Goal: Task Accomplishment & Management: Use online tool/utility

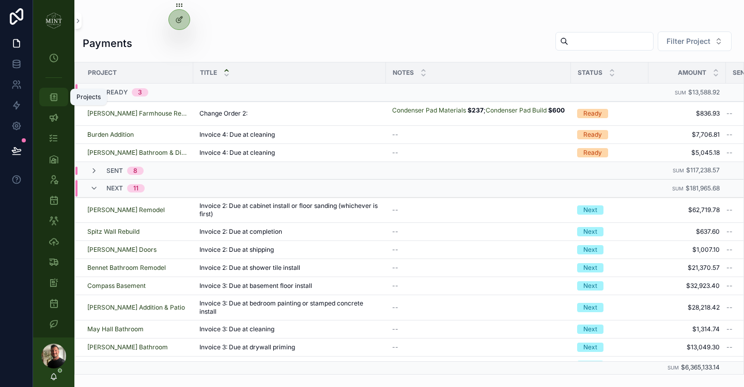
click at [57, 99] on icon "scrollable content" at bounding box center [54, 97] width 10 height 10
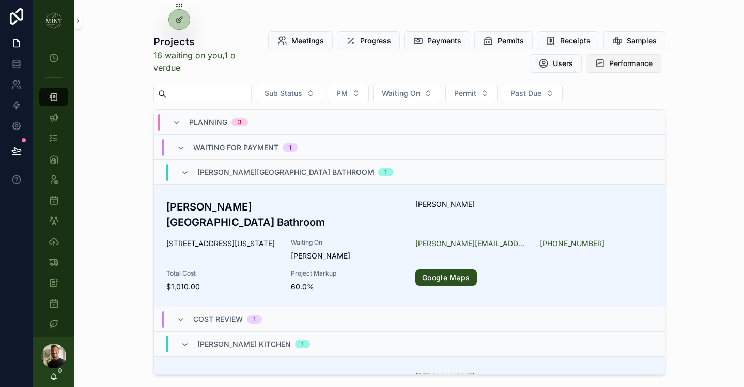
click at [651, 62] on span "Performance" at bounding box center [630, 63] width 43 height 10
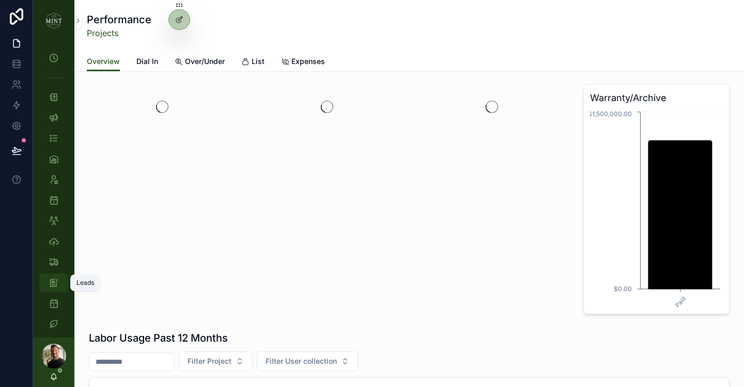
click at [54, 278] on icon "scrollable content" at bounding box center [54, 283] width 10 height 10
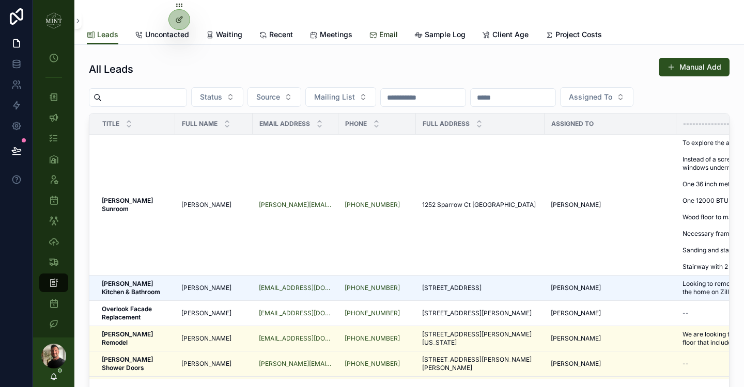
click at [383, 37] on span "Email" at bounding box center [388, 34] width 19 height 10
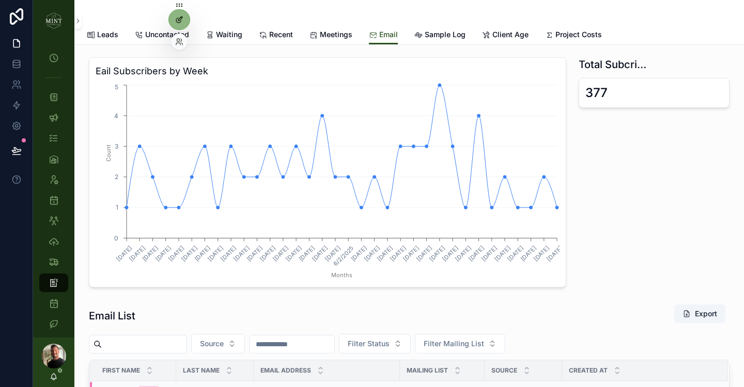
click at [177, 24] on div at bounding box center [179, 20] width 21 height 20
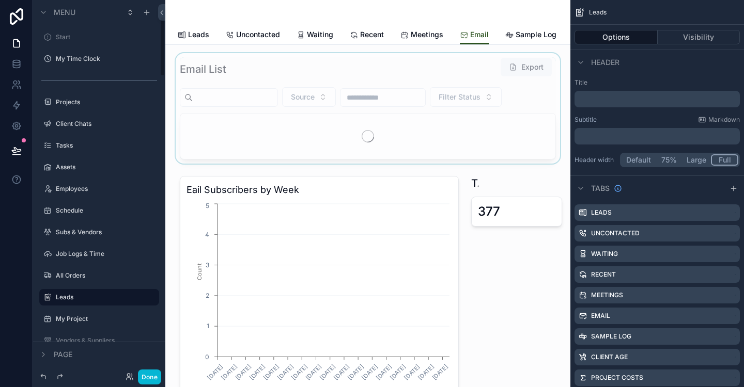
click at [298, 72] on div "scrollable content" at bounding box center [368, 108] width 388 height 111
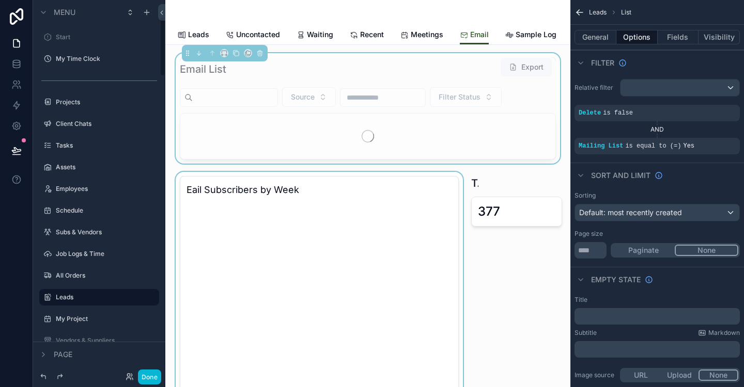
click at [311, 181] on div "scrollable content" at bounding box center [319, 291] width 291 height 239
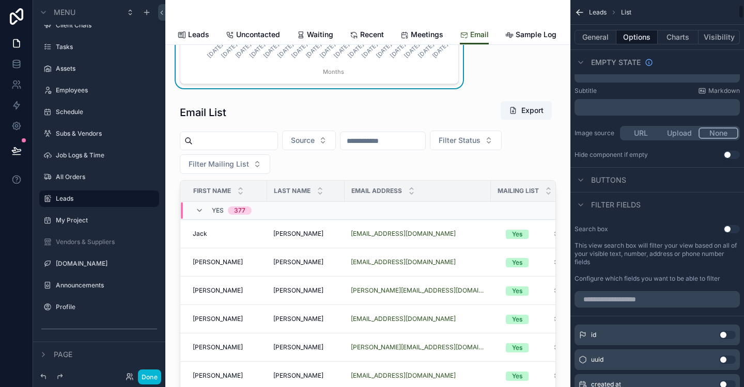
scroll to position [136, 0]
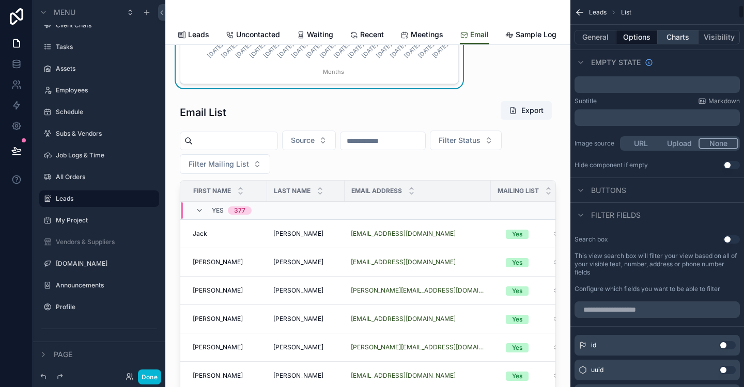
click at [669, 41] on button "Charts" at bounding box center [677, 37] width 41 height 14
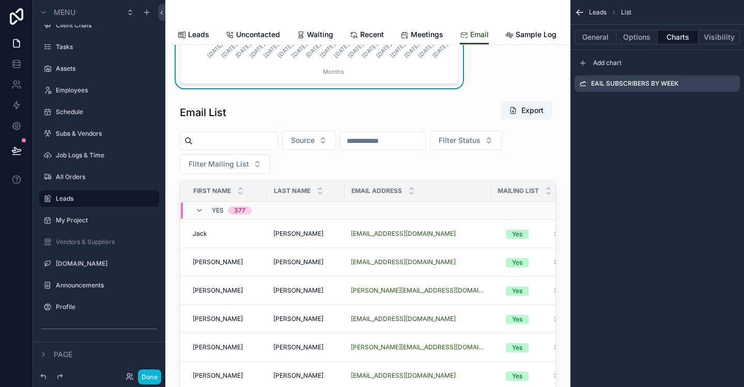
scroll to position [0, 0]
click at [729, 86] on icon "scrollable content" at bounding box center [731, 84] width 8 height 8
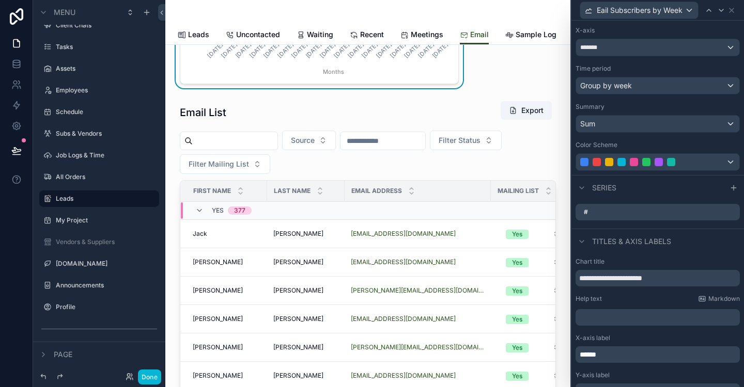
scroll to position [120, 0]
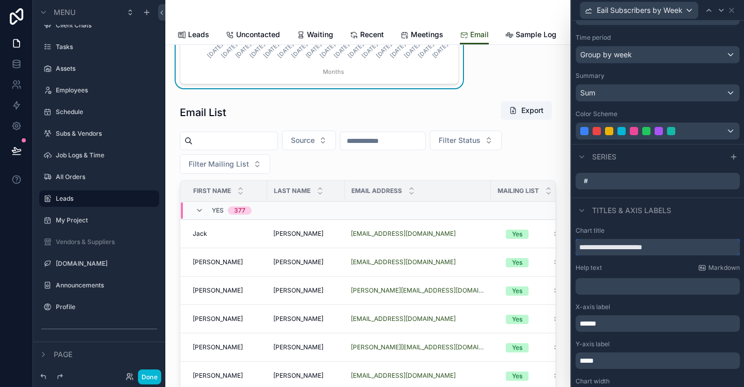
click at [585, 249] on input "**********" at bounding box center [657, 247] width 164 height 17
click at [584, 248] on input "**********" at bounding box center [657, 247] width 164 height 17
type input "**********"
click at [145, 379] on button "Done" at bounding box center [149, 377] width 23 height 15
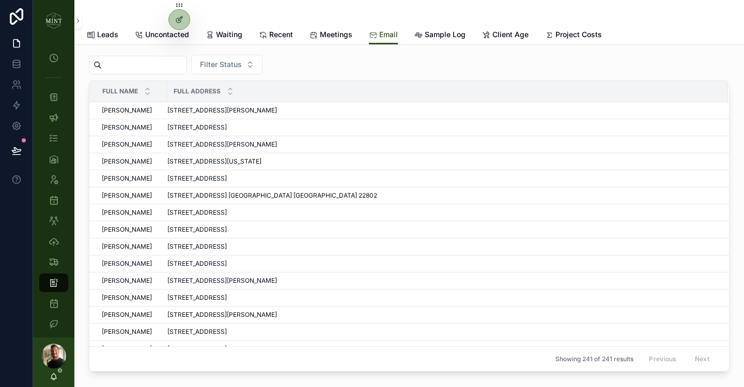
scroll to position [644, 0]
click at [254, 66] on button "Filter Status" at bounding box center [227, 64] width 72 height 20
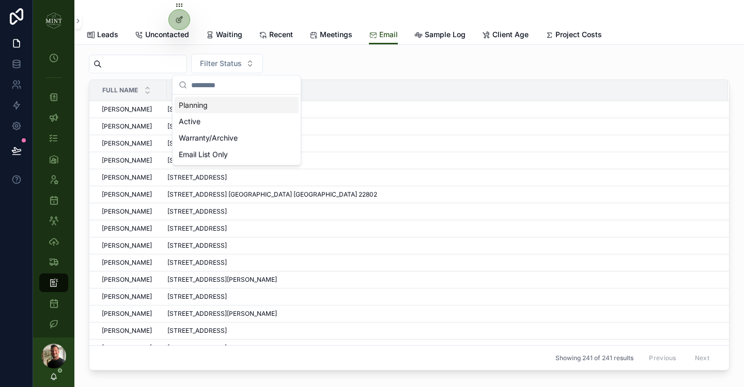
click at [231, 105] on div "Planning" at bounding box center [237, 105] width 124 height 17
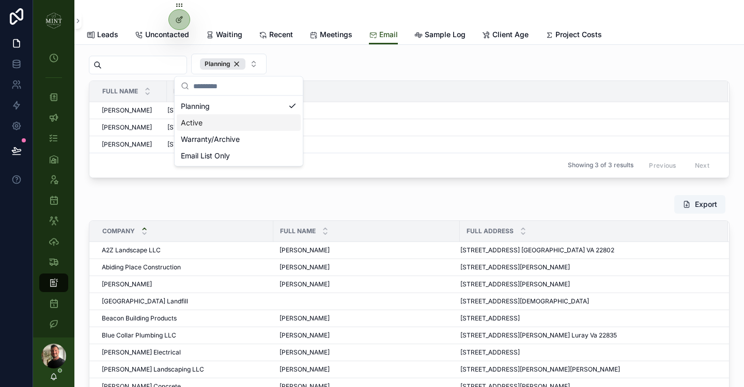
click at [260, 127] on div "Active" at bounding box center [239, 123] width 124 height 17
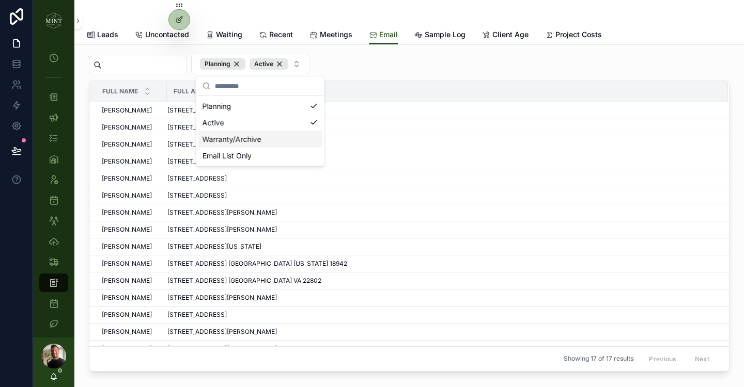
click at [311, 139] on div "Warranty/Archive" at bounding box center [260, 139] width 124 height 17
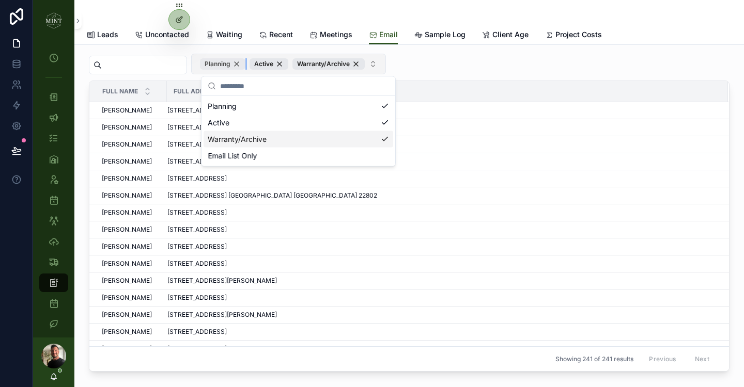
click at [245, 64] on div "Planning" at bounding box center [222, 63] width 45 height 11
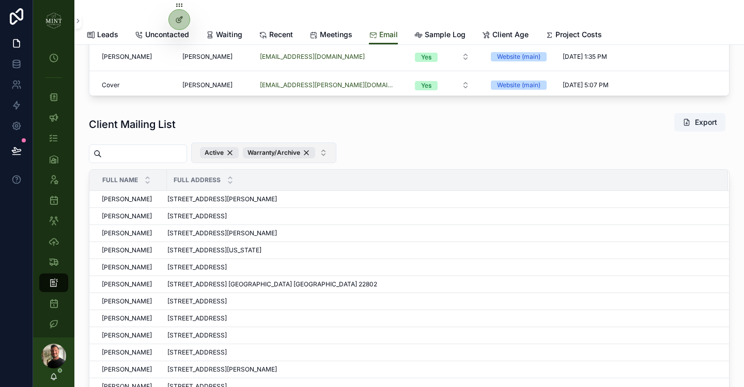
scroll to position [538, 0]
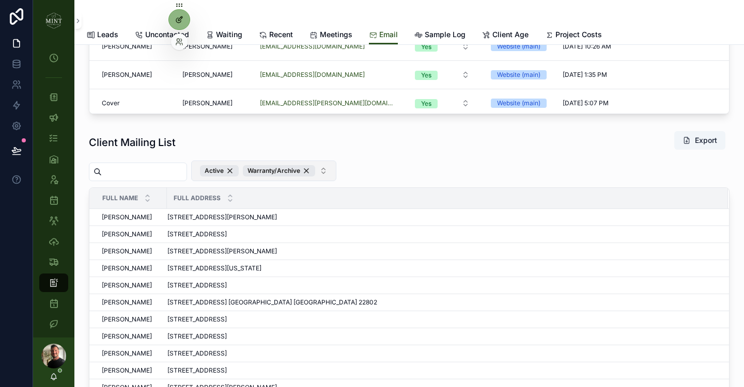
click at [184, 13] on div at bounding box center [179, 20] width 21 height 20
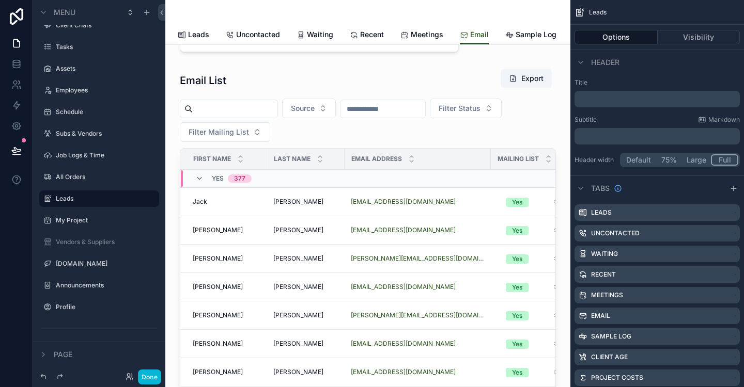
scroll to position [569, 0]
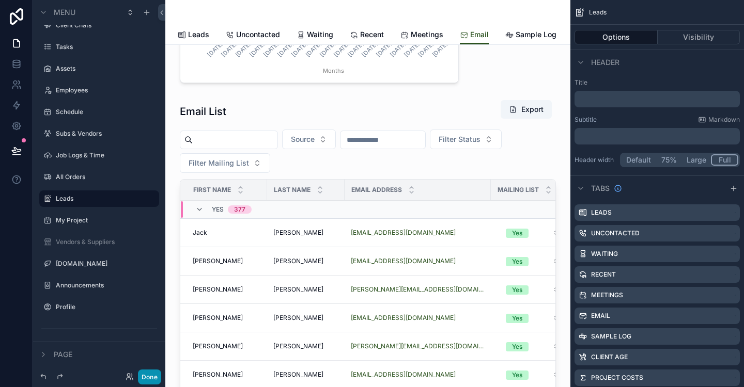
click at [149, 380] on button "Done" at bounding box center [149, 377] width 23 height 15
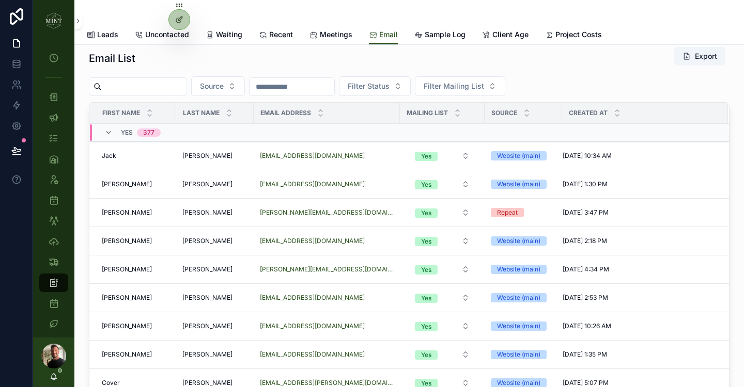
scroll to position [256, 0]
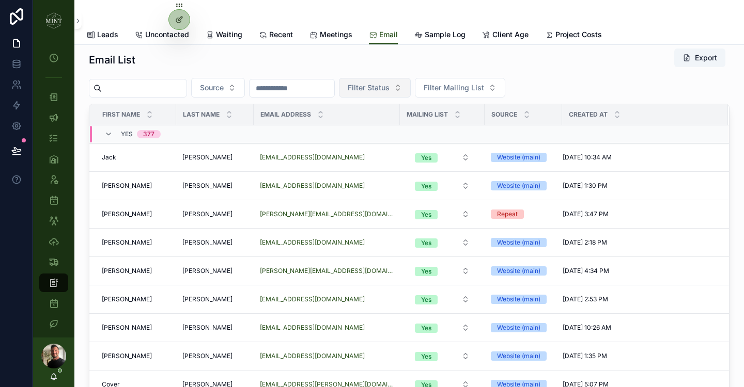
click at [411, 87] on button "Filter Status" at bounding box center [375, 88] width 72 height 20
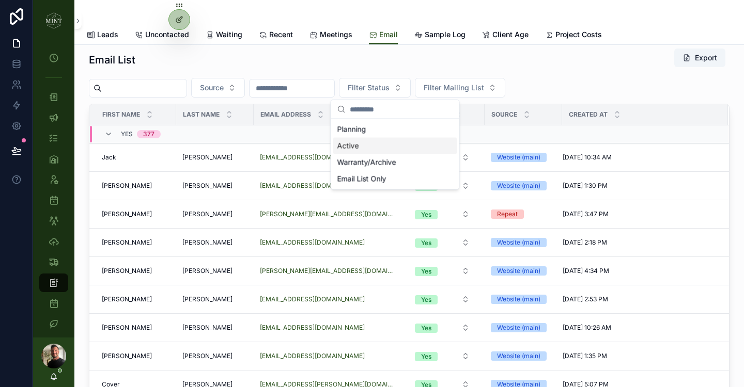
click at [386, 147] on div "Active" at bounding box center [395, 146] width 124 height 17
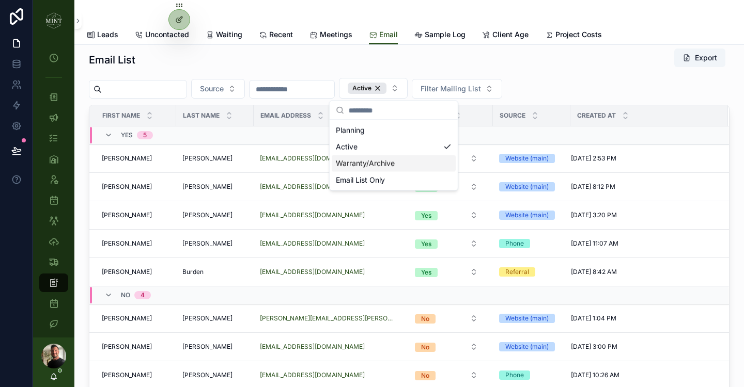
click at [405, 162] on div "Warranty/Archive" at bounding box center [394, 163] width 124 height 17
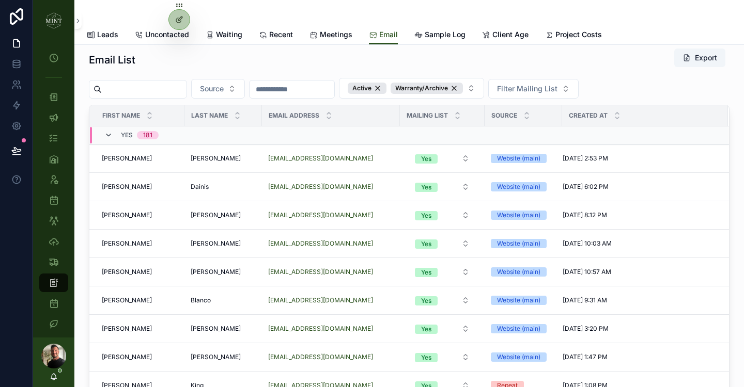
click at [109, 134] on icon "scrollable content" at bounding box center [108, 135] width 8 height 8
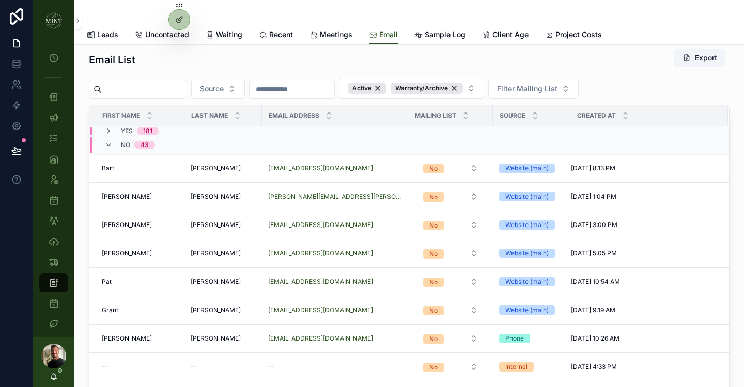
click at [109, 134] on icon "scrollable content" at bounding box center [108, 131] width 8 height 8
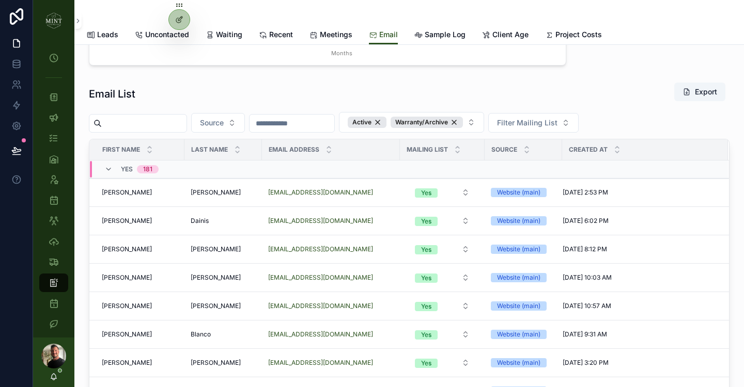
scroll to position [217, 0]
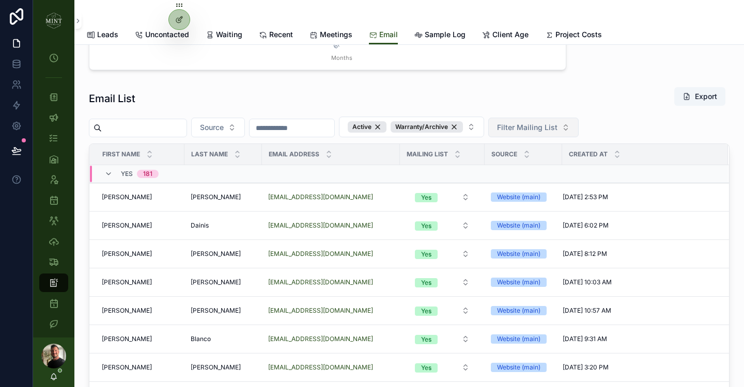
click at [578, 129] on button "Filter Mailing List" at bounding box center [533, 128] width 90 height 20
click at [529, 171] on div "Yes" at bounding box center [553, 169] width 124 height 17
click at [693, 99] on button "Export" at bounding box center [699, 96] width 51 height 19
click at [58, 100] on icon "scrollable content" at bounding box center [54, 97] width 10 height 10
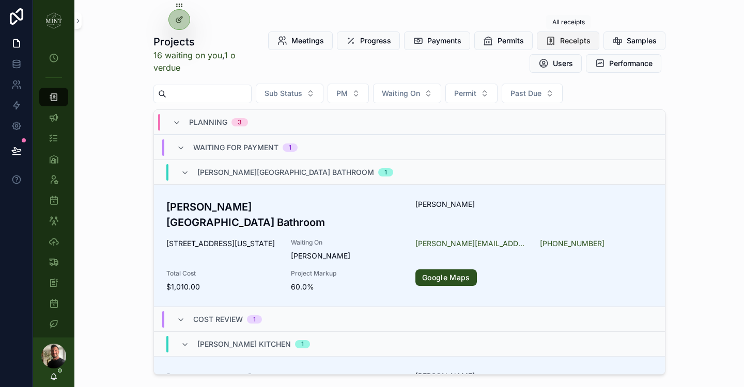
click at [574, 40] on span "Receipts" at bounding box center [575, 41] width 30 height 10
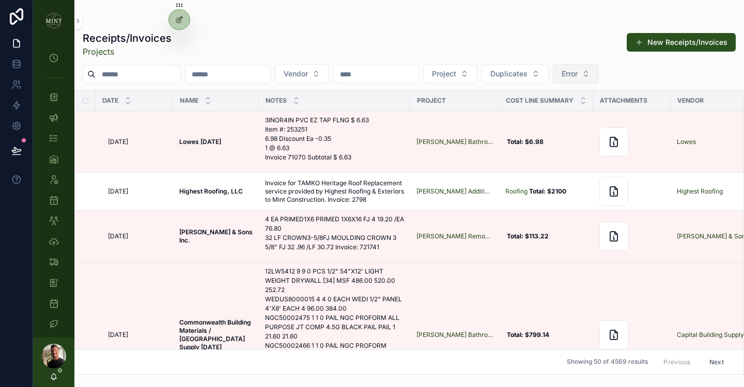
click at [599, 76] on button "Error" at bounding box center [576, 74] width 46 height 20
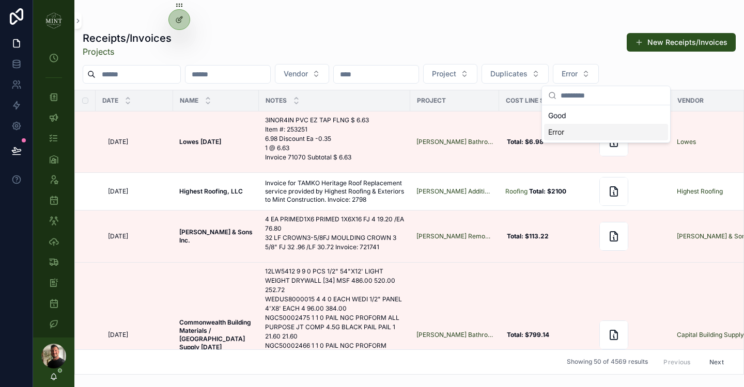
click at [605, 131] on div "Error" at bounding box center [606, 132] width 124 height 17
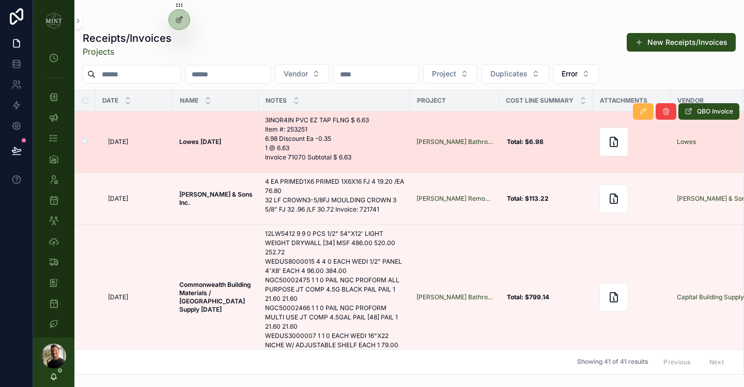
click at [647, 113] on icon "scrollable content" at bounding box center [643, 111] width 8 height 8
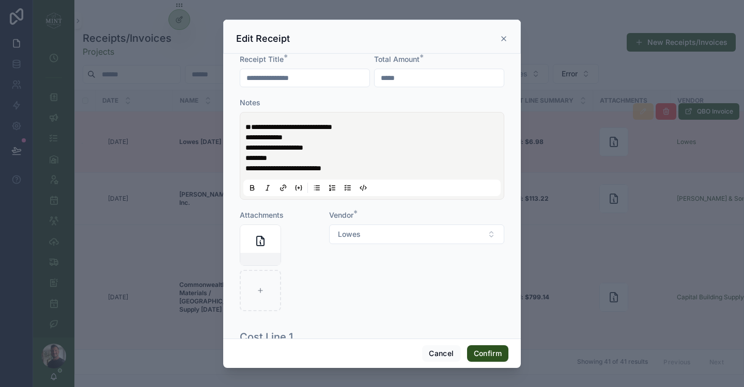
scroll to position [191, 0]
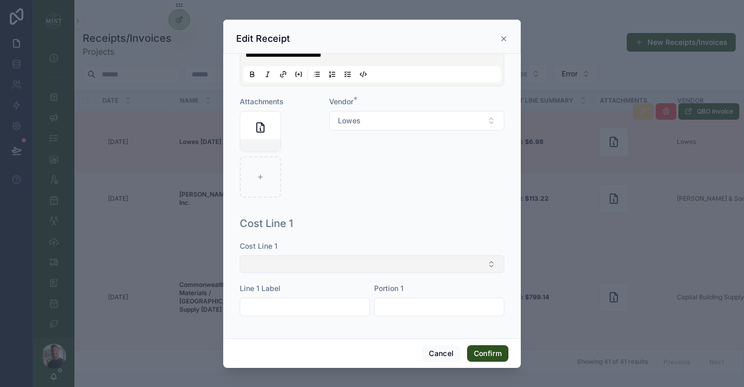
click at [400, 260] on button "Select Button" at bounding box center [372, 265] width 264 height 18
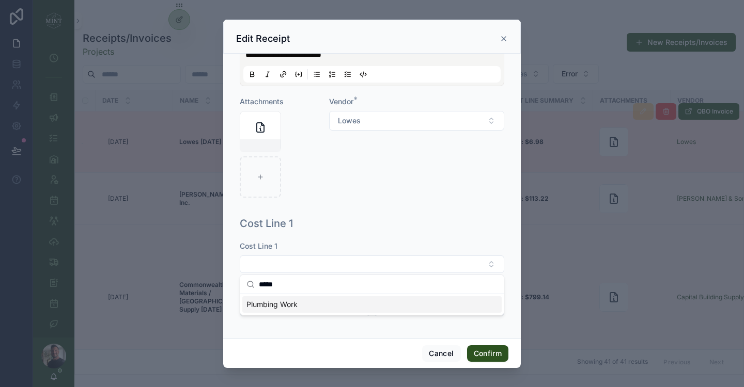
type input "*****"
click at [326, 301] on div "Plumbing Work" at bounding box center [371, 304] width 259 height 17
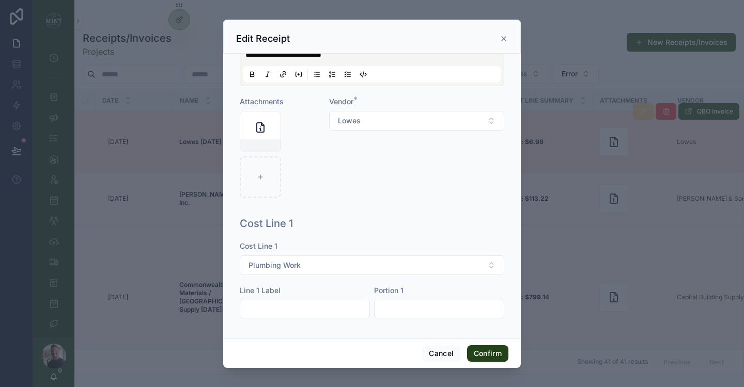
click at [479, 353] on button "Confirm" at bounding box center [487, 353] width 41 height 17
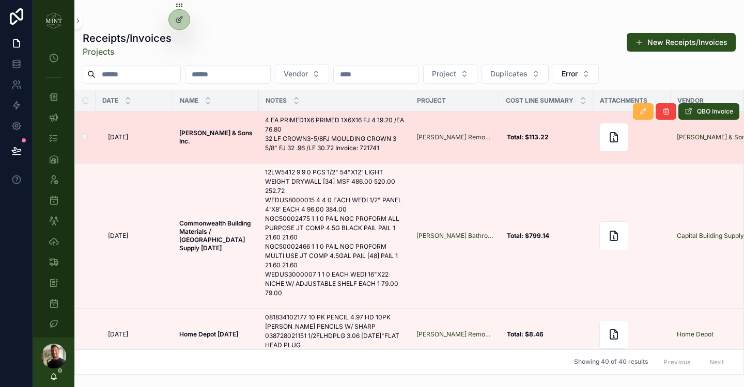
click at [641, 115] on icon "scrollable content" at bounding box center [643, 111] width 8 height 8
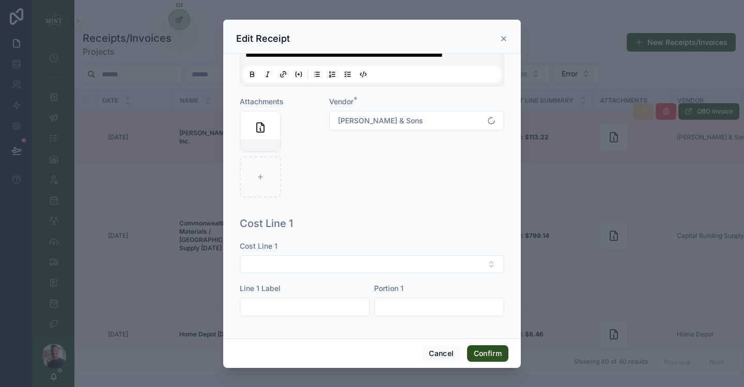
scroll to position [170, 0]
click at [358, 258] on button "Select Button" at bounding box center [372, 265] width 264 height 18
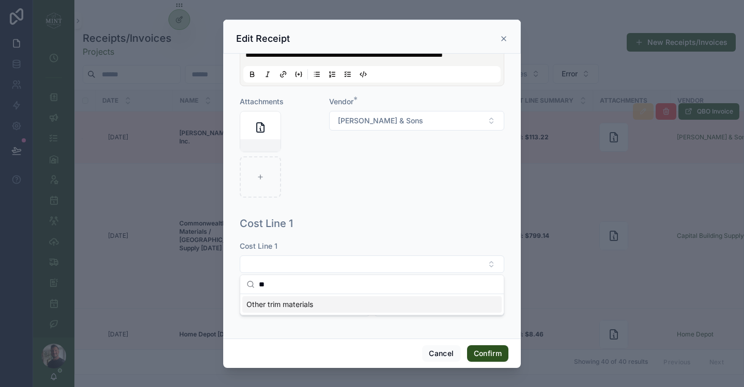
type input "*"
type input "****"
click at [329, 307] on div "Crown mold" at bounding box center [371, 304] width 259 height 17
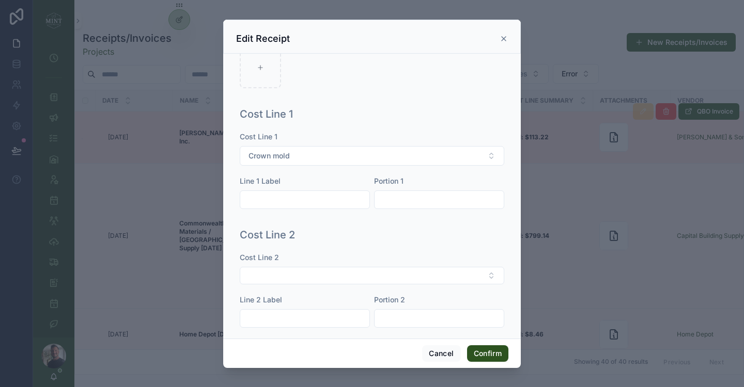
scroll to position [291, 0]
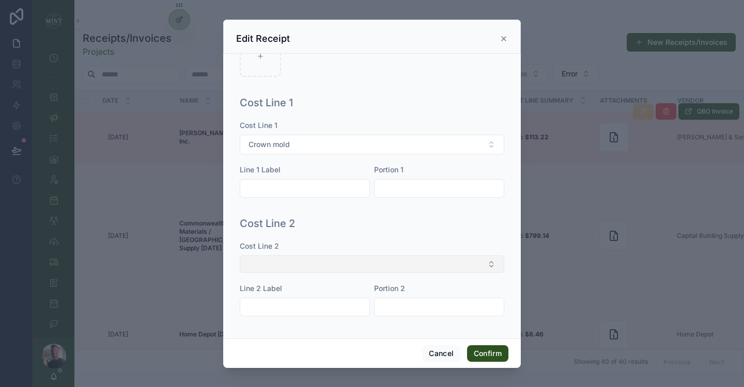
click at [484, 264] on button "Select Button" at bounding box center [372, 265] width 264 height 18
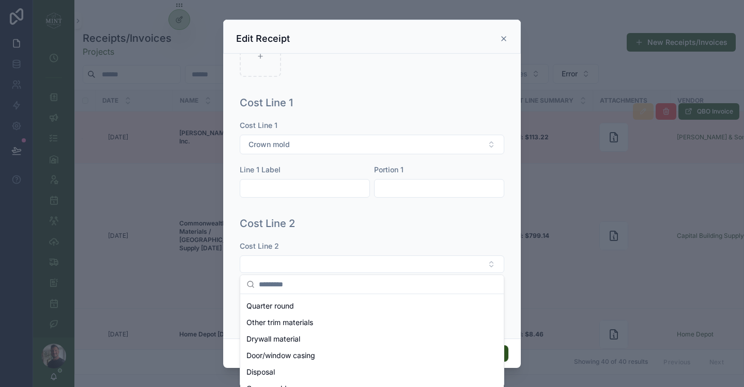
scroll to position [408, 0]
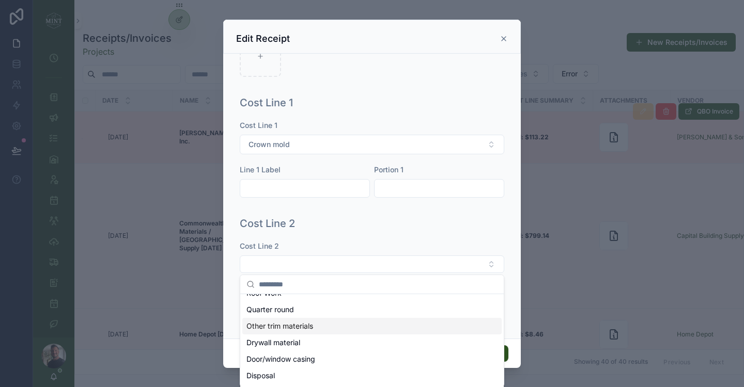
click at [304, 325] on span "Other trim materials" at bounding box center [279, 326] width 67 height 10
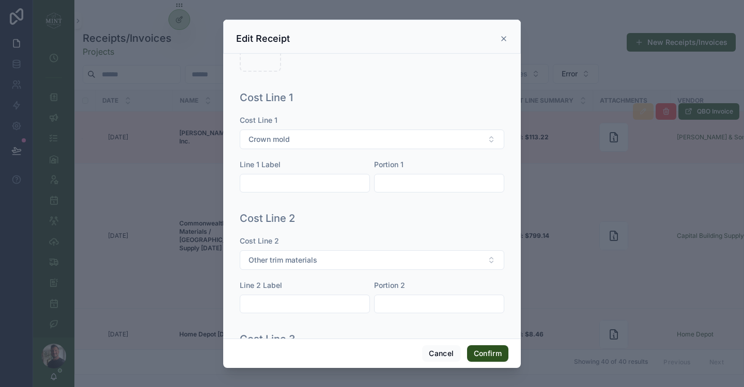
scroll to position [311, 0]
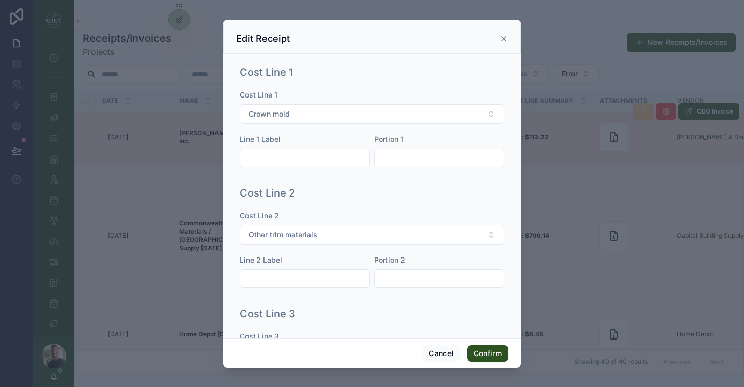
click at [413, 298] on div "Cost Line 2 Other trim materials Line 2 Label Portion 2" at bounding box center [372, 255] width 264 height 88
click at [406, 286] on input "text" at bounding box center [438, 279] width 129 height 14
type input "******"
click at [418, 212] on div "Cost Line 2 Cost Line 2 * Other trim materials Line 2 Label Portion 2 ******" at bounding box center [371, 242] width 273 height 121
click at [490, 351] on button "Confirm" at bounding box center [487, 353] width 41 height 17
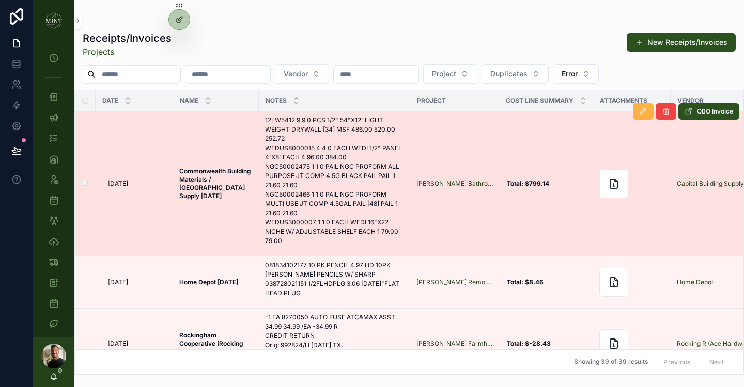
click at [651, 112] on button "scrollable content" at bounding box center [643, 111] width 21 height 17
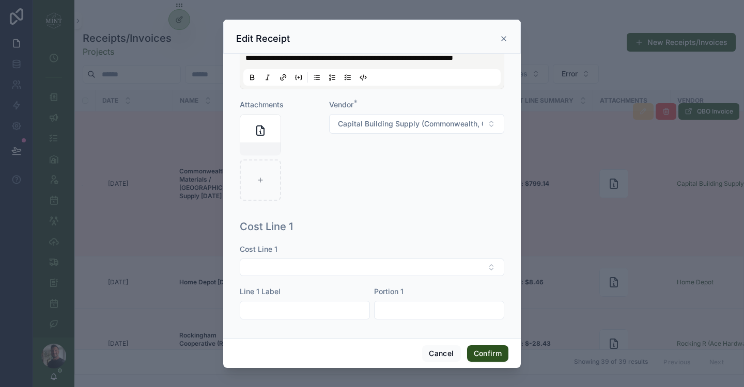
scroll to position [232, 0]
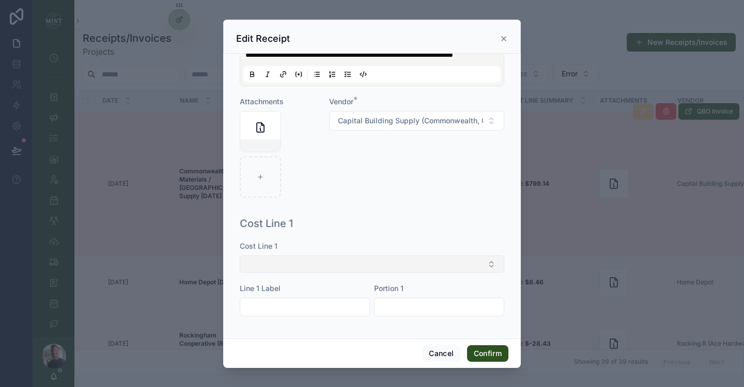
click at [370, 265] on button "Select Button" at bounding box center [372, 265] width 264 height 18
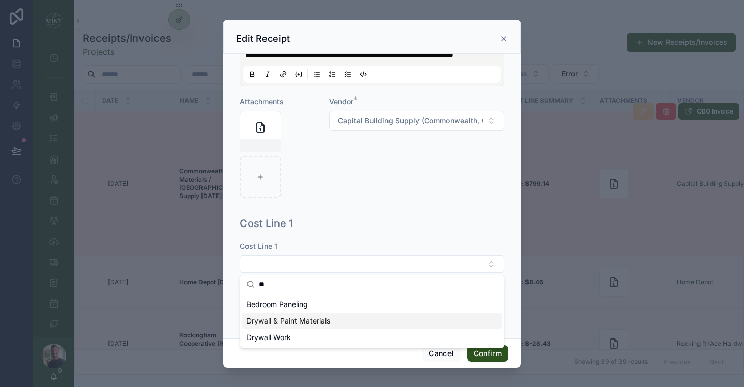
type input "**"
click at [298, 323] on span "Drywall & Paint Materials" at bounding box center [288, 321] width 84 height 10
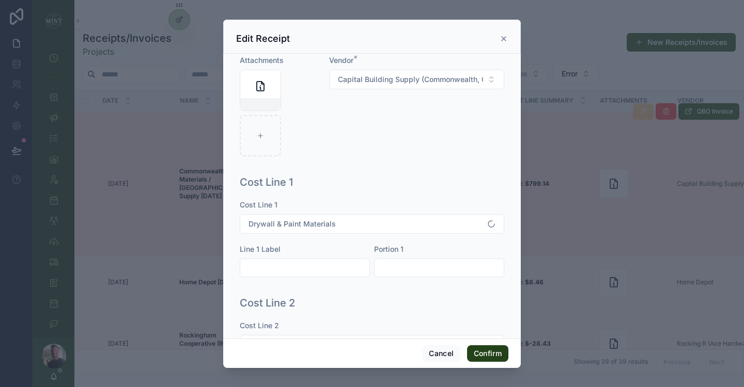
click at [491, 356] on button "Confirm" at bounding box center [487, 353] width 41 height 17
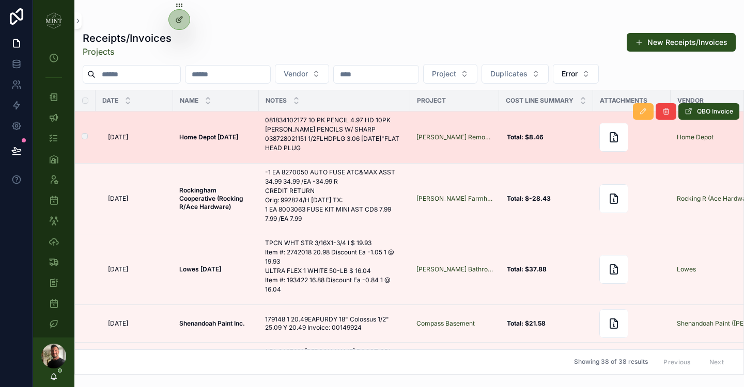
click at [644, 113] on icon "scrollable content" at bounding box center [643, 111] width 8 height 8
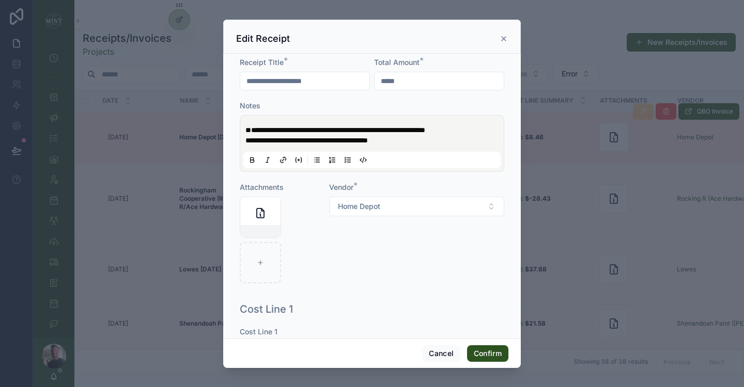
scroll to position [75, 0]
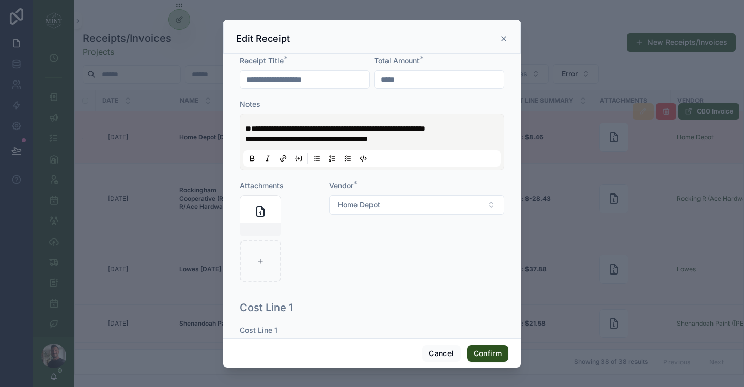
click at [251, 127] on span "**********" at bounding box center [335, 128] width 180 height 7
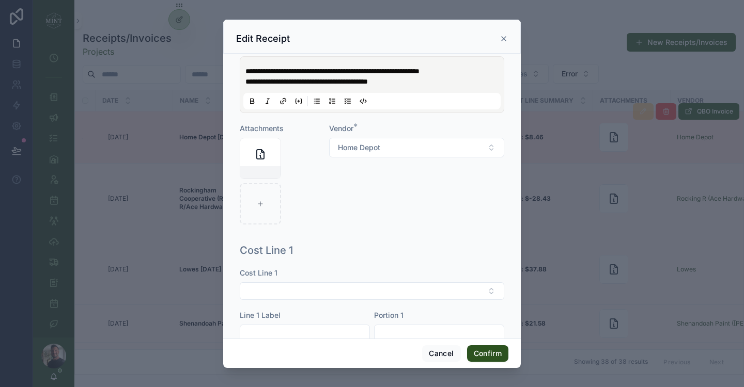
scroll to position [156, 0]
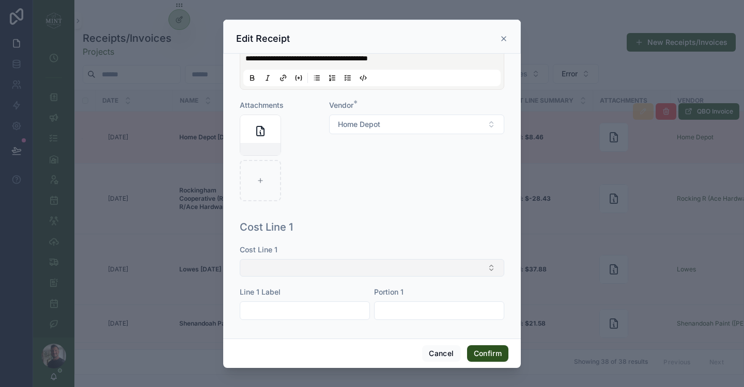
click at [405, 277] on button "Select Button" at bounding box center [372, 268] width 264 height 18
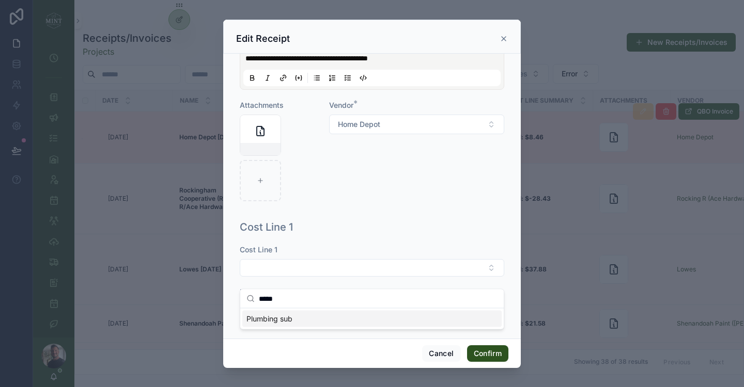
type input "*****"
click at [297, 314] on div "Plumbing sub" at bounding box center [371, 319] width 259 height 17
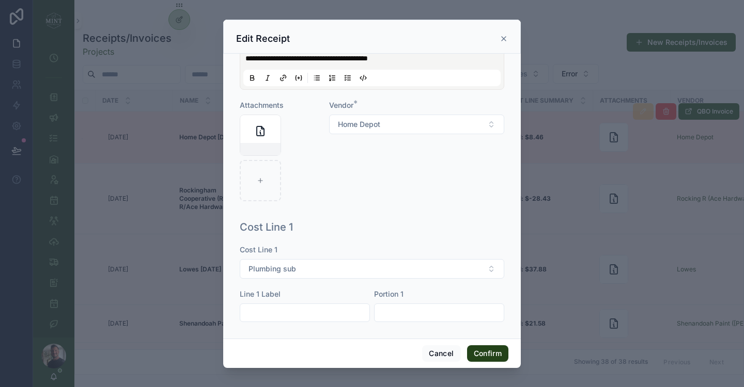
click at [492, 357] on button "Confirm" at bounding box center [487, 353] width 41 height 17
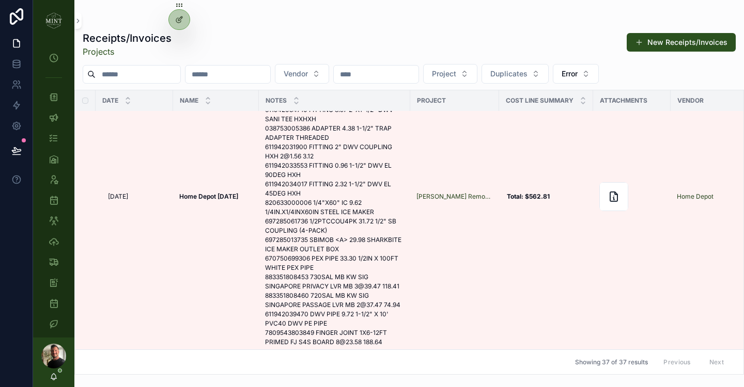
scroll to position [2968, 0]
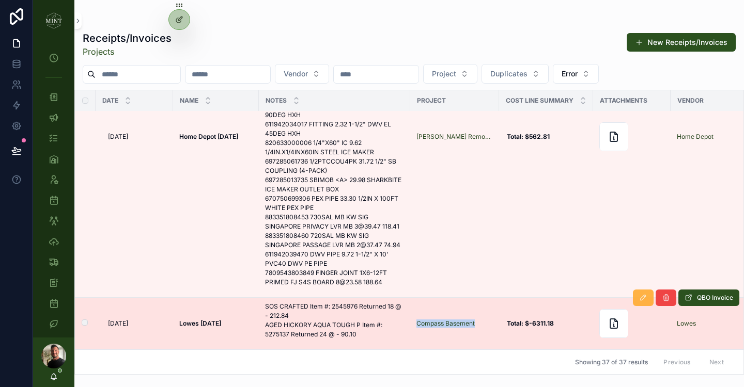
click at [646, 297] on icon "scrollable content" at bounding box center [643, 298] width 8 height 8
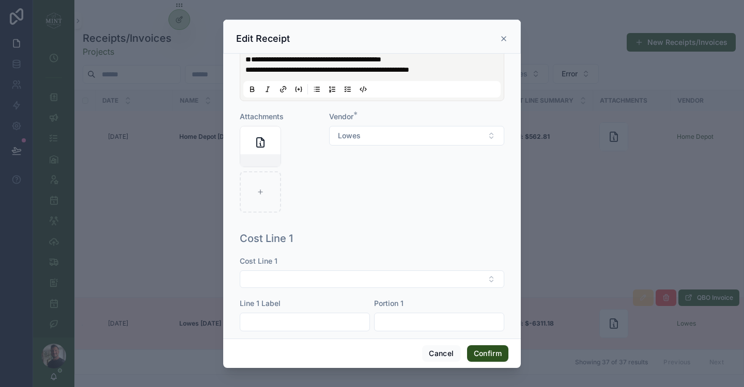
scroll to position [147, 0]
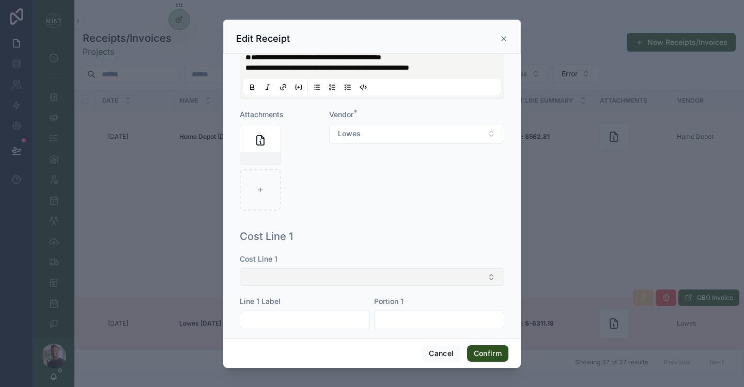
click at [411, 281] on button "Select Button" at bounding box center [372, 278] width 264 height 18
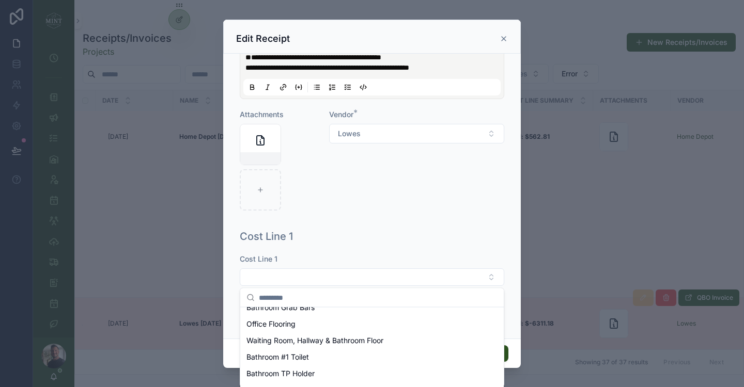
scroll to position [177, 0]
click at [314, 321] on div "Office Flooring" at bounding box center [371, 323] width 259 height 17
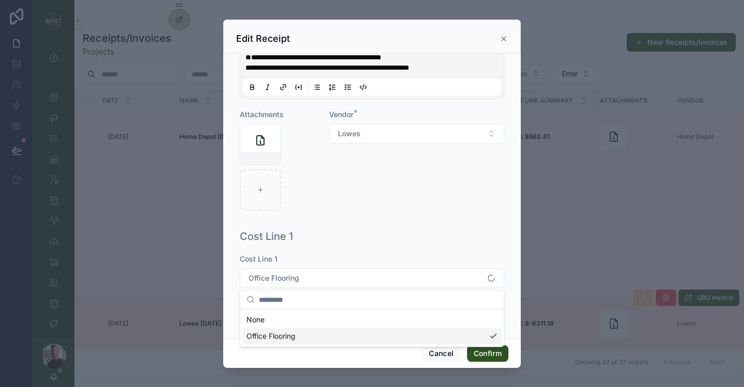
scroll to position [0, 0]
click at [409, 324] on input "text" at bounding box center [438, 322] width 129 height 14
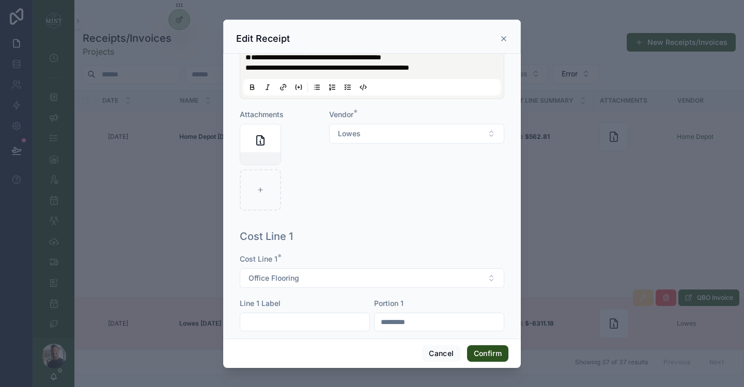
type input "*********"
click at [445, 250] on div "Cost Line 1 Cost Line 1 * Office Flooring Line 1 Label Portion 1 *********" at bounding box center [371, 285] width 273 height 121
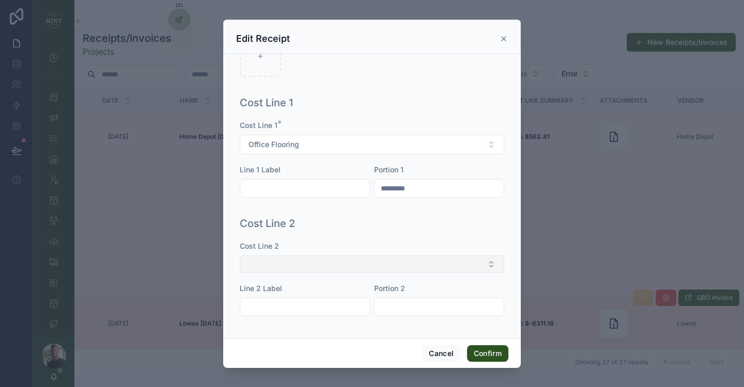
click at [364, 265] on button "Select Button" at bounding box center [372, 265] width 264 height 18
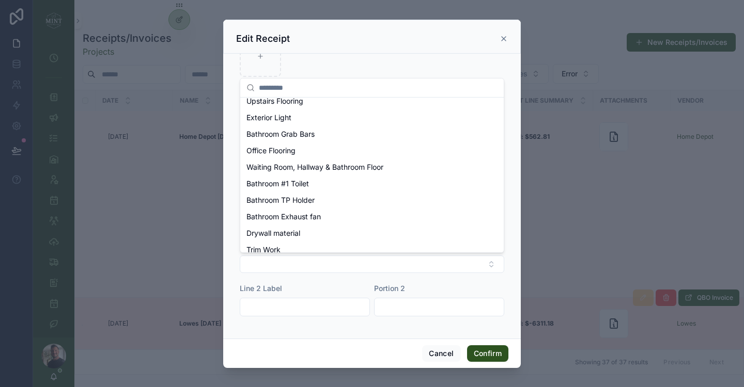
scroll to position [131, 0]
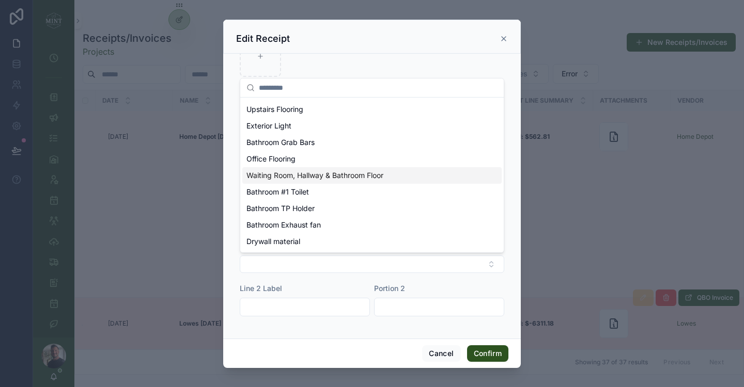
click at [353, 172] on span "Waiting Room, Hallway & Bathroom Floor" at bounding box center [314, 175] width 137 height 10
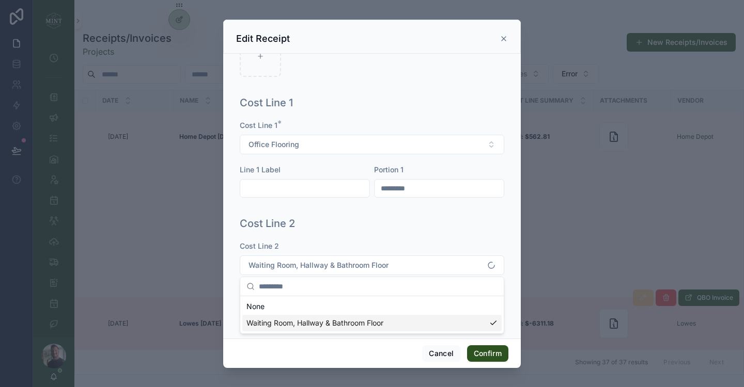
scroll to position [0, 0]
click at [501, 357] on button "Confirm" at bounding box center [487, 353] width 41 height 17
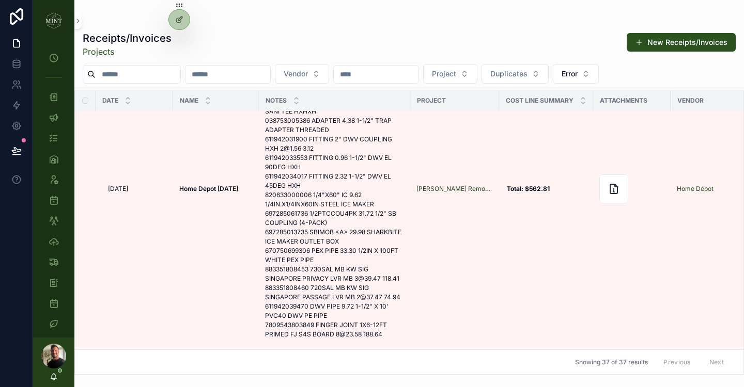
scroll to position [2968, 0]
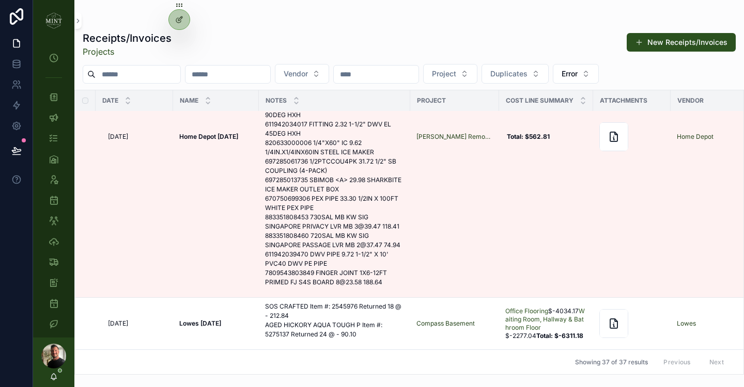
click at [328, 42] on div "Receipts/Invoices Projects New Receipts/Invoices" at bounding box center [409, 44] width 653 height 27
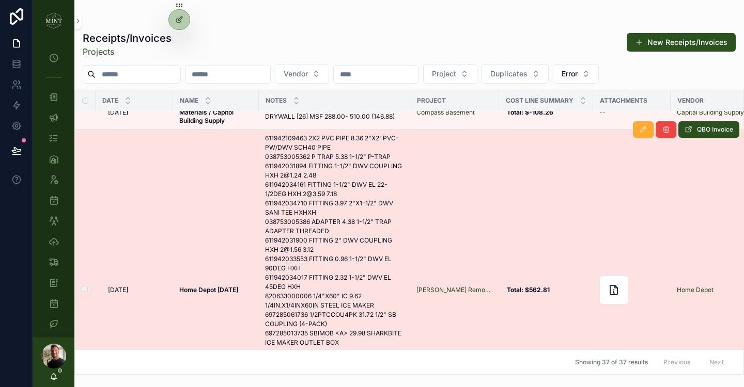
scroll to position [2812, 0]
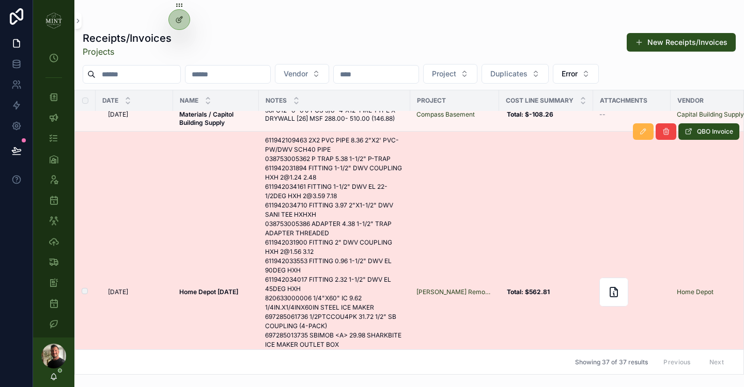
click at [639, 130] on icon "scrollable content" at bounding box center [643, 132] width 8 height 8
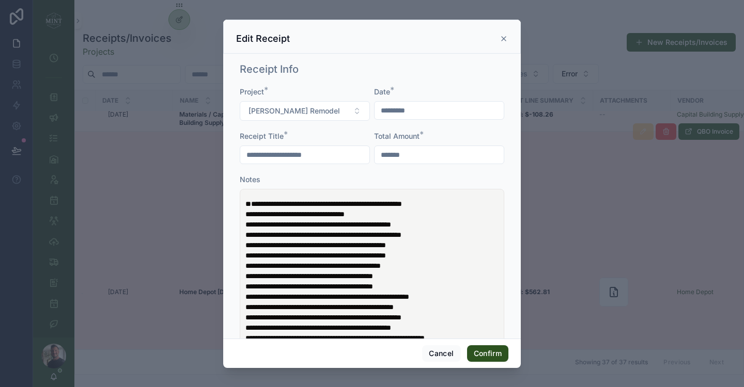
click at [249, 207] on span "**********" at bounding box center [323, 203] width 156 height 7
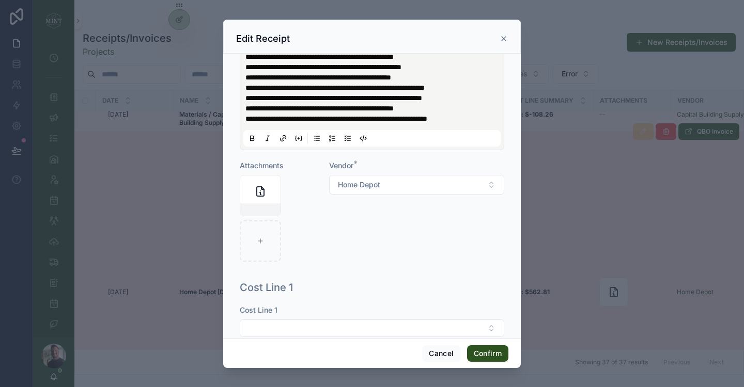
scroll to position [345, 0]
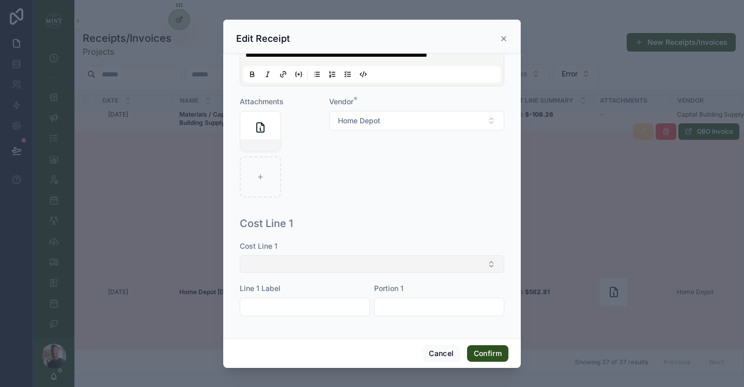
click at [382, 260] on button "Select Button" at bounding box center [372, 265] width 264 height 18
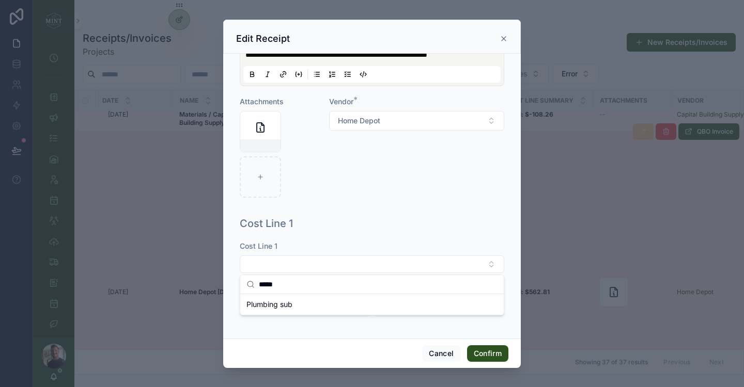
type input "*****"
click at [327, 304] on div "Plumbing sub" at bounding box center [371, 304] width 259 height 17
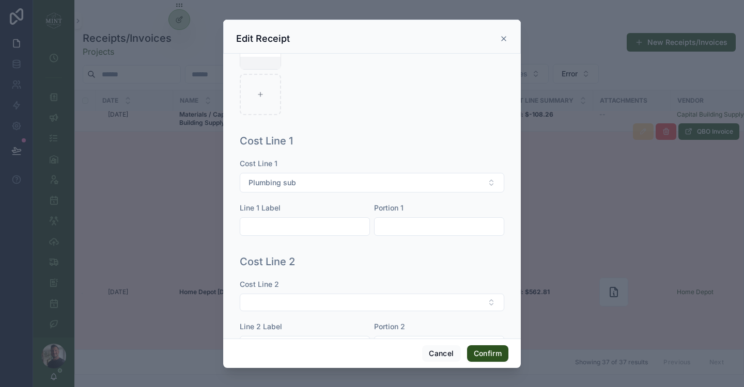
scroll to position [444, 0]
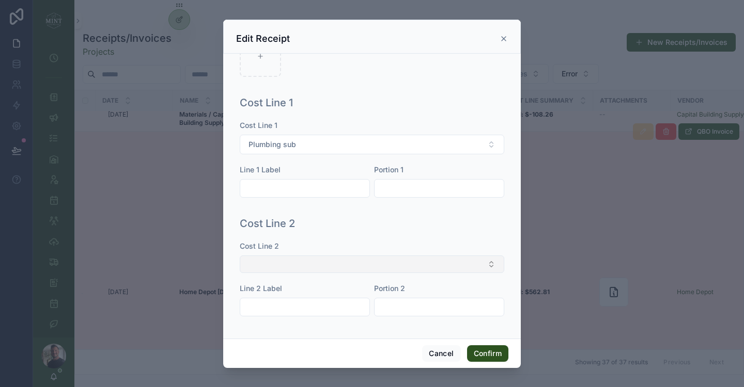
click at [368, 273] on button "Select Button" at bounding box center [372, 265] width 264 height 18
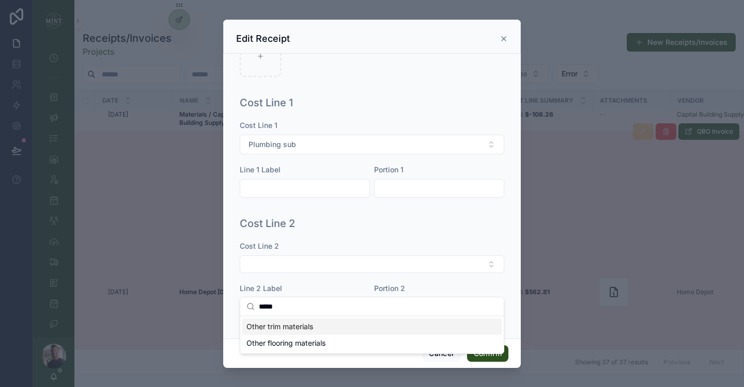
type input "*****"
click at [321, 331] on div "Other trim materials" at bounding box center [371, 327] width 259 height 17
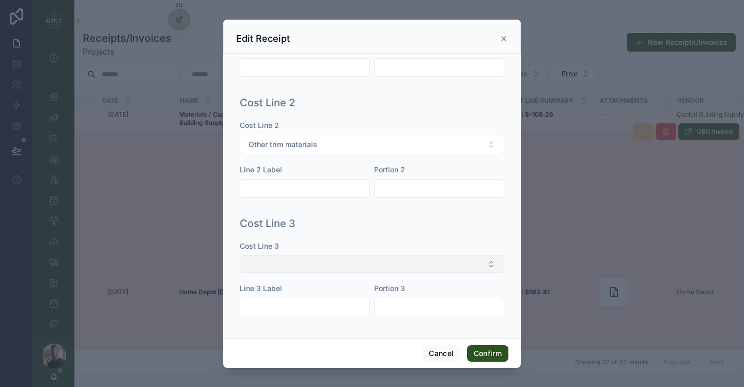
click at [317, 266] on button "Select Button" at bounding box center [372, 265] width 264 height 18
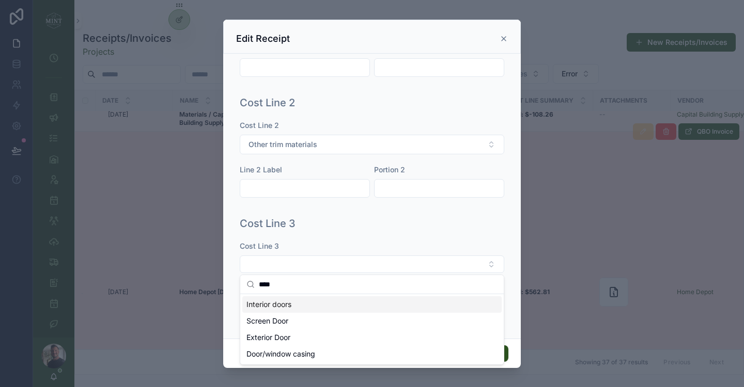
type input "****"
click at [310, 307] on div "Interior doors" at bounding box center [371, 304] width 259 height 17
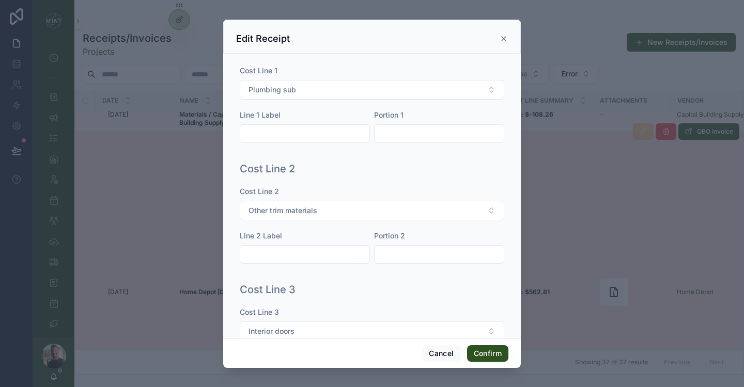
scroll to position [497, 0]
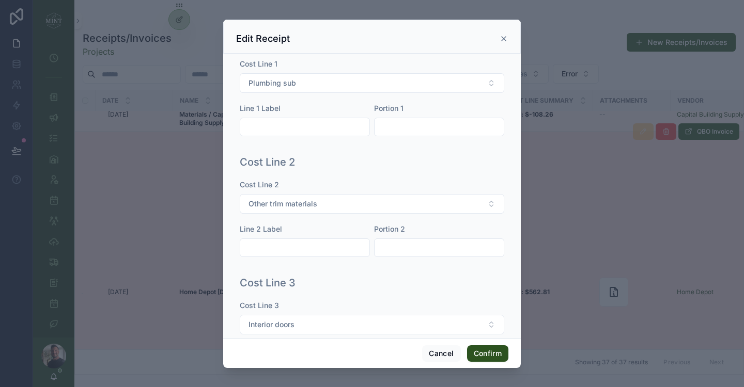
click at [422, 255] on input "text" at bounding box center [438, 248] width 129 height 14
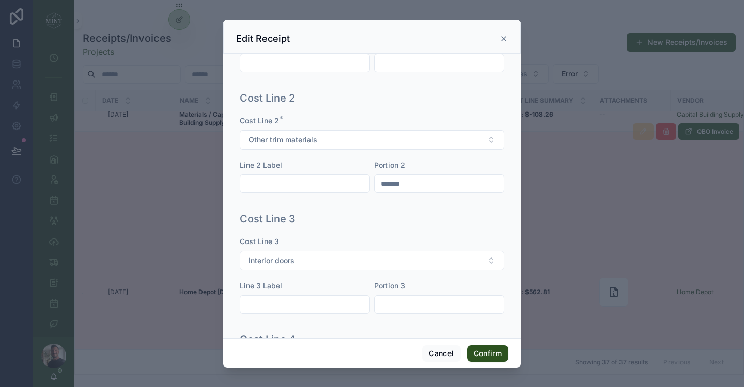
scroll to position [614, 0]
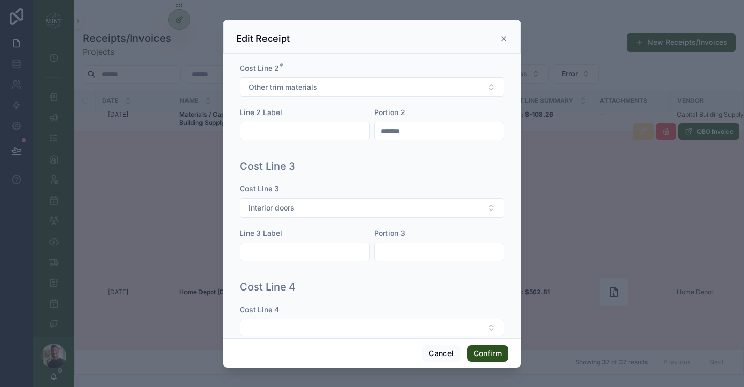
type input "*******"
click at [430, 259] on input "text" at bounding box center [438, 252] width 129 height 14
type input "*******"
click at [496, 353] on button "Confirm" at bounding box center [487, 353] width 41 height 17
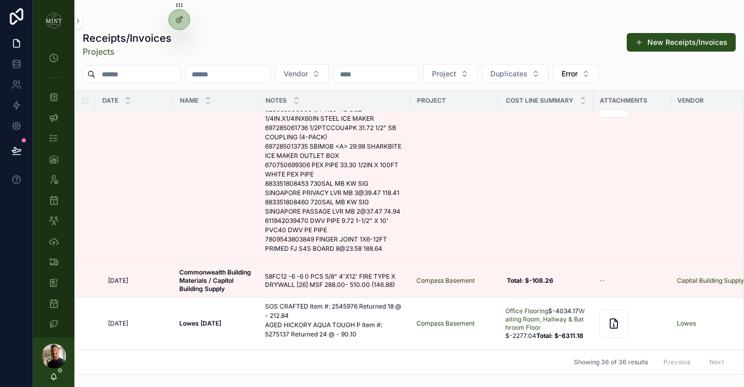
scroll to position [2646, 0]
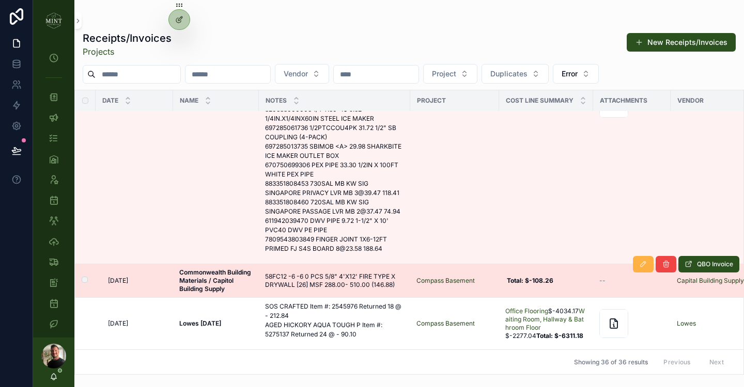
click at [648, 266] on button "scrollable content" at bounding box center [643, 264] width 21 height 17
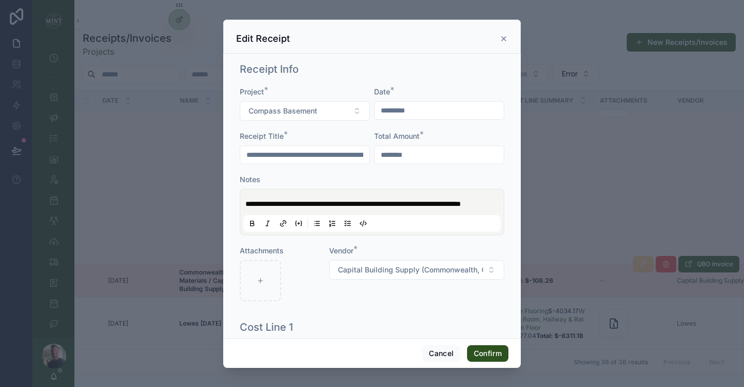
scroll to position [114, 0]
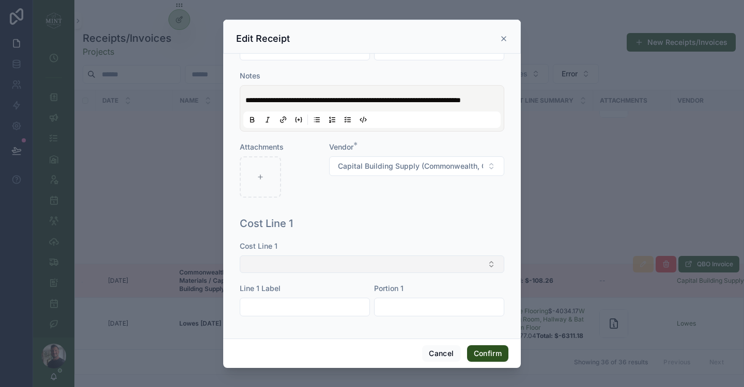
click at [422, 264] on button "Select Button" at bounding box center [372, 265] width 264 height 18
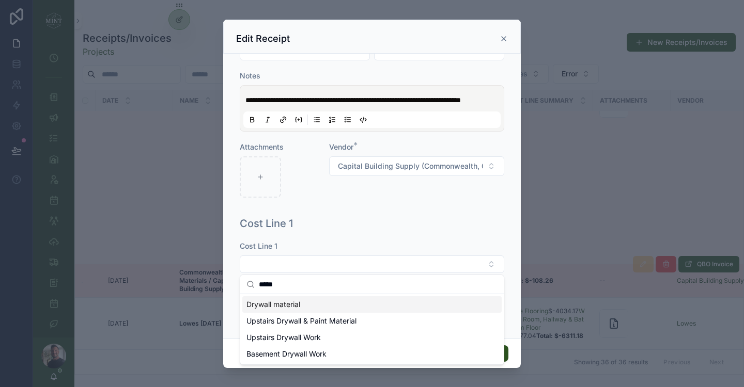
type input "*****"
click at [310, 307] on div "Drywall material" at bounding box center [371, 304] width 259 height 17
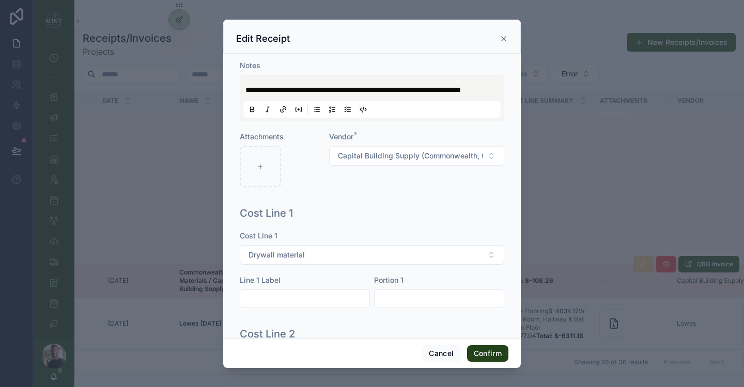
click at [482, 357] on button "Confirm" at bounding box center [487, 353] width 41 height 17
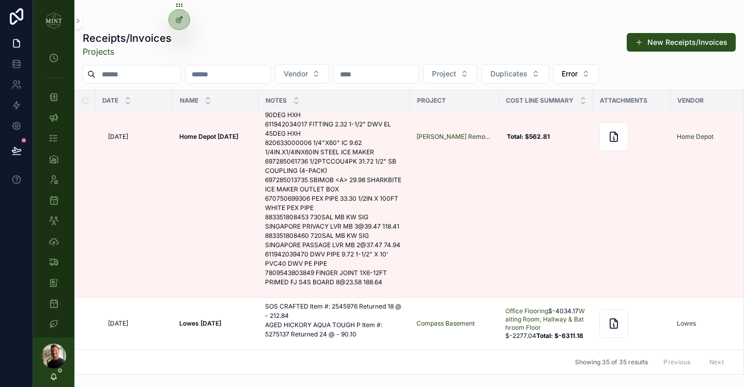
scroll to position [2613, 0]
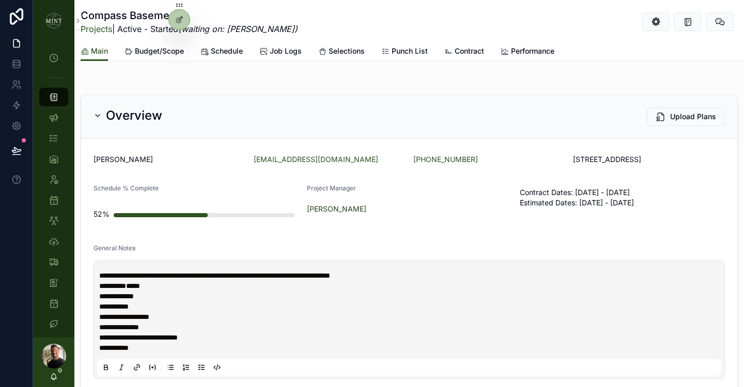
click at [166, 51] on span "Budget/Scope" at bounding box center [159, 51] width 49 height 10
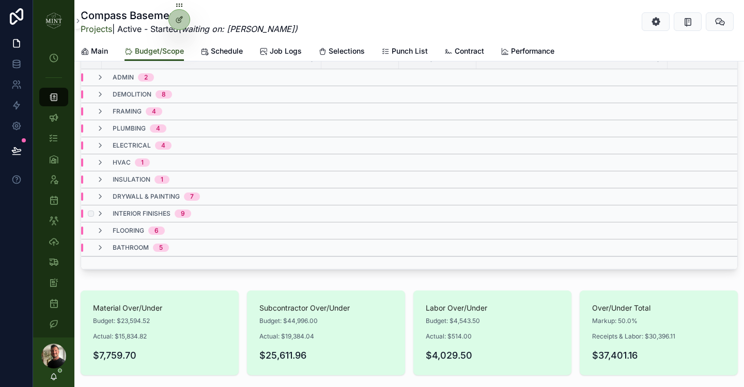
scroll to position [223, 0]
click at [104, 226] on div "flooring 6" at bounding box center [130, 230] width 69 height 8
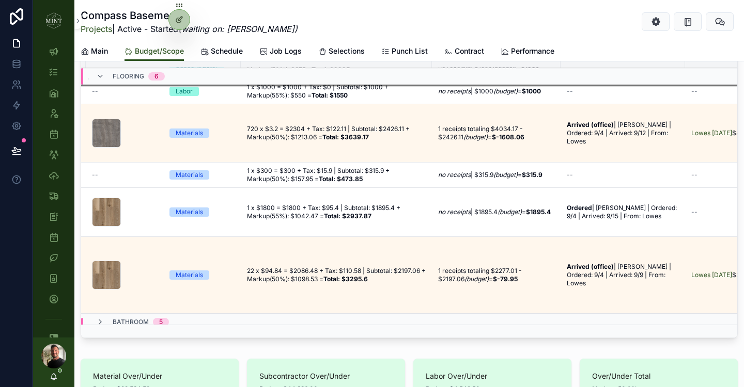
scroll to position [182, 242]
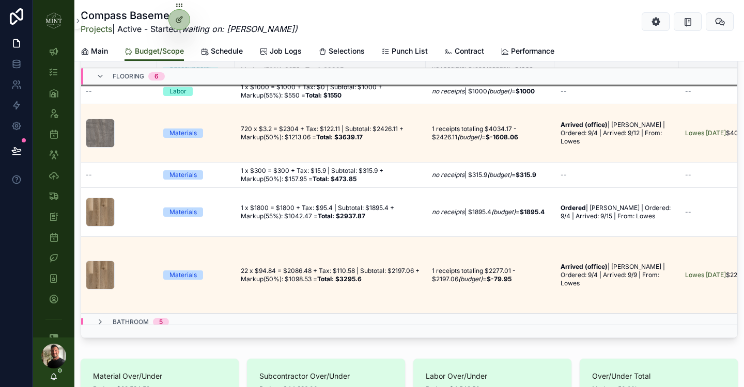
click at [141, 344] on div "Add Change Order Category Type Is Allowance Selection? Pricing Over/Under Budge…" at bounding box center [408, 155] width 669 height 384
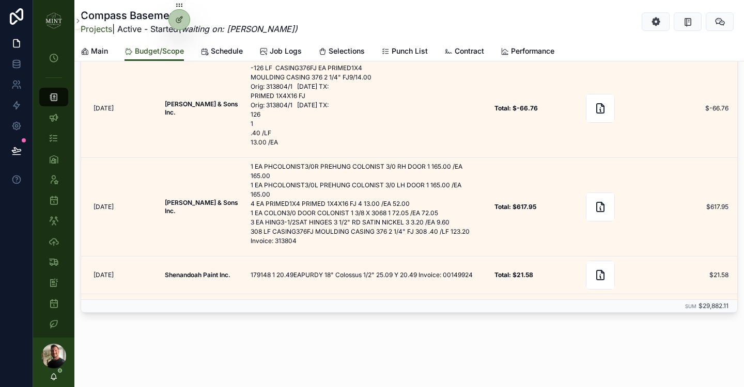
scroll to position [348, 0]
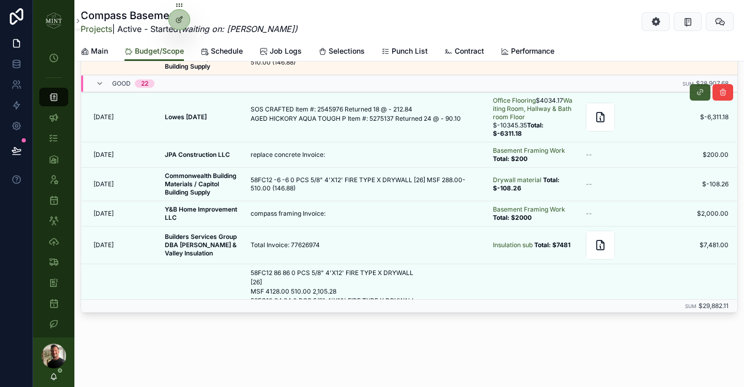
click at [697, 91] on icon "scrollable content" at bounding box center [700, 92] width 8 height 8
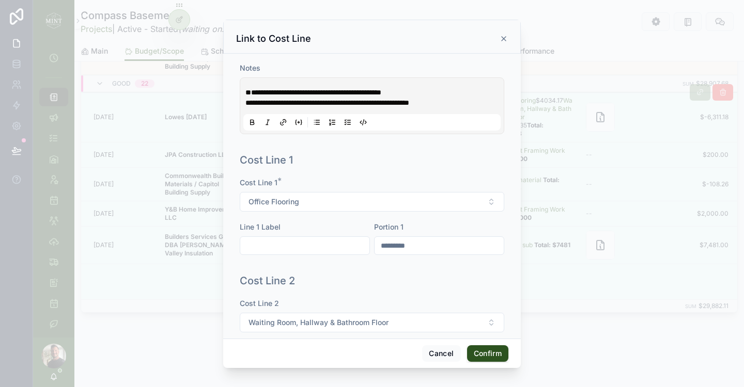
scroll to position [191, 0]
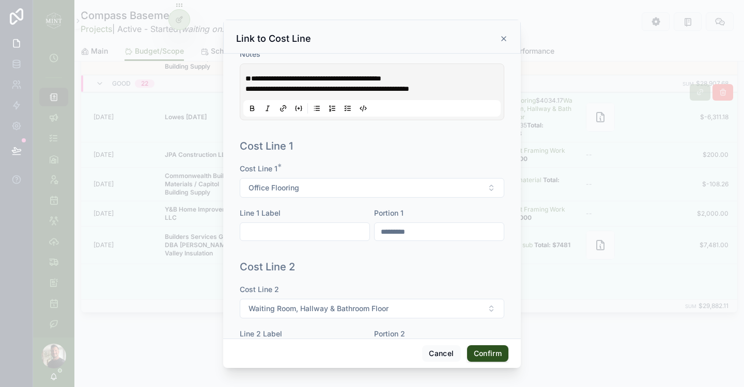
click at [385, 231] on input "*********" at bounding box center [438, 232] width 129 height 14
type input "**********"
click at [484, 354] on button "Confirm" at bounding box center [487, 353] width 41 height 17
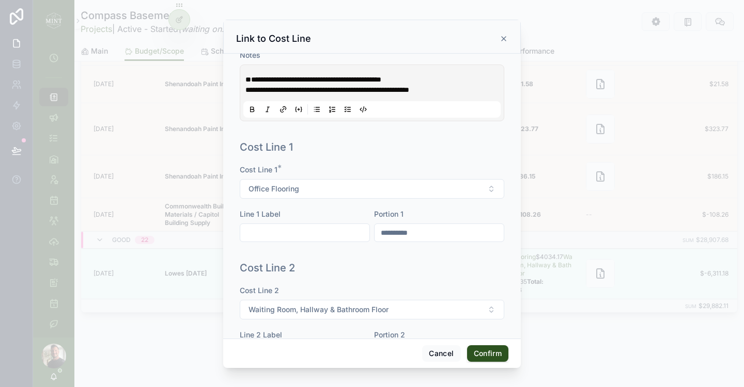
scroll to position [355, 0]
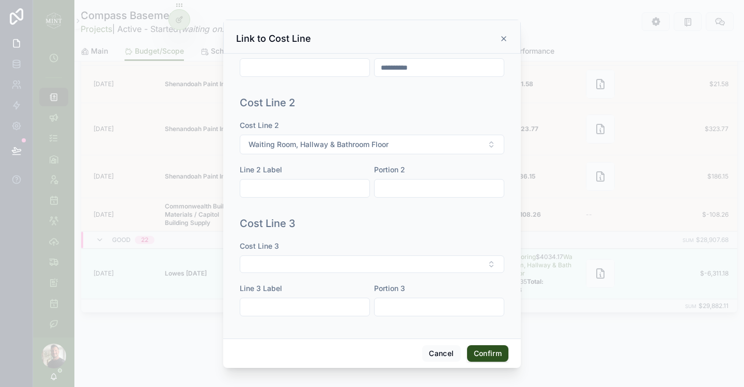
click at [424, 193] on input "text" at bounding box center [438, 188] width 129 height 14
type input "**********"
click at [488, 354] on button "Confirm" at bounding box center [487, 353] width 41 height 17
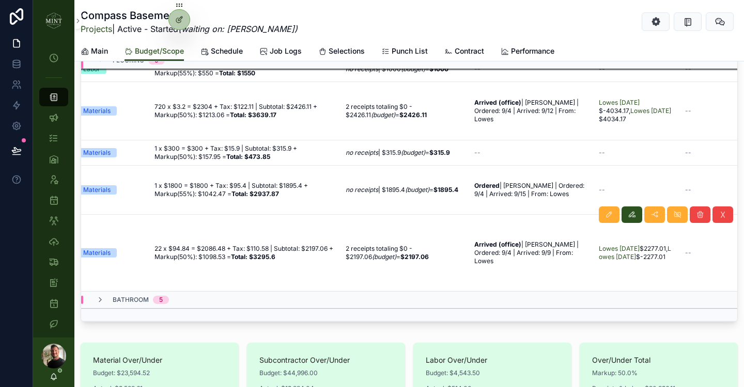
scroll to position [205, 332]
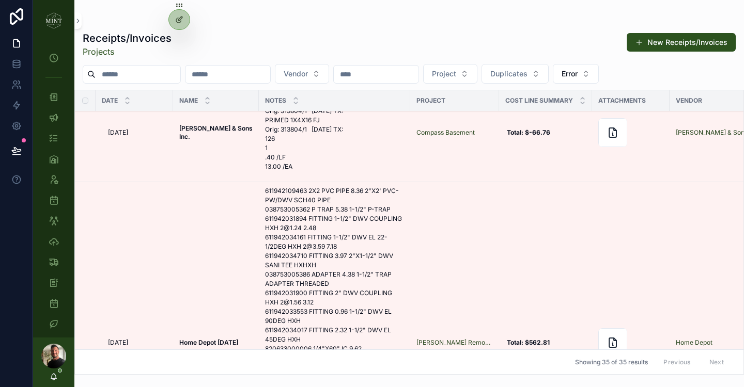
scroll to position [2613, 0]
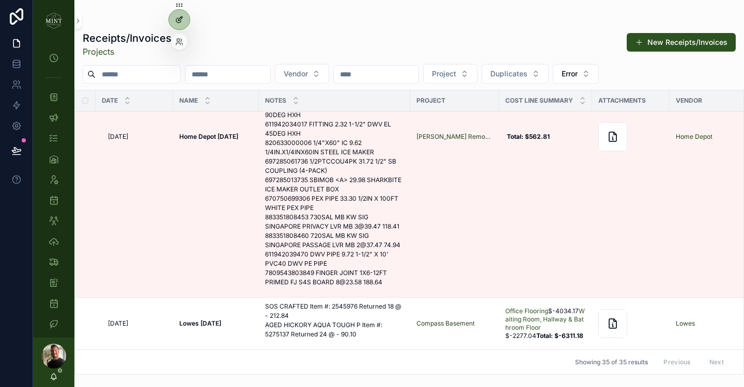
click at [183, 27] on div at bounding box center [179, 20] width 21 height 20
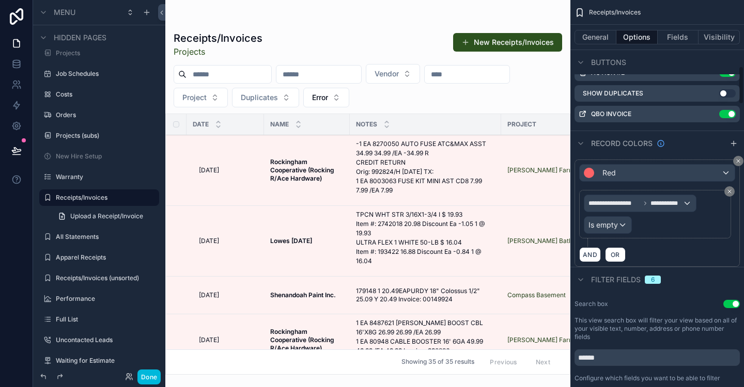
scroll to position [672, 0]
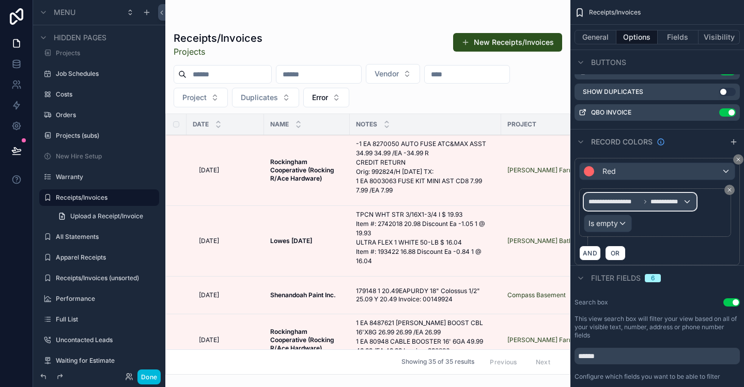
click at [692, 203] on div "**********" at bounding box center [640, 202] width 112 height 17
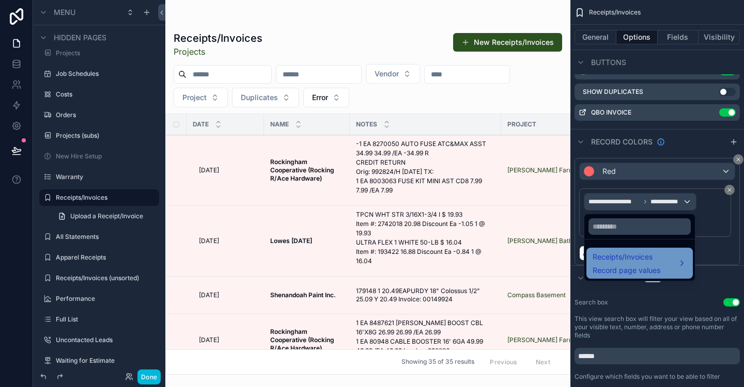
click at [685, 263] on div "Receipts/Invoices Record page values" at bounding box center [639, 263] width 94 height 25
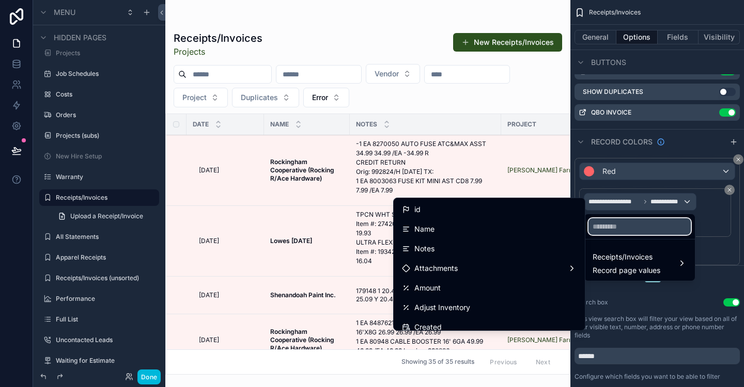
click at [621, 229] on input "text" at bounding box center [639, 226] width 102 height 17
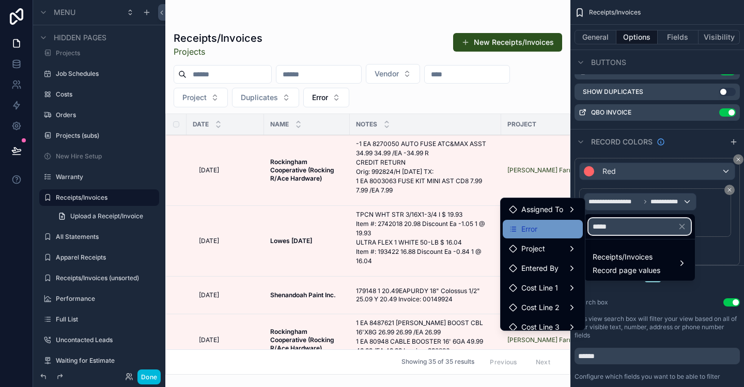
type input "*****"
click at [518, 233] on div "Error" at bounding box center [523, 229] width 28 height 12
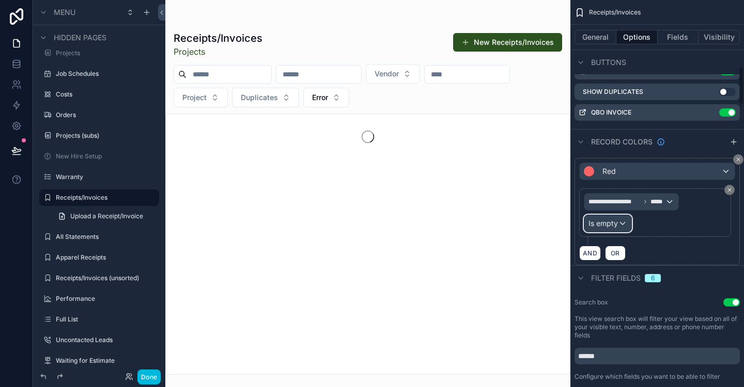
click at [612, 229] on div "Is empty" at bounding box center [607, 223] width 47 height 17
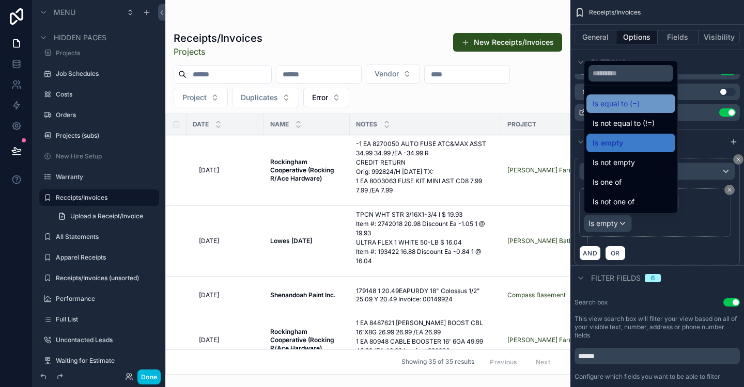
click at [622, 100] on span "Is equal to (=)" at bounding box center [615, 104] width 47 height 12
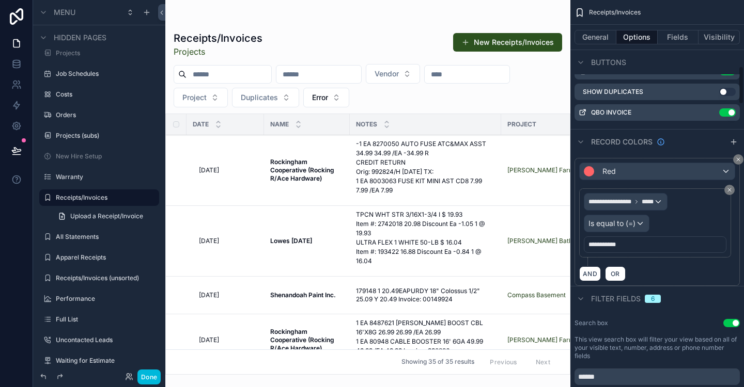
click at [615, 239] on div "**********" at bounding box center [601, 245] width 27 height 12
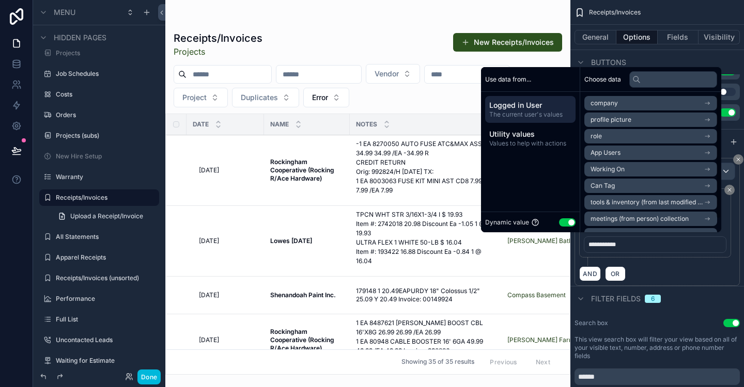
click at [563, 222] on button "Use setting" at bounding box center [567, 222] width 17 height 8
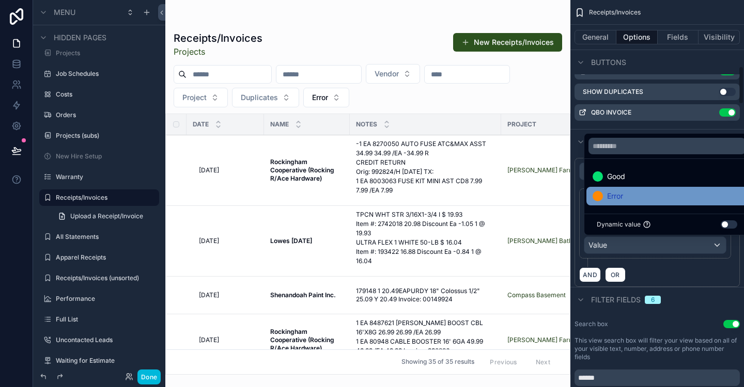
click at [641, 194] on div "Error" at bounding box center [666, 196] width 149 height 12
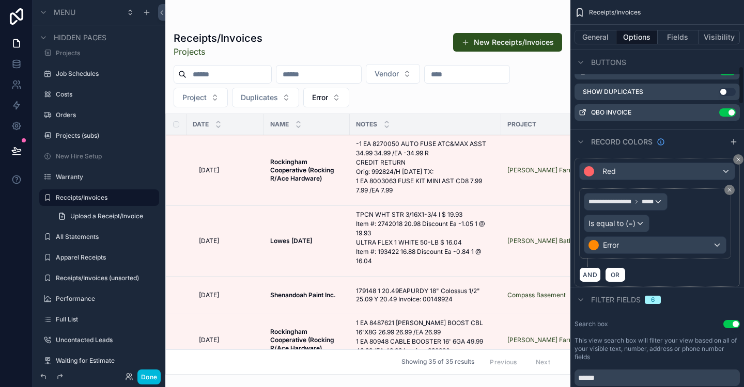
click at [695, 288] on div "Filter fields 6" at bounding box center [657, 299] width 174 height 25
click at [153, 381] on button "Done" at bounding box center [148, 377] width 23 height 15
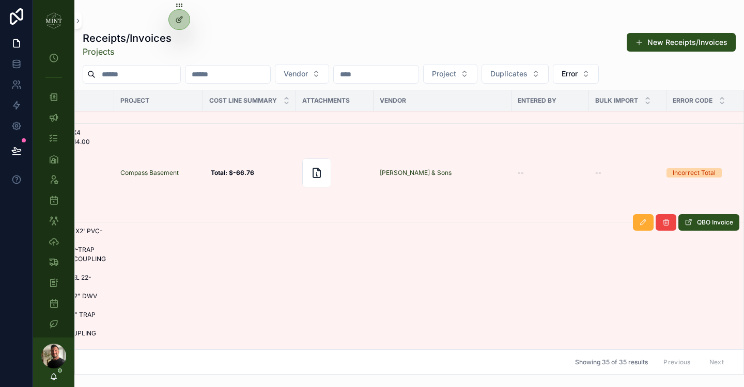
scroll to position [2613, 296]
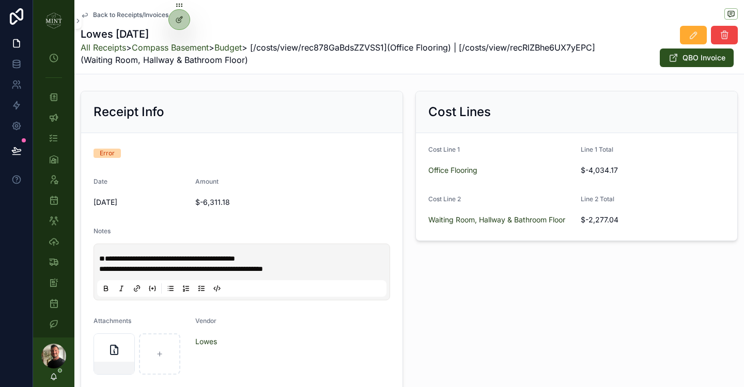
scroll to position [21, 0]
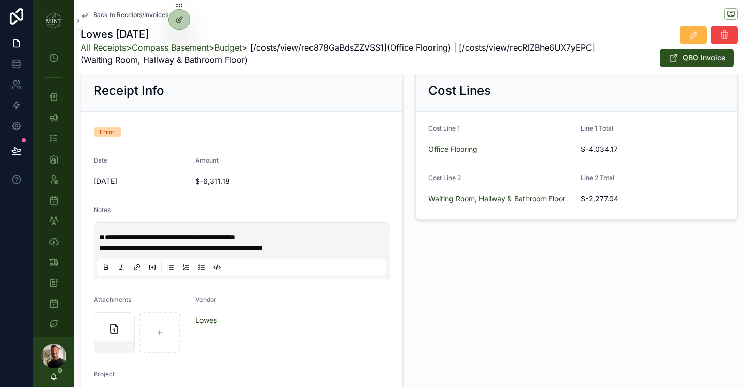
click at [693, 40] on icon "scrollable content" at bounding box center [693, 35] width 10 height 10
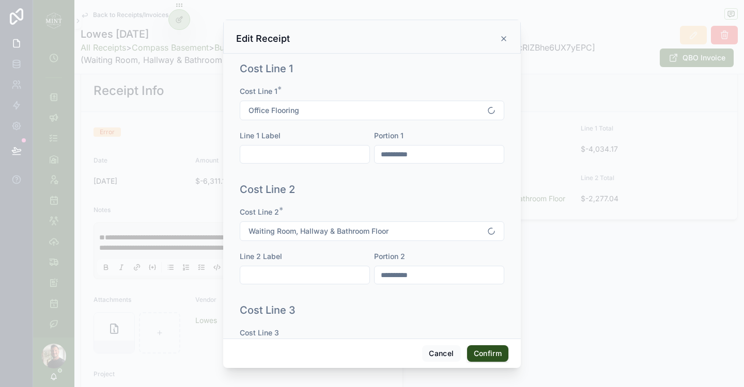
scroll to position [332, 0]
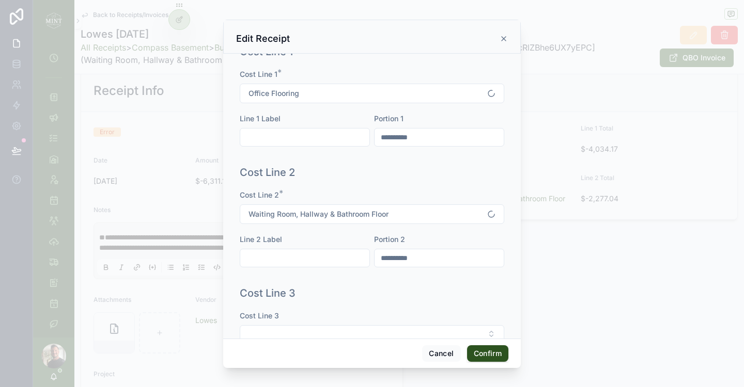
click at [424, 263] on input "**********" at bounding box center [438, 258] width 129 height 14
type input "**********"
click at [496, 353] on button "Confirm" at bounding box center [487, 353] width 41 height 17
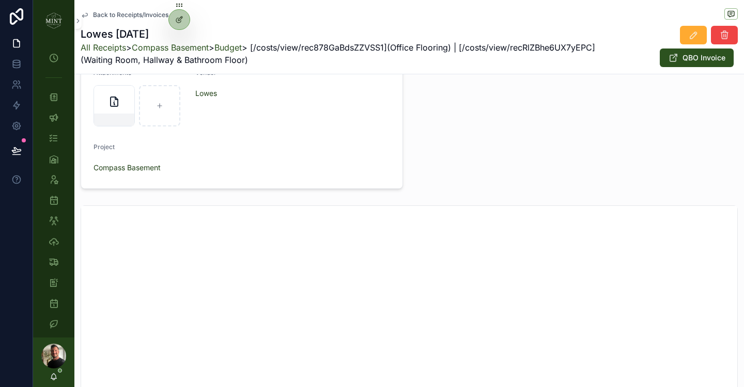
scroll to position [0, 0]
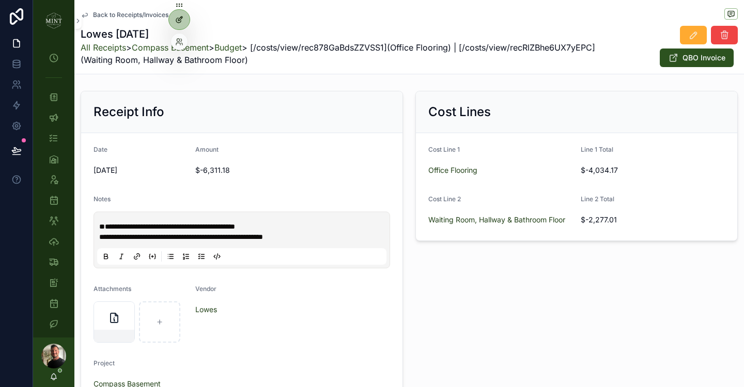
click at [178, 20] on icon at bounding box center [180, 19] width 4 height 4
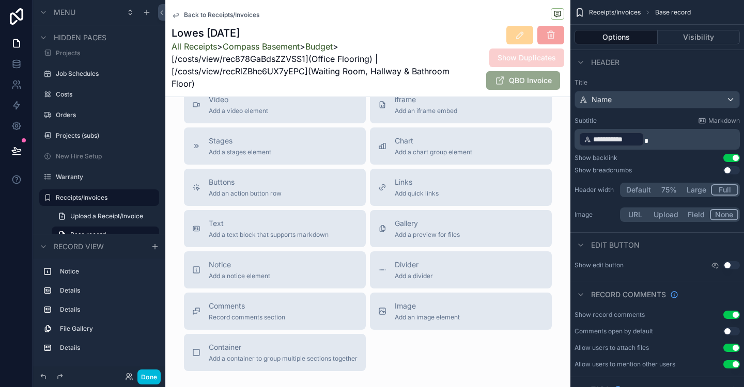
scroll to position [1076, 0]
click at [242, 269] on span "Notice" at bounding box center [239, 263] width 61 height 10
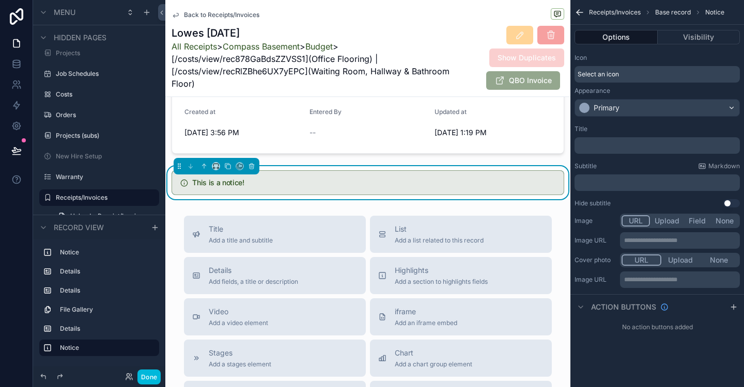
scroll to position [903, 0]
click at [725, 108] on div "Primary" at bounding box center [657, 108] width 164 height 17
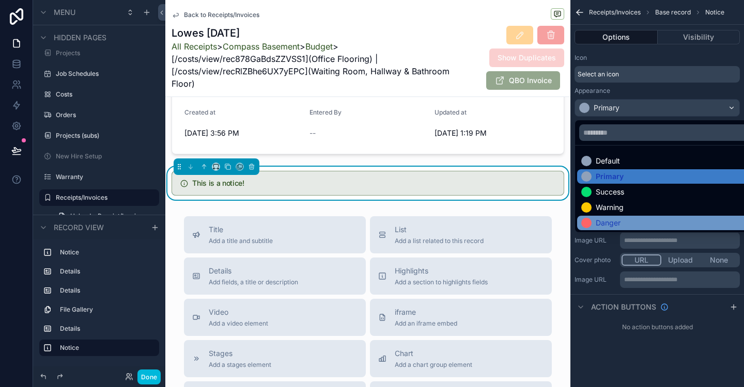
click at [624, 216] on div "Danger" at bounding box center [669, 223] width 184 height 14
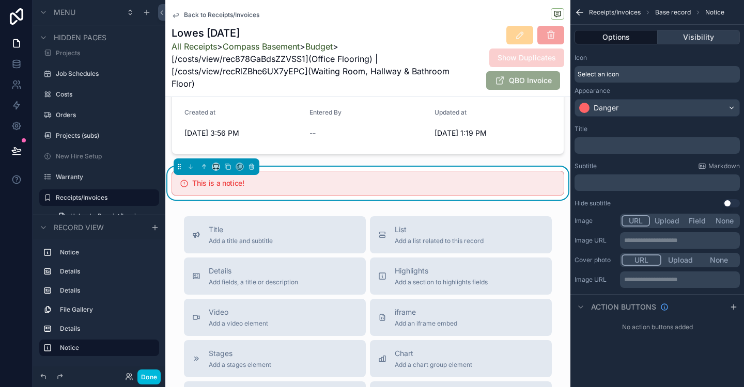
click at [690, 34] on button "Visibility" at bounding box center [698, 37] width 83 height 14
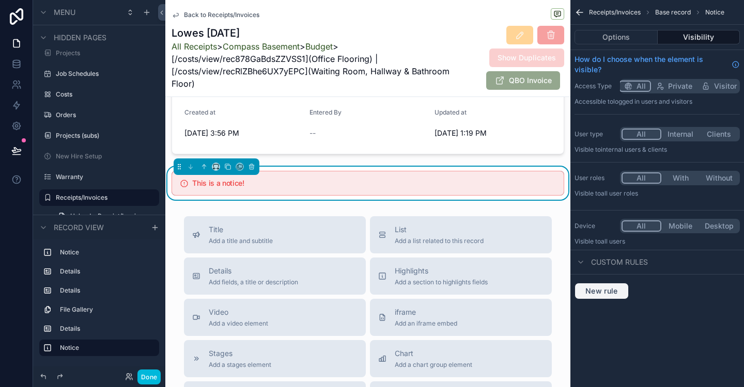
click at [611, 289] on span "New rule" at bounding box center [601, 291] width 41 height 9
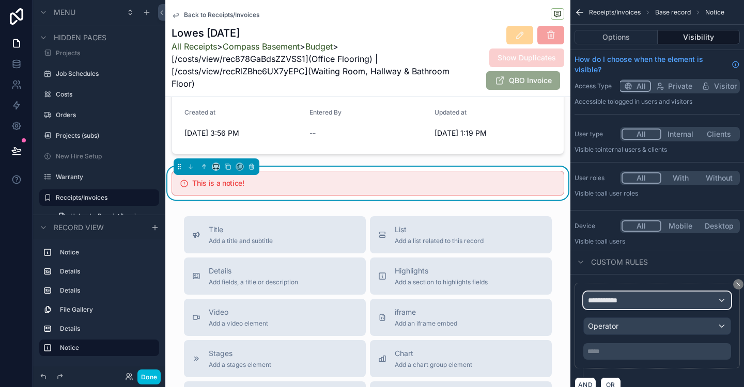
click at [704, 302] on div "**********" at bounding box center [657, 300] width 147 height 17
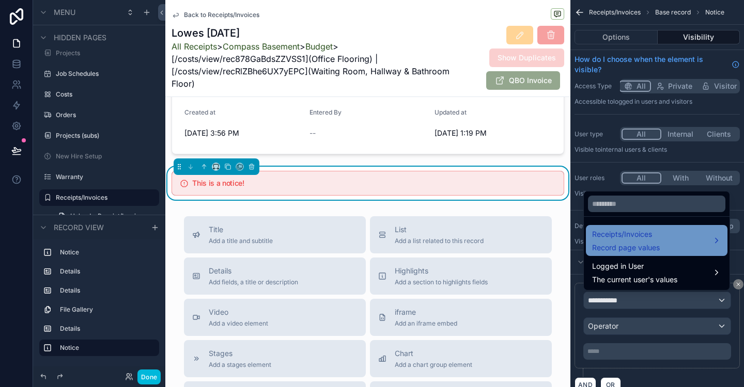
click at [696, 238] on div "Receipts/Invoices Record page values" at bounding box center [656, 240] width 129 height 25
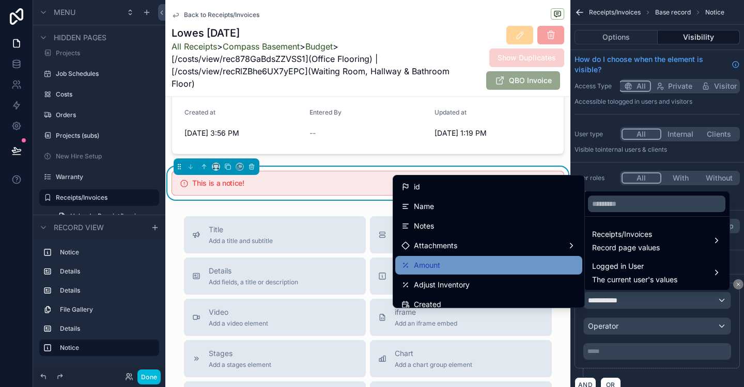
click at [509, 263] on div "Amount" at bounding box center [488, 265] width 175 height 12
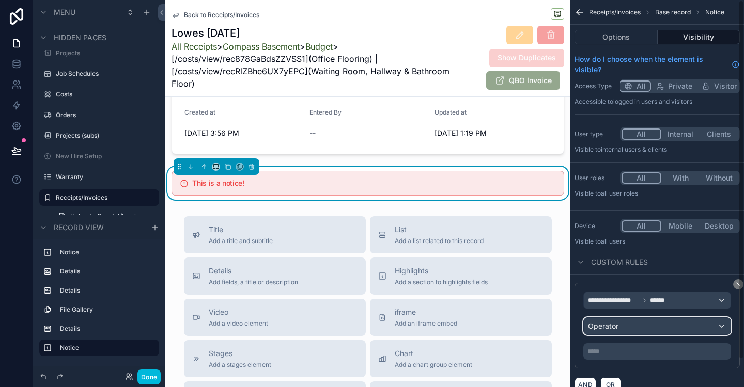
click at [712, 323] on div "Operator" at bounding box center [657, 326] width 147 height 17
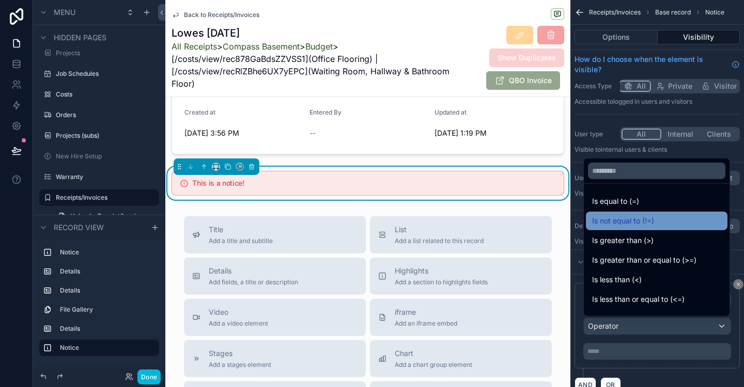
click at [650, 219] on span "Is not equal to (!=)" at bounding box center [623, 221] width 62 height 12
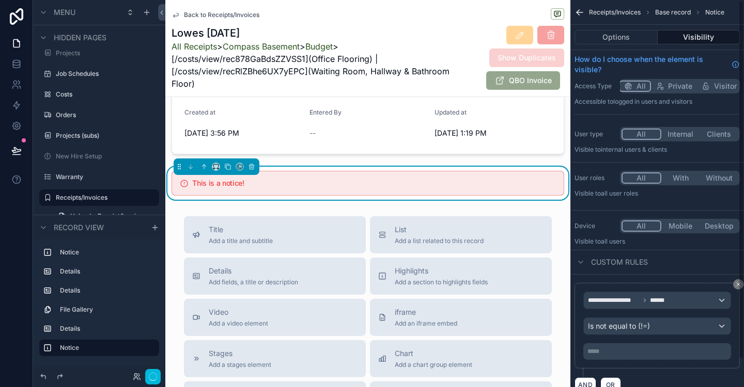
click at [604, 353] on p "***** ﻿" at bounding box center [657, 352] width 141 height 8
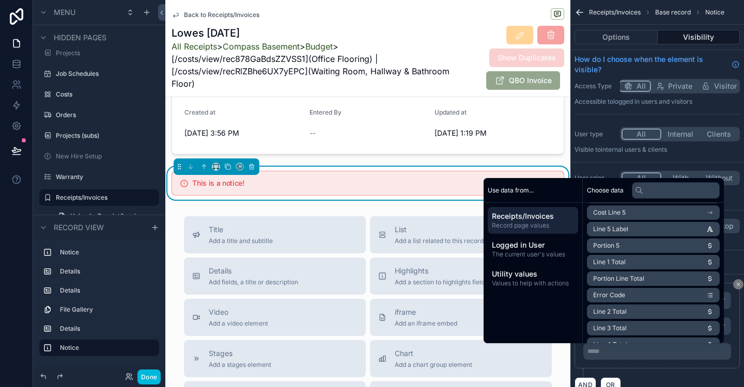
scroll to position [1030, 0]
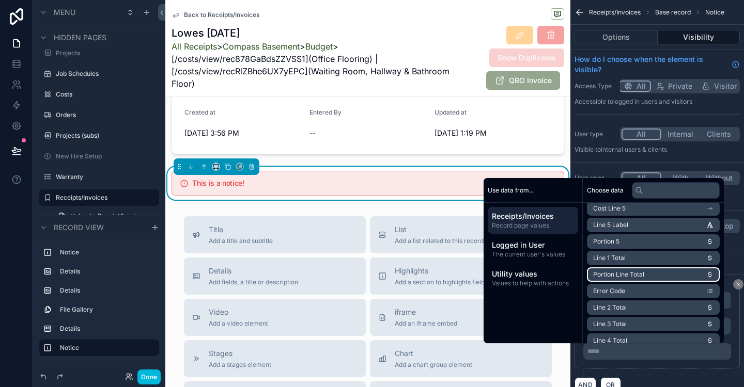
click at [702, 276] on li "Portion Line Total" at bounding box center [653, 275] width 133 height 14
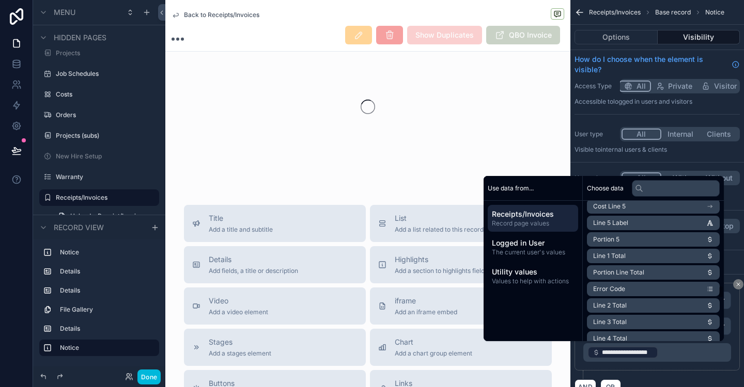
scroll to position [0, 0]
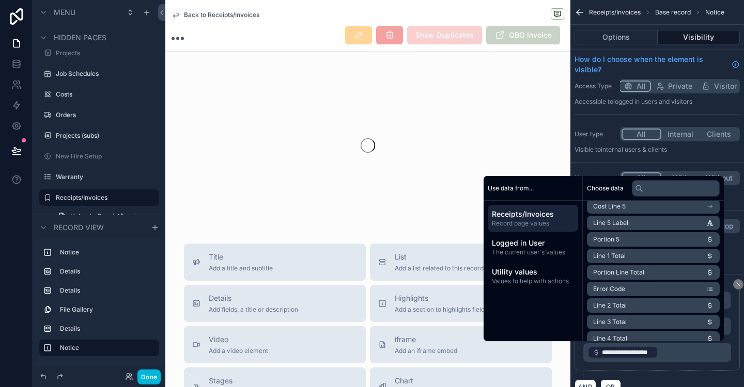
click at [294, 269] on div "Title Add a title and subtitle" at bounding box center [274, 262] width 165 height 21
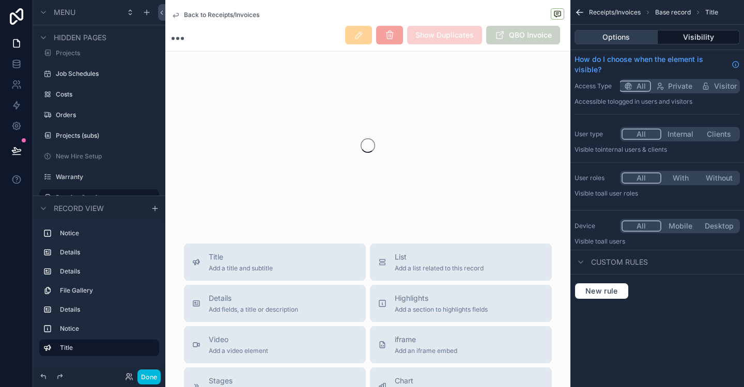
click at [617, 38] on button "Options" at bounding box center [615, 37] width 83 height 14
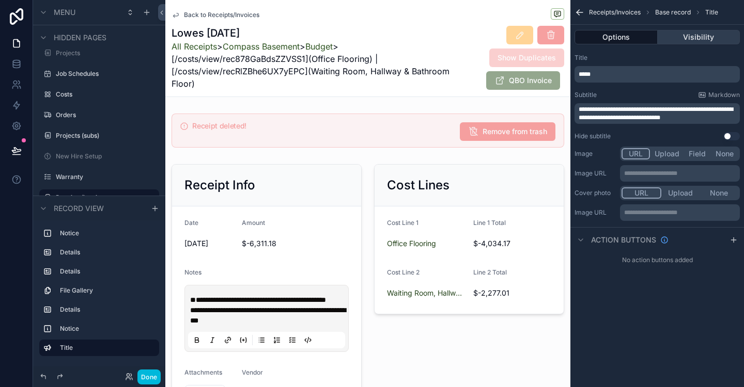
click at [688, 38] on button "Visibility" at bounding box center [698, 37] width 83 height 14
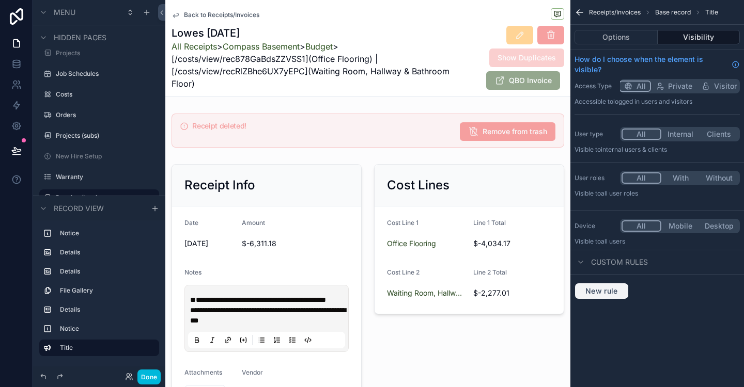
click at [605, 290] on span "New rule" at bounding box center [601, 291] width 41 height 9
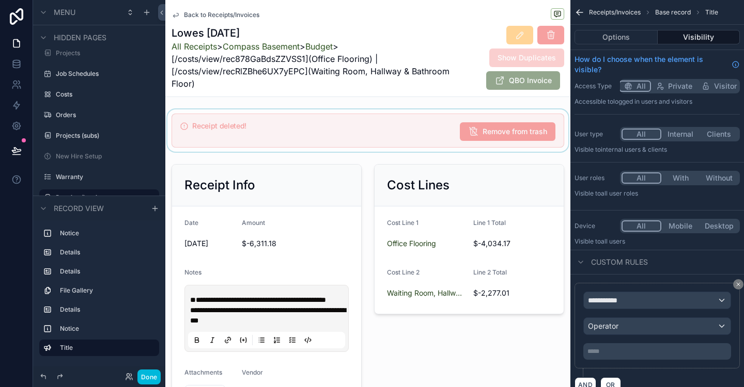
click at [411, 127] on div "scrollable content" at bounding box center [367, 130] width 405 height 42
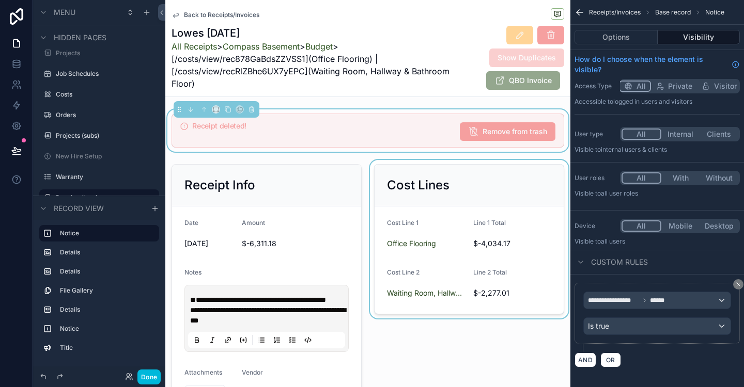
click at [487, 369] on div "scrollable content" at bounding box center [469, 349] width 202 height 379
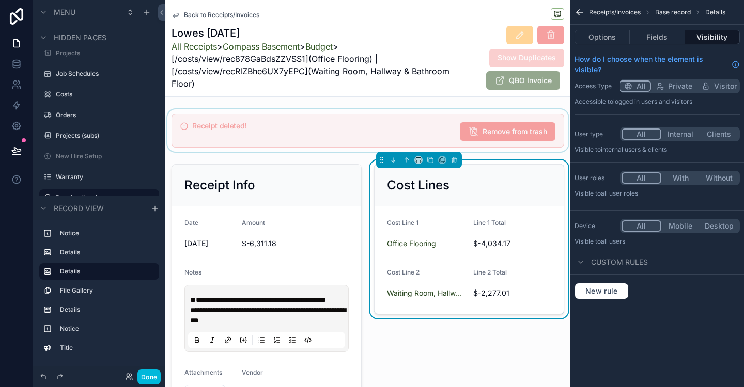
click at [403, 127] on div "scrollable content" at bounding box center [367, 130] width 405 height 42
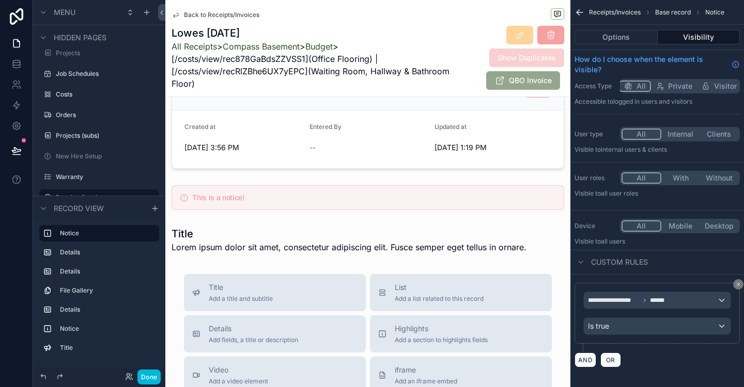
scroll to position [952, 0]
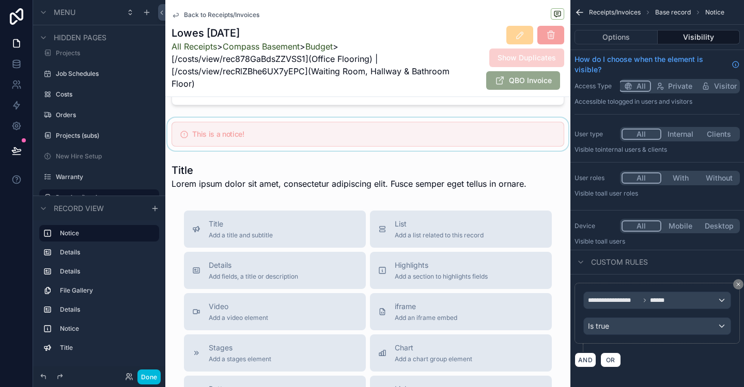
click at [320, 146] on div "scrollable content" at bounding box center [367, 134] width 405 height 33
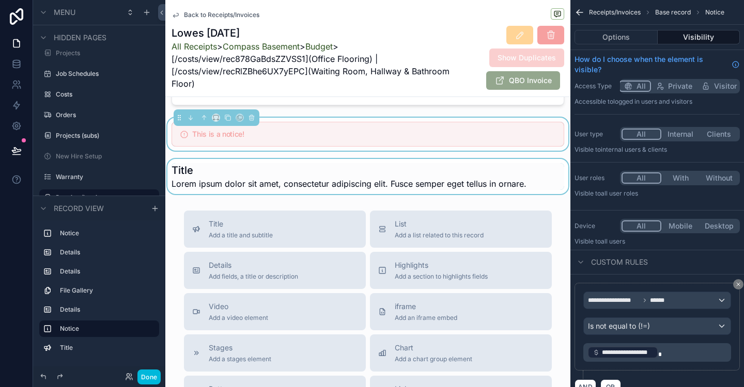
click at [333, 194] on div "scrollable content" at bounding box center [367, 176] width 405 height 35
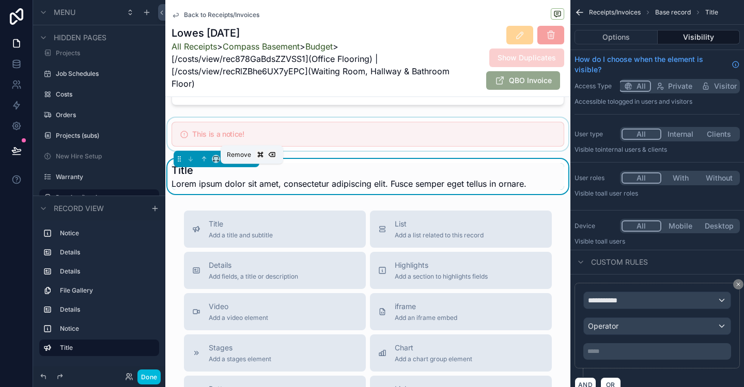
click at [250, 163] on icon "scrollable content" at bounding box center [251, 158] width 7 height 7
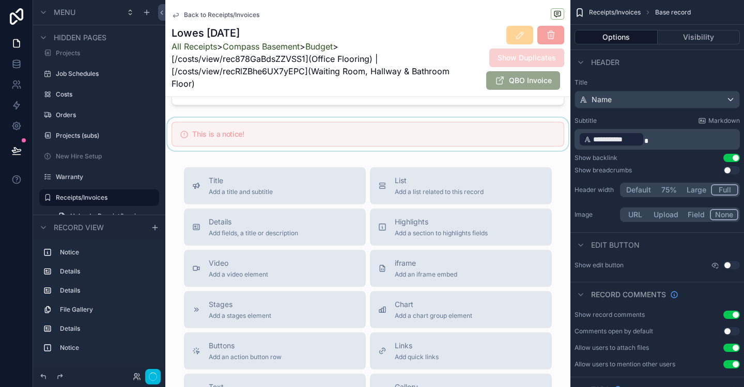
click at [261, 144] on div "scrollable content" at bounding box center [367, 134] width 405 height 33
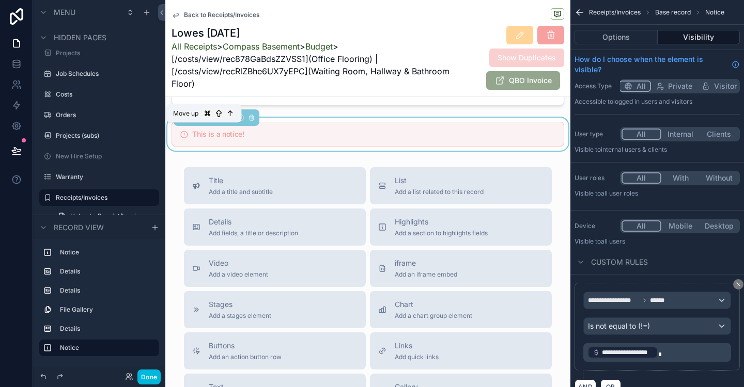
click at [207, 121] on icon "scrollable content" at bounding box center [203, 117] width 7 height 7
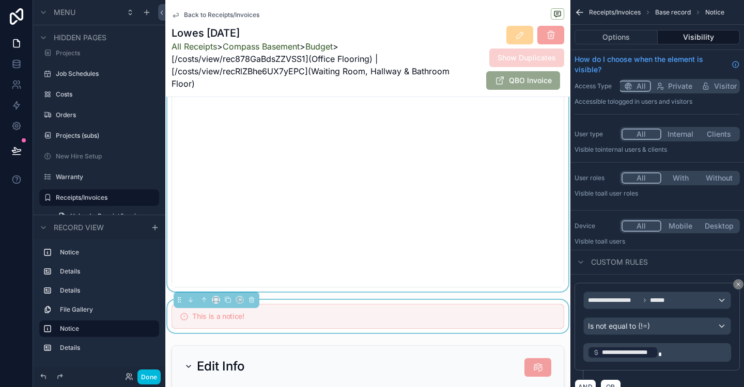
scroll to position [625, 0]
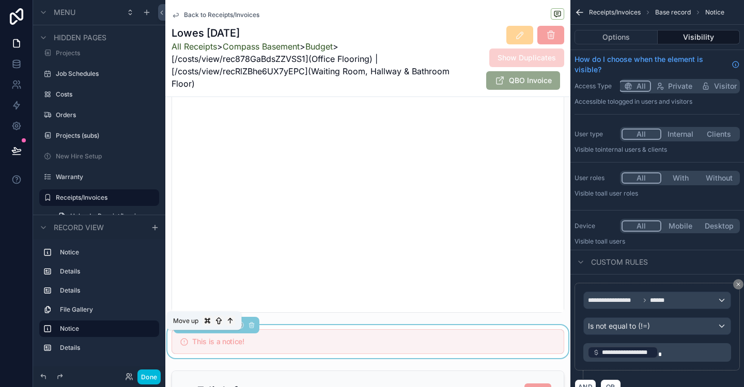
click at [202, 329] on icon "scrollable content" at bounding box center [203, 325] width 7 height 7
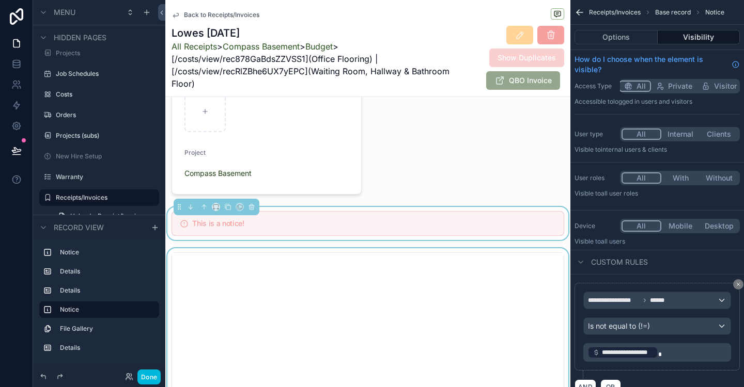
scroll to position [326, 0]
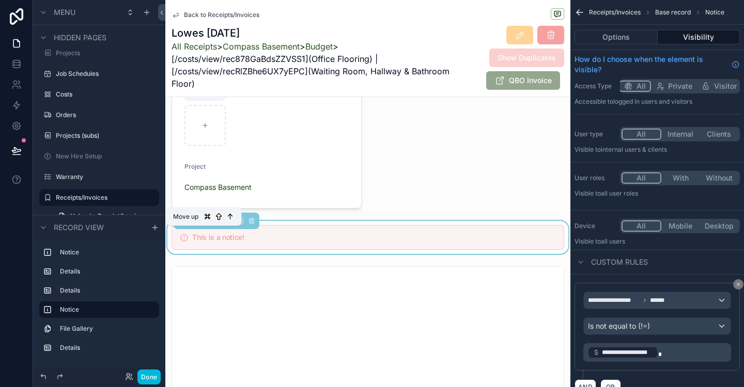
click at [205, 221] on icon "scrollable content" at bounding box center [205, 220] width 2 height 2
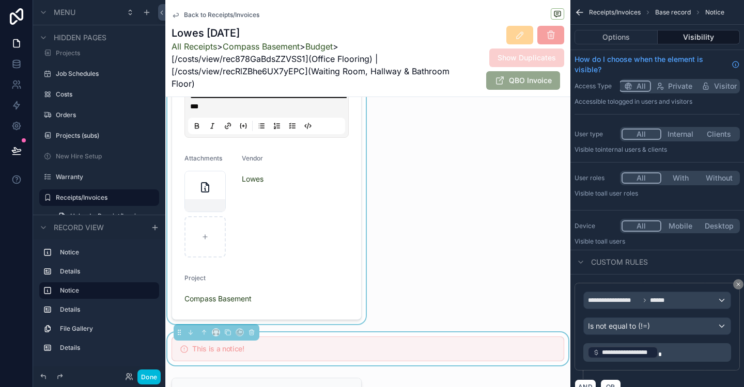
scroll to position [199, 0]
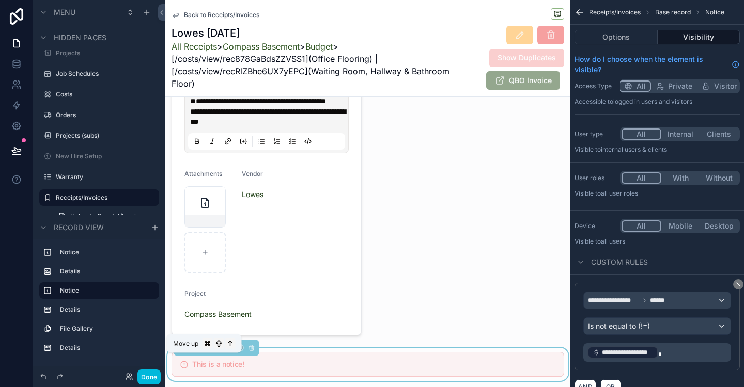
click at [205, 348] on icon "scrollable content" at bounding box center [205, 347] width 2 height 2
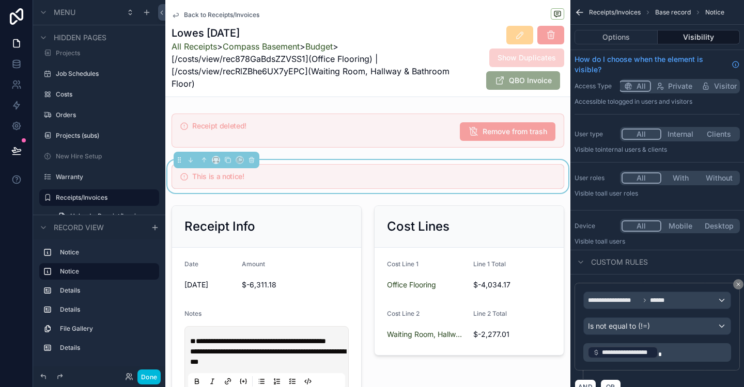
scroll to position [32, 0]
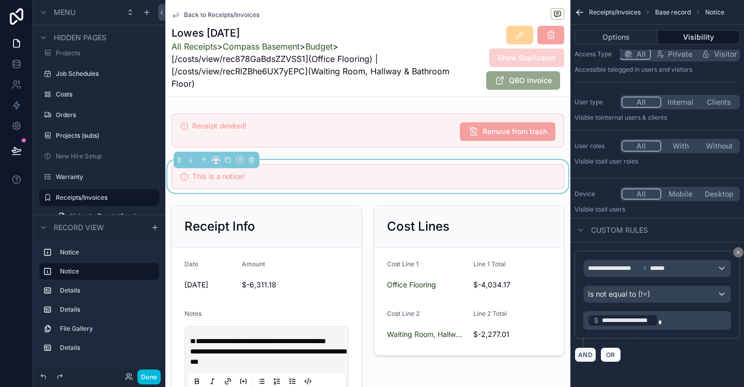
click at [586, 360] on button "AND" at bounding box center [585, 355] width 22 height 15
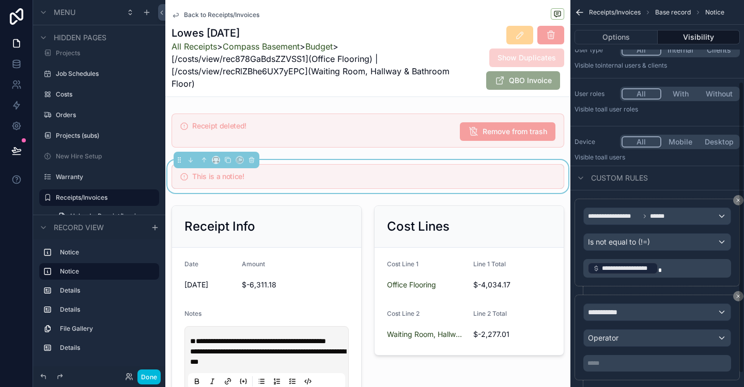
scroll to position [126, 0]
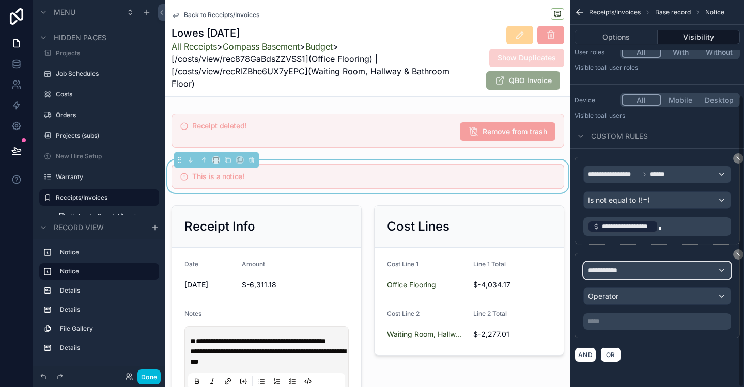
click at [716, 274] on div "**********" at bounding box center [657, 270] width 147 height 17
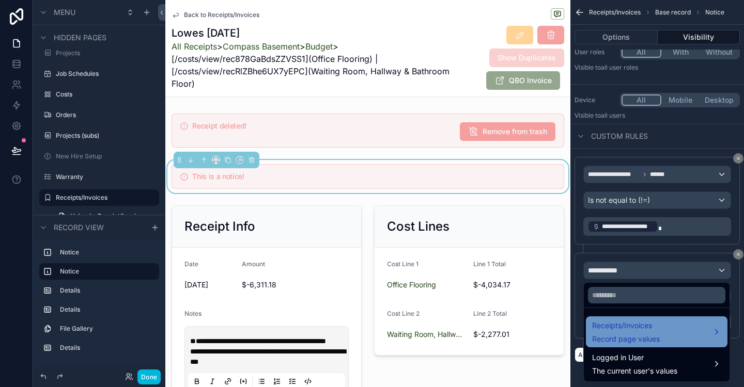
click at [707, 326] on div "Receipts/Invoices Record page values" at bounding box center [656, 332] width 129 height 25
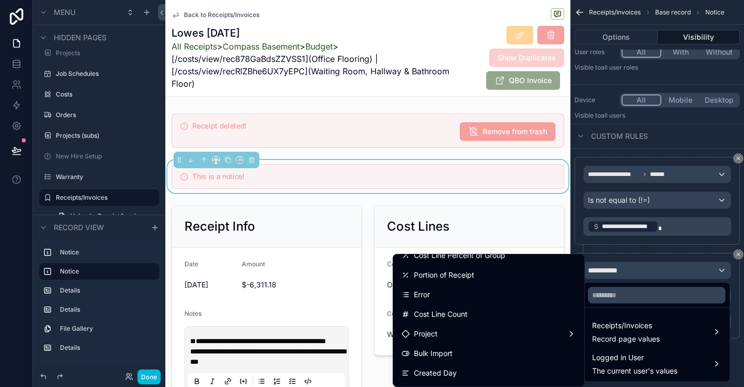
scroll to position [905, 0]
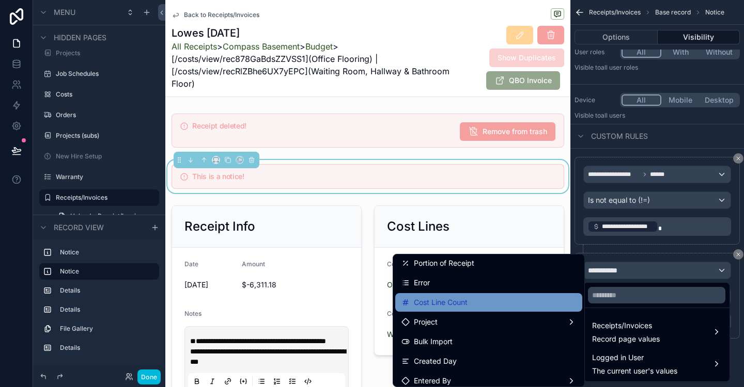
click at [502, 300] on div "Cost Line Count" at bounding box center [488, 302] width 175 height 12
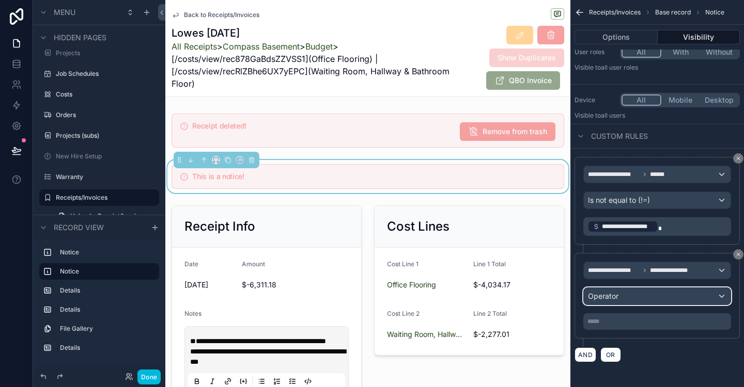
click at [644, 298] on div "Operator" at bounding box center [657, 296] width 147 height 17
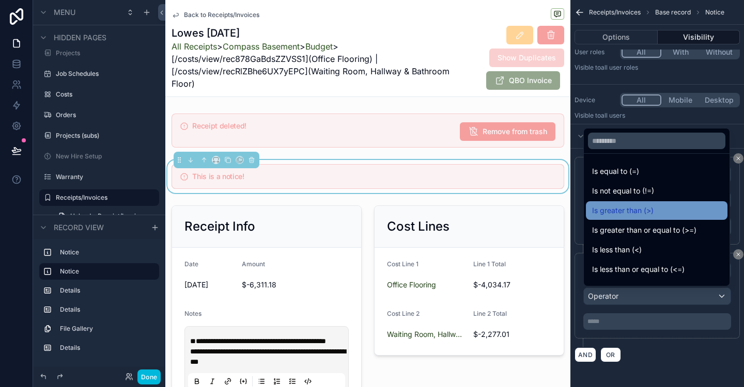
click at [641, 211] on span "Is greater than (>)" at bounding box center [622, 211] width 61 height 12
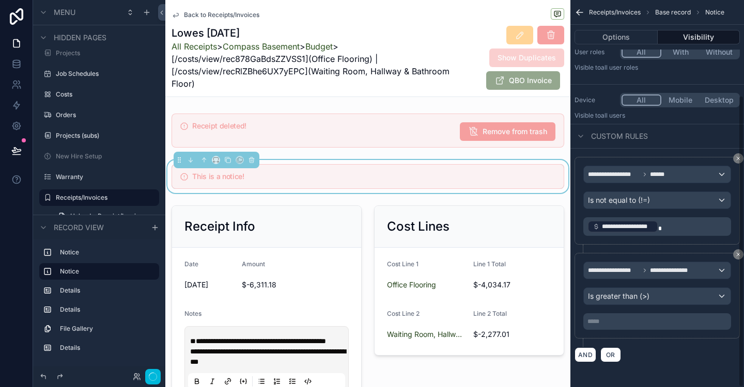
click at [603, 325] on p "***** ﻿" at bounding box center [657, 322] width 141 height 8
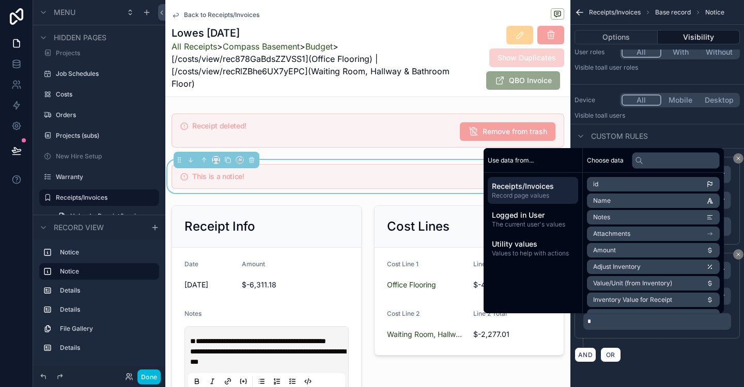
click at [707, 357] on div "AND OR" at bounding box center [656, 354] width 165 height 15
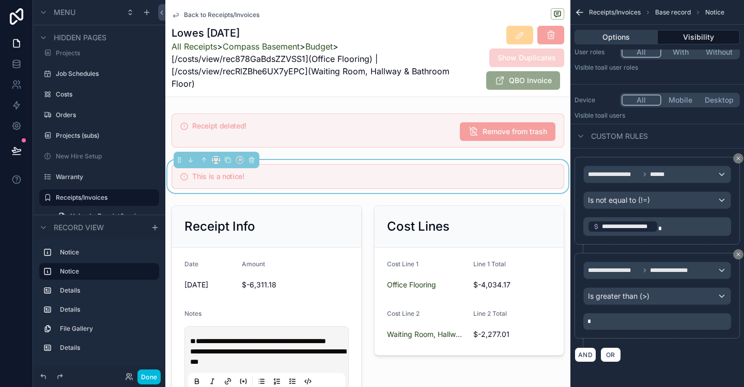
click at [623, 35] on button "Options" at bounding box center [615, 37] width 83 height 14
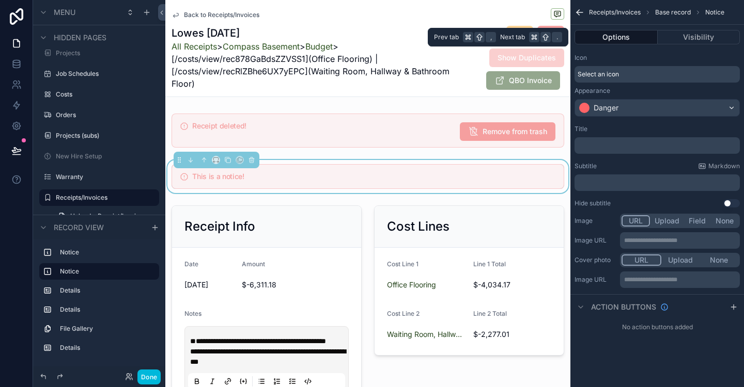
scroll to position [0, 0]
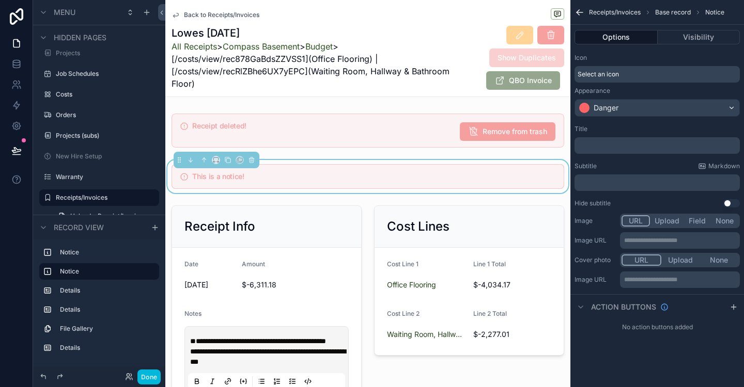
click at [605, 77] on span "Select an icon" at bounding box center [597, 74] width 41 height 8
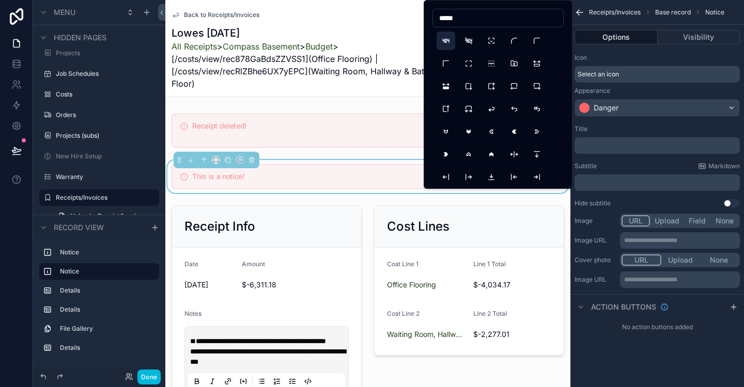
type input "*****"
click at [444, 44] on button "Error404" at bounding box center [445, 41] width 19 height 19
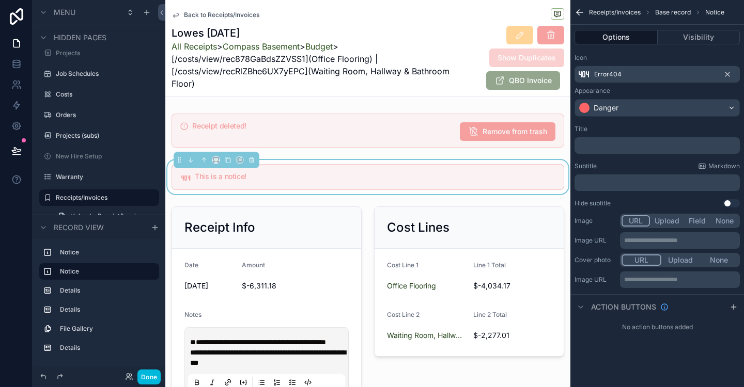
click at [608, 143] on p "﻿" at bounding box center [657, 145] width 159 height 8
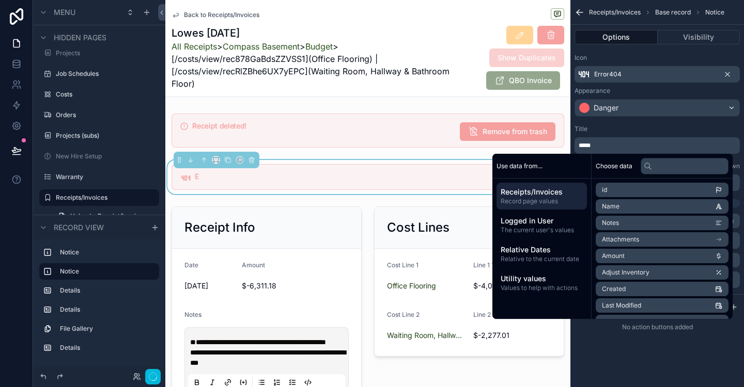
click at [633, 131] on div "Title" at bounding box center [656, 129] width 165 height 8
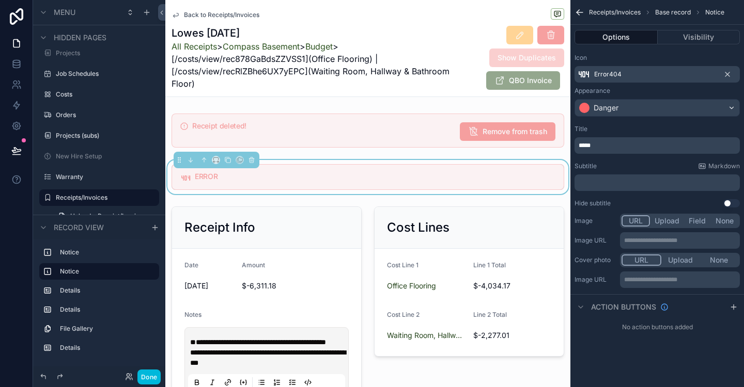
click at [599, 184] on p "﻿" at bounding box center [657, 183] width 159 height 8
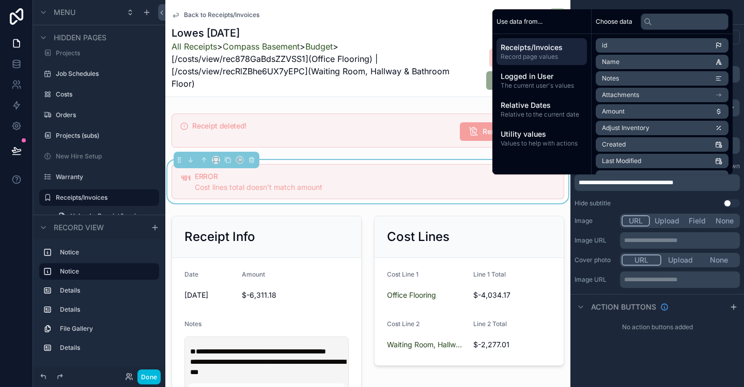
click at [618, 354] on div "**********" at bounding box center [657, 193] width 174 height 387
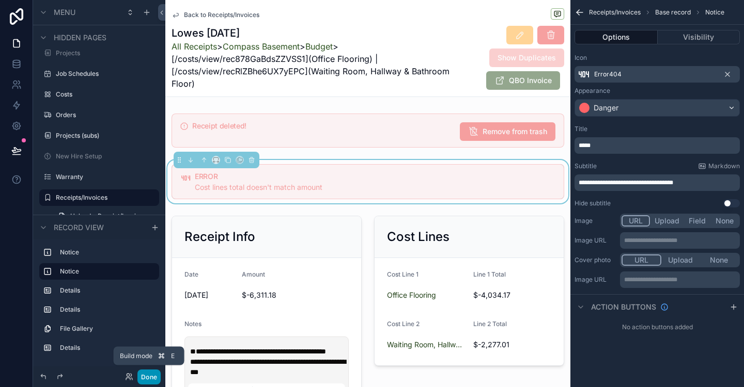
click at [150, 382] on button "Done" at bounding box center [148, 377] width 23 height 15
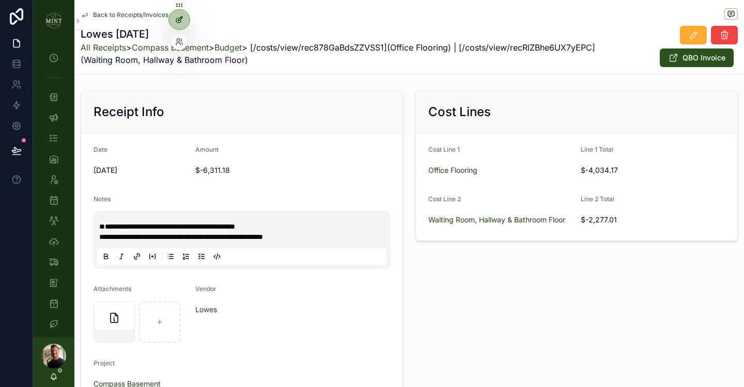
click at [176, 19] on icon at bounding box center [178, 20] width 5 height 5
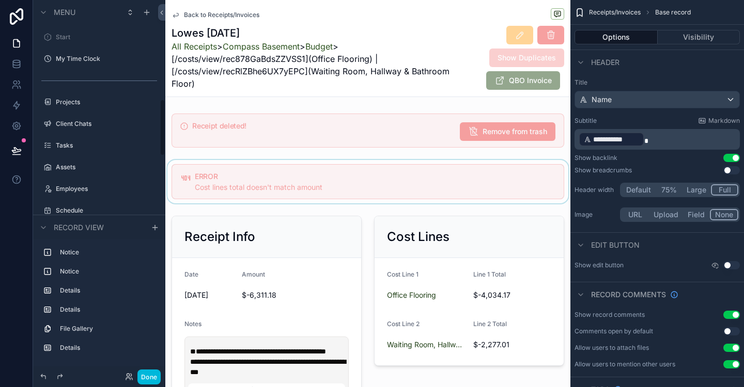
scroll to position [655, 0]
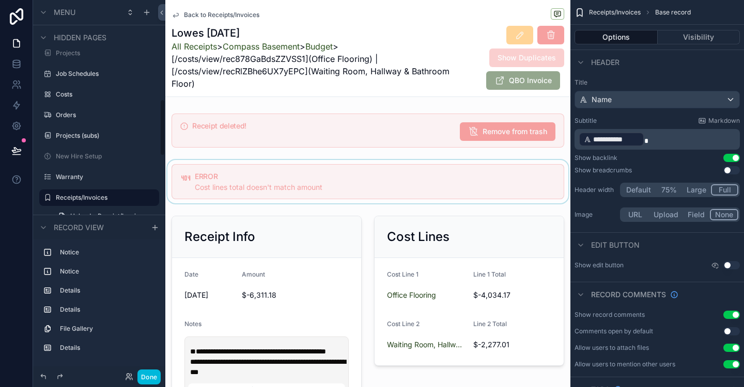
click at [323, 185] on div "scrollable content" at bounding box center [367, 181] width 405 height 43
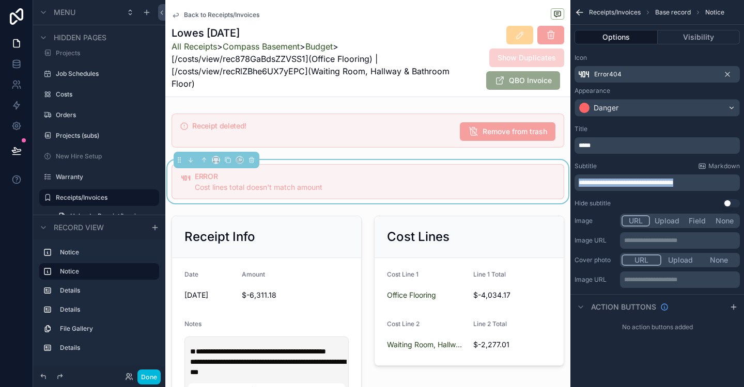
drag, startPoint x: 698, startPoint y: 182, endPoint x: 561, endPoint y: 177, distance: 136.9
click at [562, 177] on div "Start My Time Clock Projects Client Chats Tasks Assets Employees Schedule Subs …" at bounding box center [454, 193] width 578 height 387
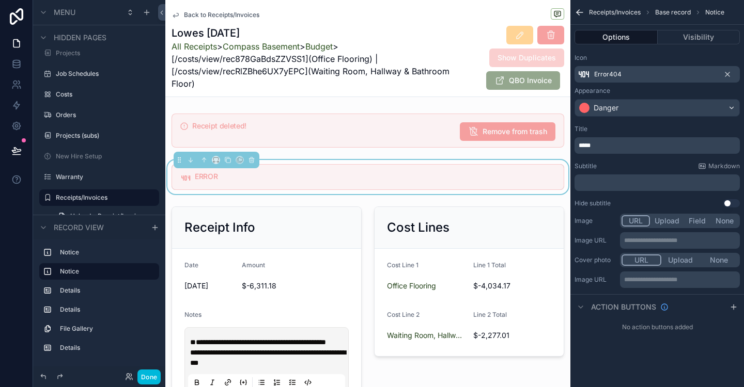
click at [584, 182] on p "﻿" at bounding box center [657, 183] width 159 height 8
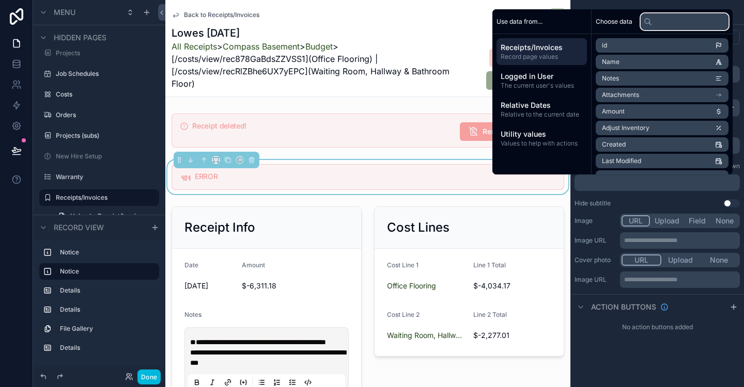
click at [658, 21] on input "text" at bounding box center [684, 21] width 88 height 17
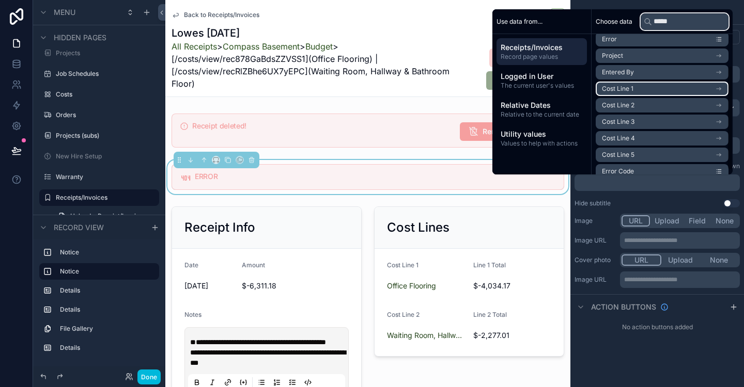
scroll to position [48, 0]
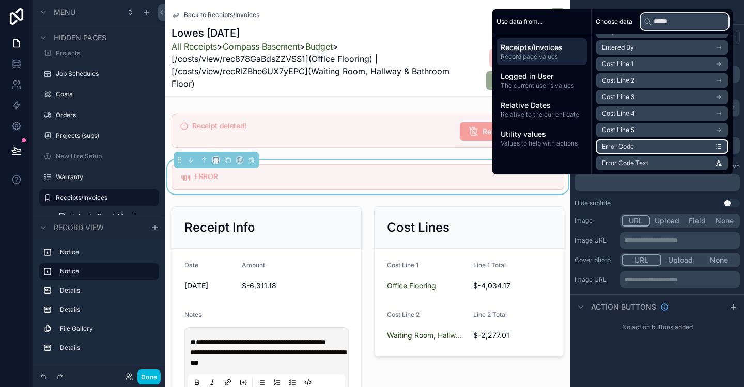
type input "*****"
click at [667, 145] on li "Error Code" at bounding box center [661, 146] width 133 height 14
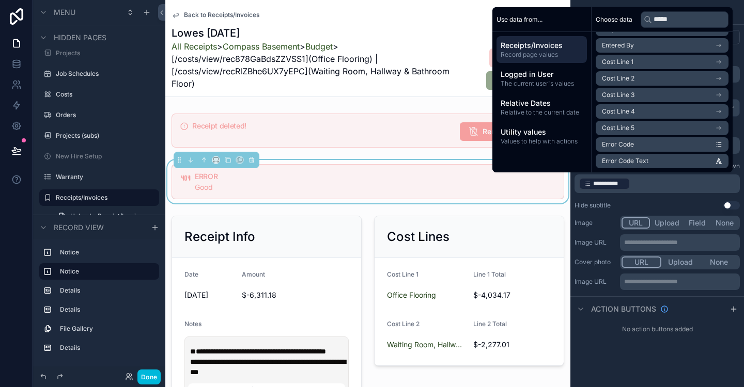
click at [667, 197] on div "**********" at bounding box center [657, 167] width 174 height 93
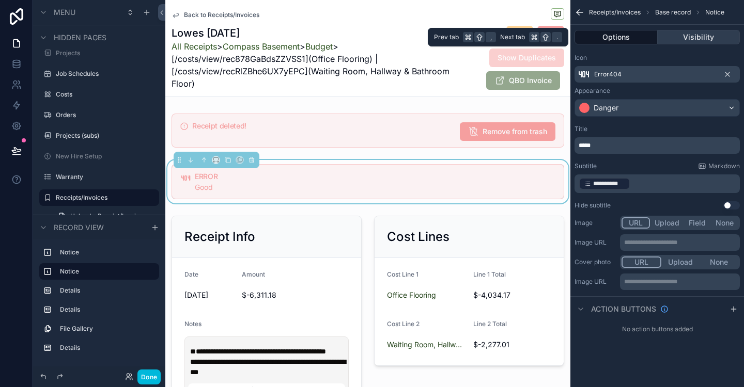
click at [699, 35] on button "Visibility" at bounding box center [698, 37] width 83 height 14
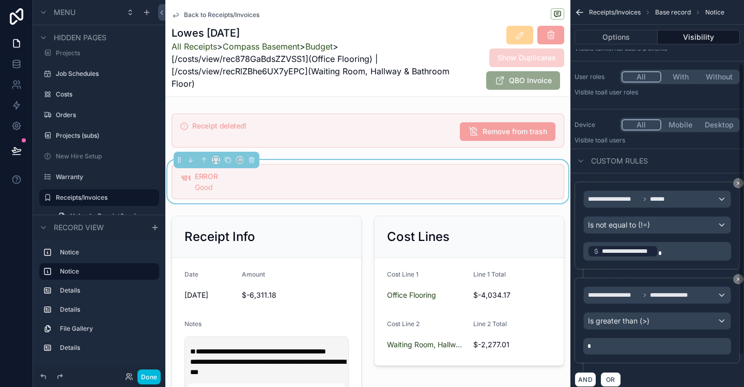
scroll to position [126, 0]
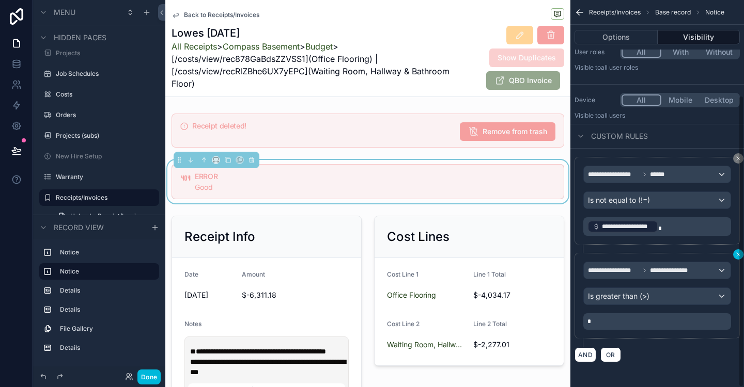
click at [735, 255] on icon "scrollable content" at bounding box center [738, 254] width 6 height 6
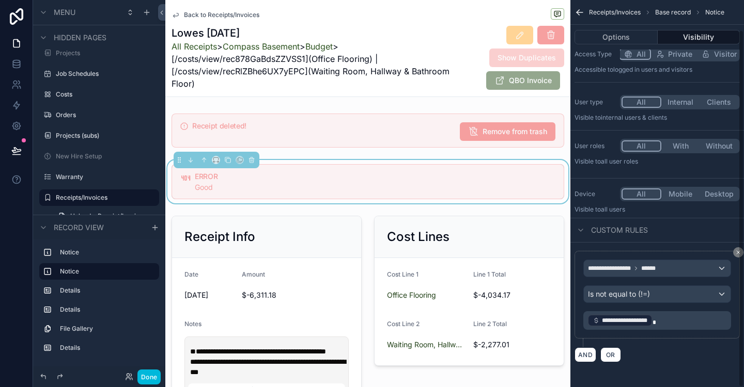
scroll to position [32, 0]
click at [713, 266] on div "**********" at bounding box center [657, 268] width 147 height 17
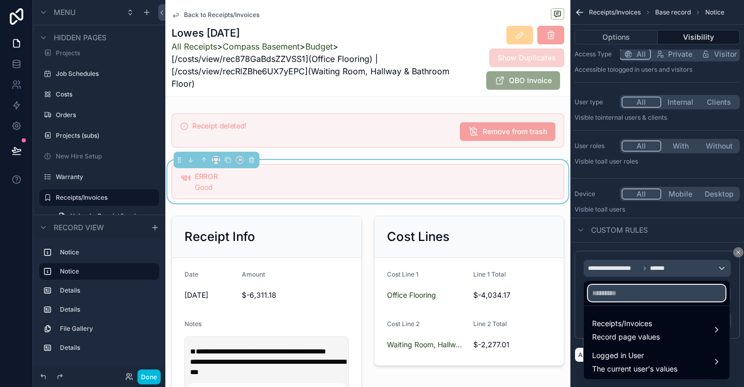
click at [668, 294] on input "text" at bounding box center [656, 293] width 137 height 17
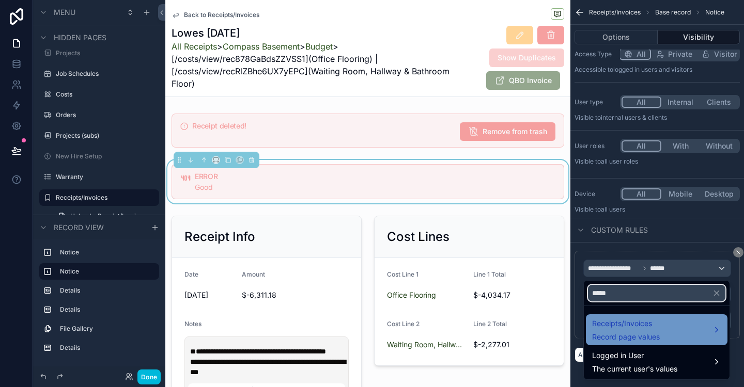
type input "*****"
click at [631, 335] on span "Record page values" at bounding box center [626, 337] width 68 height 10
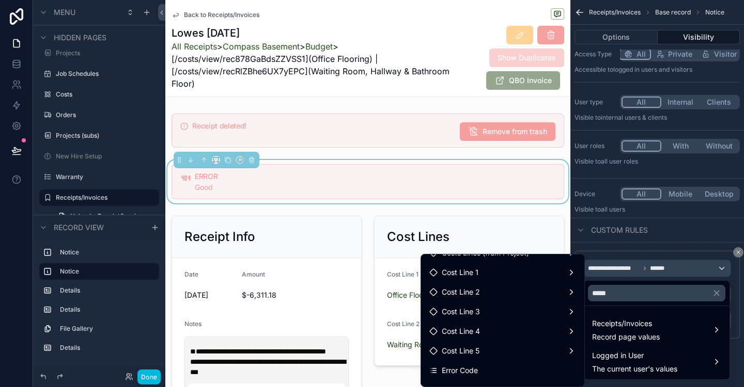
scroll to position [126, 0]
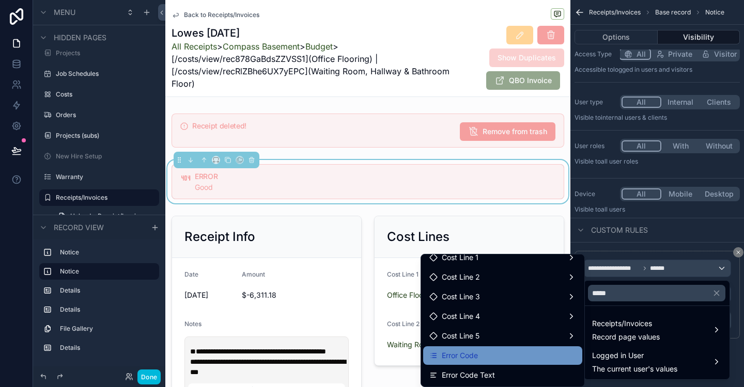
click at [498, 352] on div "Error Code" at bounding box center [502, 356] width 147 height 12
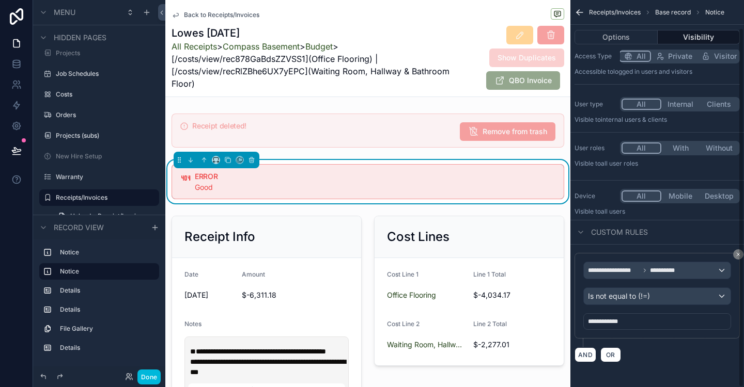
scroll to position [30, 0]
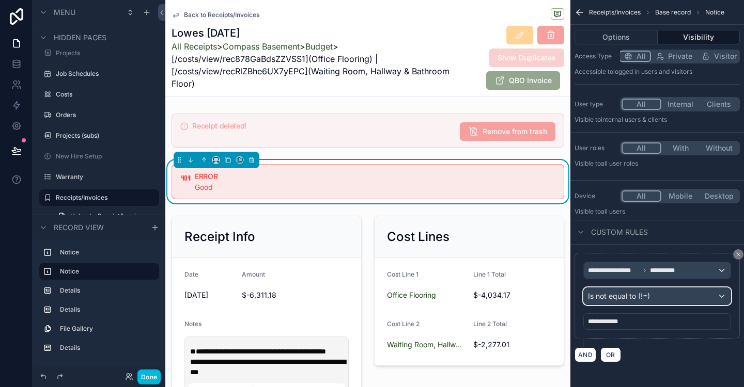
click at [716, 295] on div "Is not equal to (!=)" at bounding box center [657, 296] width 147 height 17
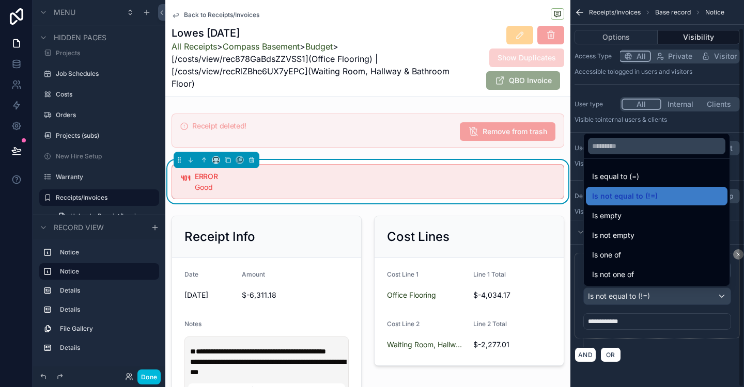
click at [638, 326] on div "scrollable content" at bounding box center [372, 193] width 744 height 387
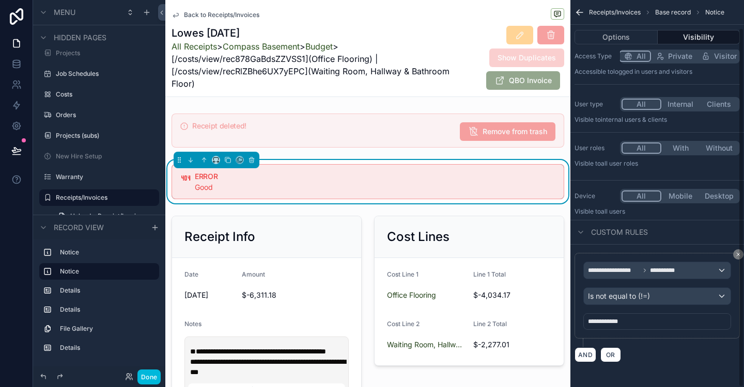
click at [614, 320] on span "**********" at bounding box center [604, 322] width 33 height 8
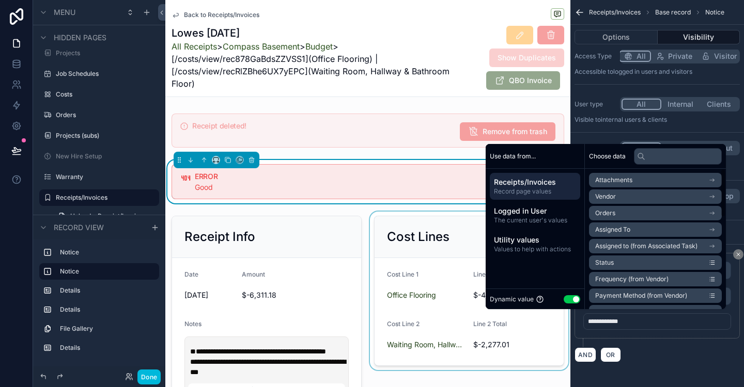
click at [563, 297] on button "Use setting" at bounding box center [571, 299] width 17 height 8
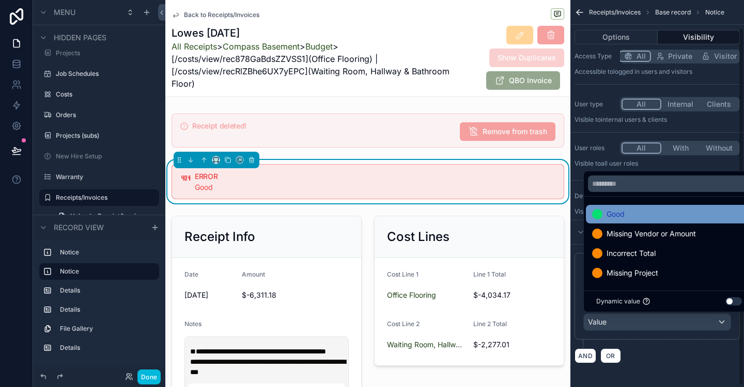
click at [617, 216] on span "Good" at bounding box center [615, 214] width 18 height 12
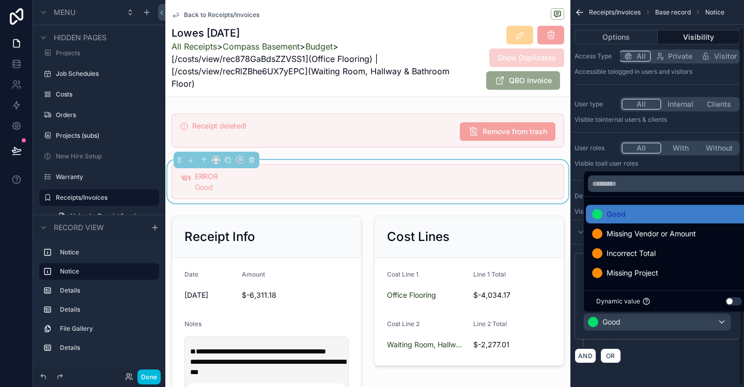
click at [713, 340] on div "**********" at bounding box center [656, 300] width 165 height 95
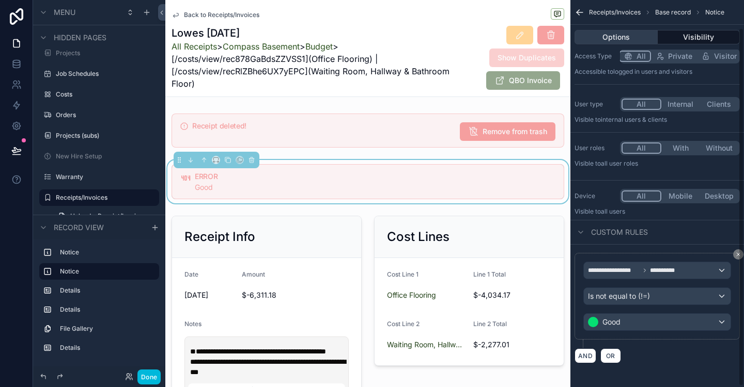
click at [614, 40] on button "Options" at bounding box center [615, 37] width 83 height 14
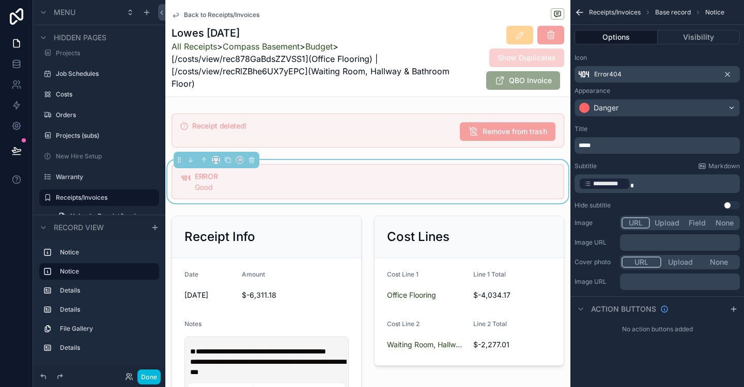
scroll to position [0, 0]
click at [149, 381] on button "Done" at bounding box center [148, 377] width 23 height 15
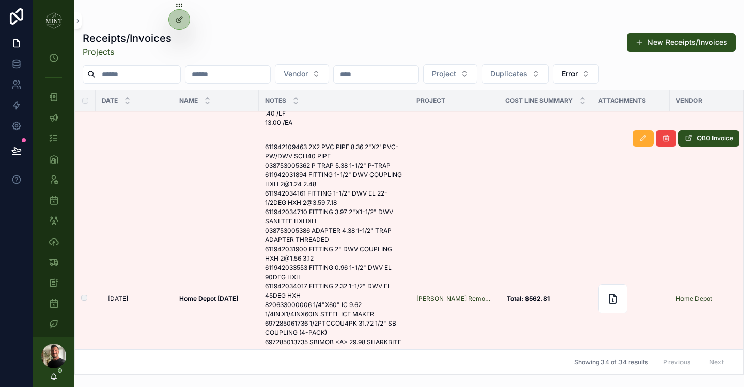
scroll to position [2560, 0]
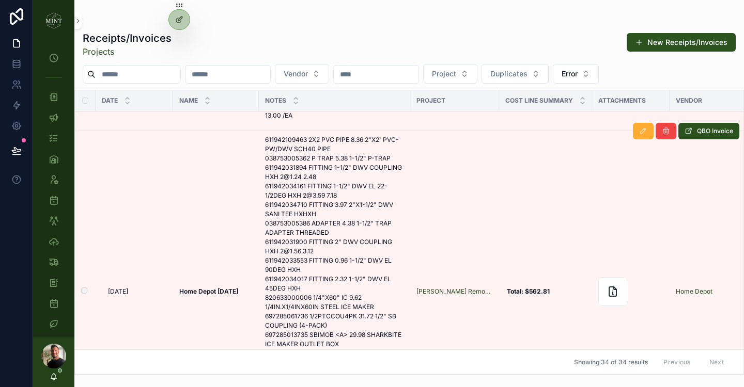
scroll to position [2440, 0]
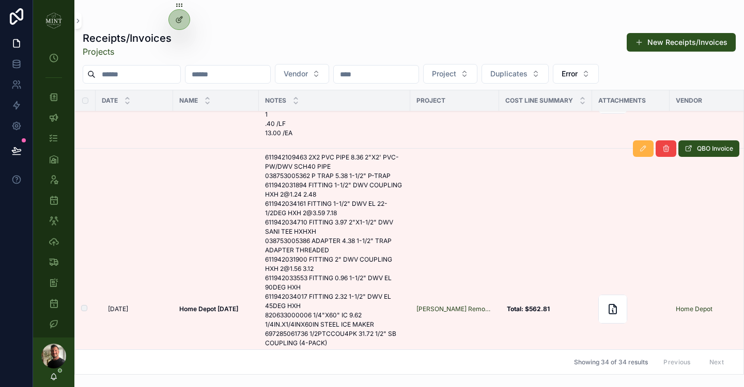
click at [641, 148] on icon "scrollable content" at bounding box center [643, 149] width 8 height 8
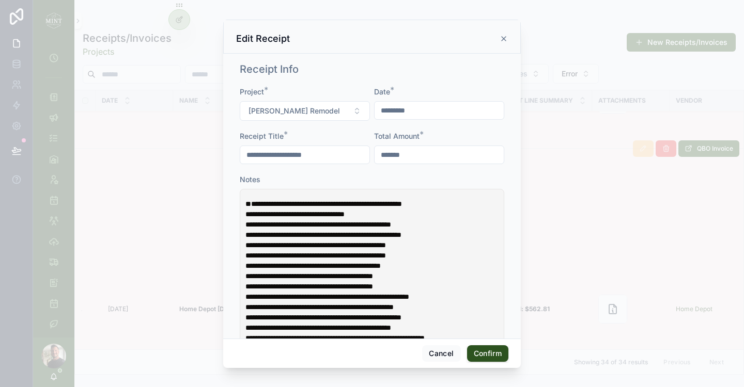
click at [248, 202] on span "**********" at bounding box center [323, 203] width 156 height 7
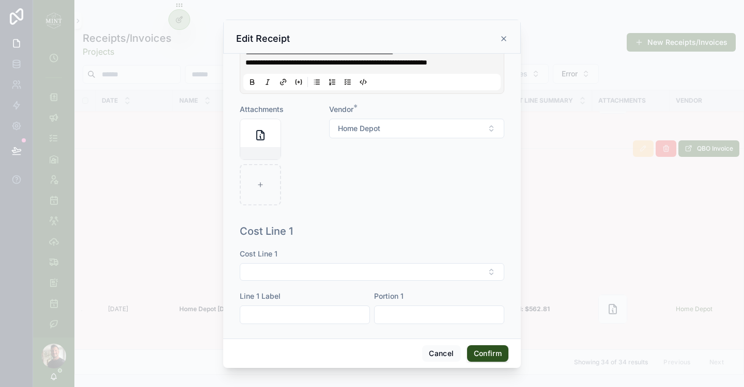
scroll to position [309, 0]
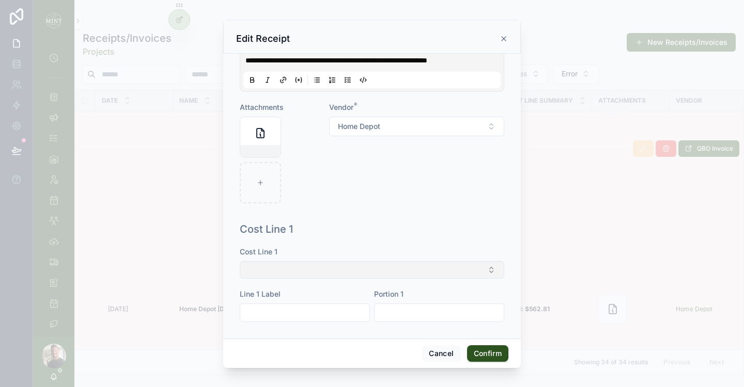
click at [387, 279] on button "Select Button" at bounding box center [372, 270] width 264 height 18
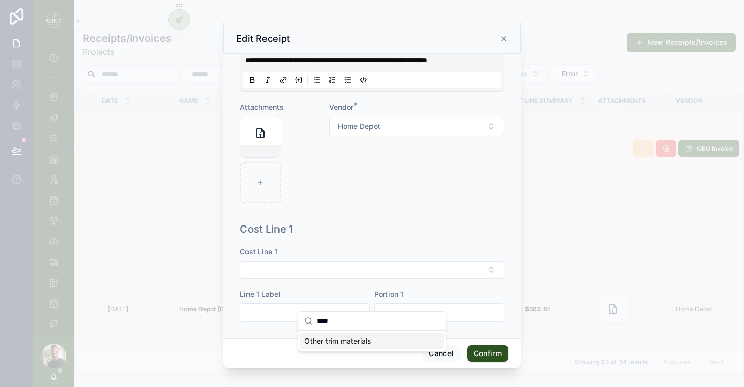
type input "****"
drag, startPoint x: 380, startPoint y: 341, endPoint x: 427, endPoint y: 262, distance: 91.9
click at [380, 341] on div "Other trim materials" at bounding box center [372, 341] width 144 height 17
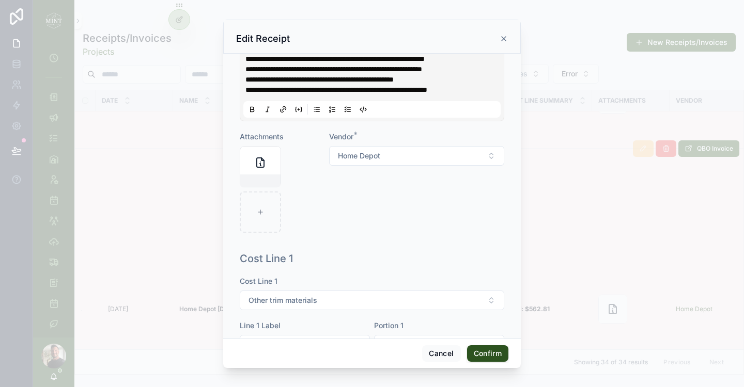
scroll to position [367, 0]
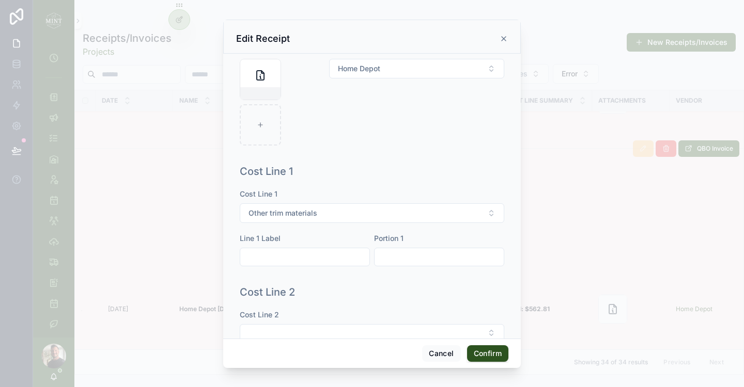
click at [417, 264] on input "text" at bounding box center [438, 257] width 129 height 14
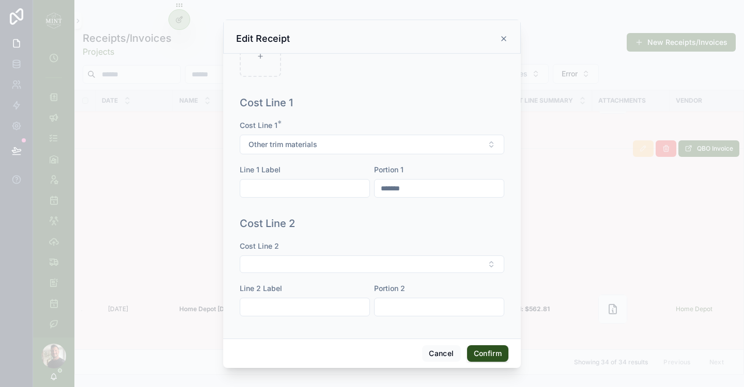
scroll to position [466, 0]
type input "*******"
click at [363, 273] on div "Cost Line 2 Line 2 Label Portion 2" at bounding box center [372, 284] width 264 height 86
click at [360, 263] on button "Select Button" at bounding box center [372, 265] width 264 height 18
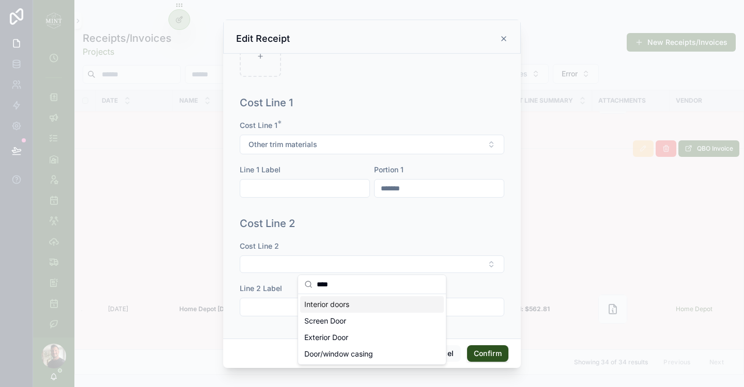
type input "****"
click at [344, 306] on span "Interior doors" at bounding box center [326, 305] width 45 height 10
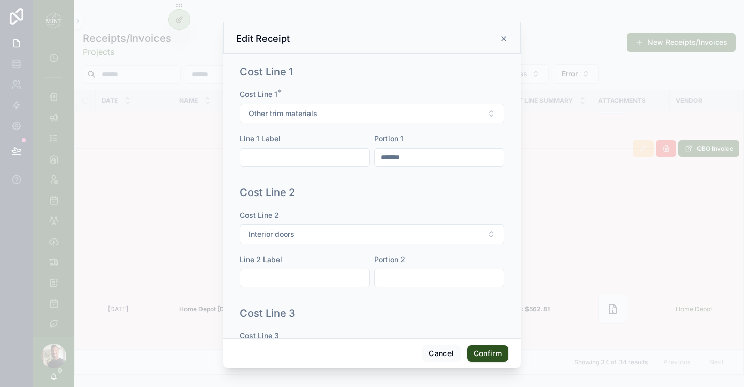
click at [408, 286] on input "text" at bounding box center [438, 278] width 129 height 14
type input "*******"
click at [437, 236] on div "Cost Line 2 Cost Line 2 * Interior doors Line 2 Label Portion 2 *******" at bounding box center [371, 241] width 273 height 121
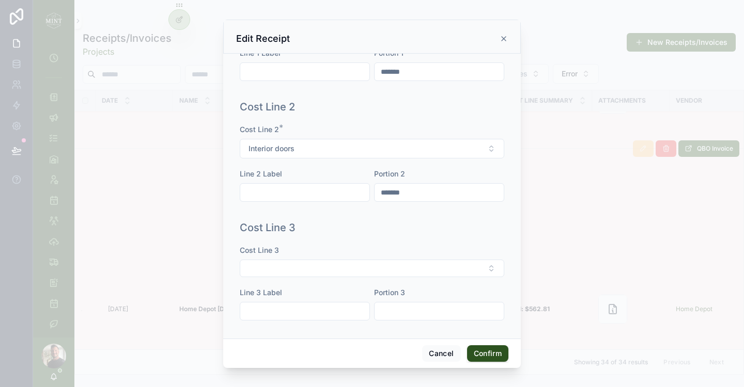
scroll to position [587, 0]
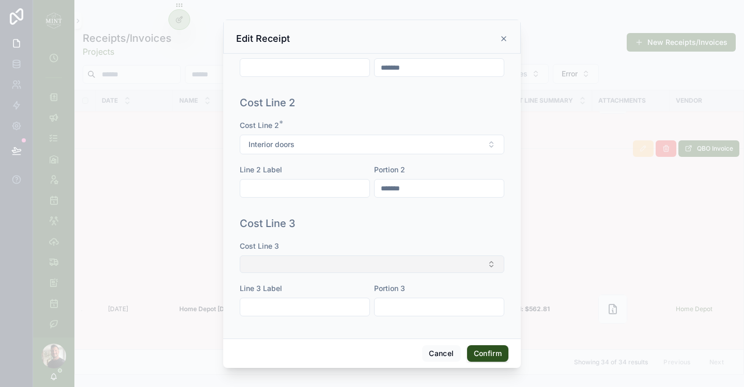
click at [397, 262] on button "Select Button" at bounding box center [372, 265] width 264 height 18
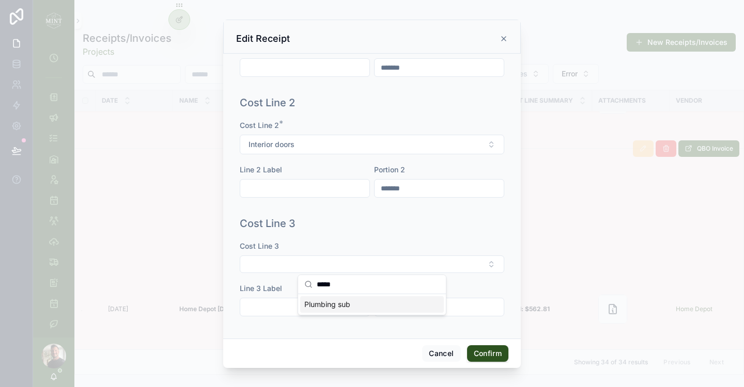
type input "*****"
click at [381, 300] on div "Plumbing sub" at bounding box center [372, 304] width 144 height 17
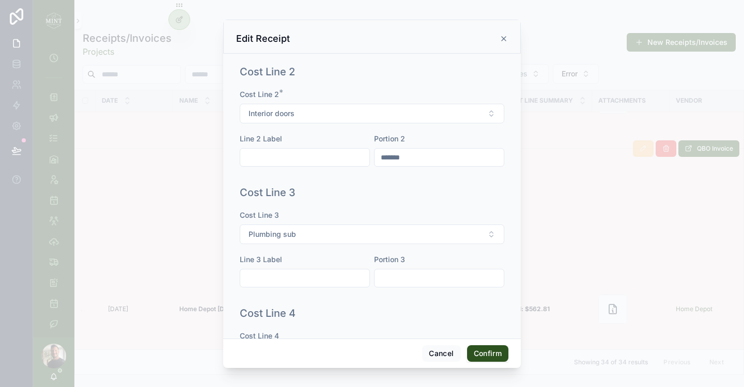
click at [489, 353] on button "Confirm" at bounding box center [487, 353] width 41 height 17
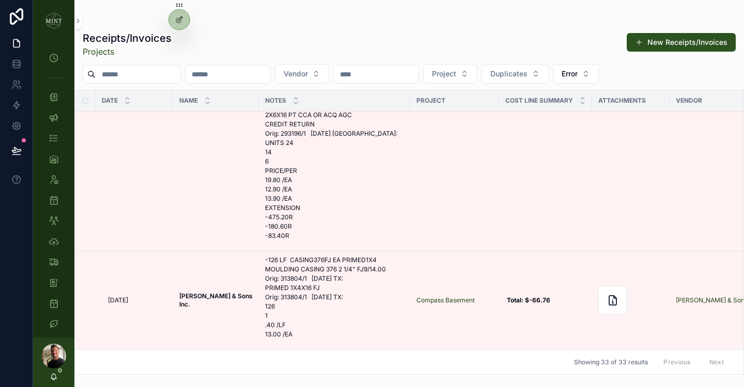
scroll to position [2239, 0]
click at [644, 257] on button "scrollable content" at bounding box center [643, 251] width 21 height 17
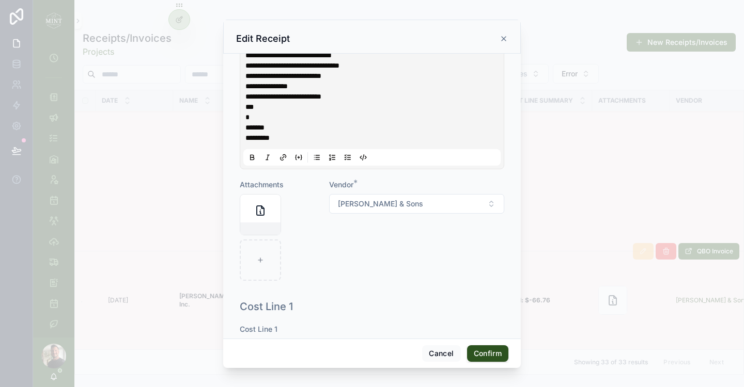
scroll to position [232, 0]
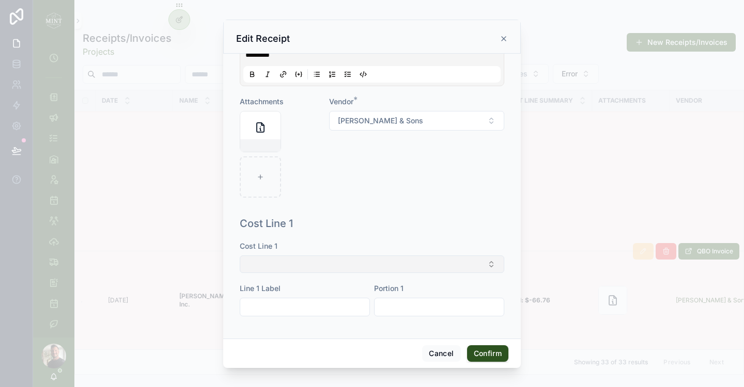
click at [442, 265] on button "Select Button" at bounding box center [372, 265] width 264 height 18
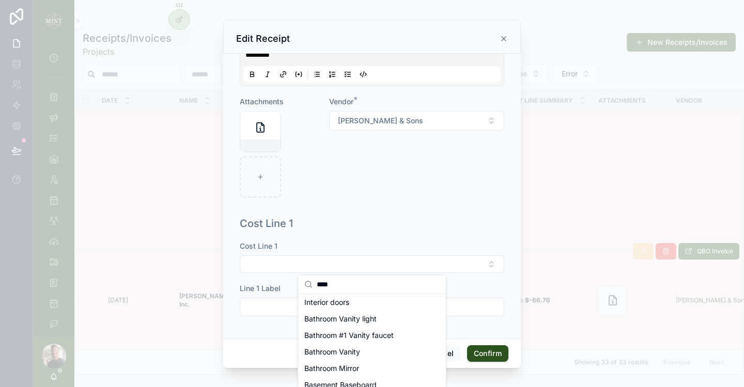
scroll to position [0, 0]
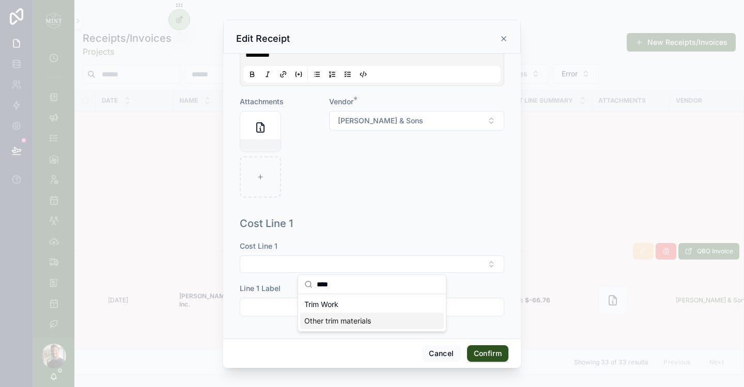
type input "****"
click at [381, 316] on div "Other trim materials" at bounding box center [372, 321] width 144 height 17
click at [490, 353] on button "Confirm" at bounding box center [487, 353] width 41 height 17
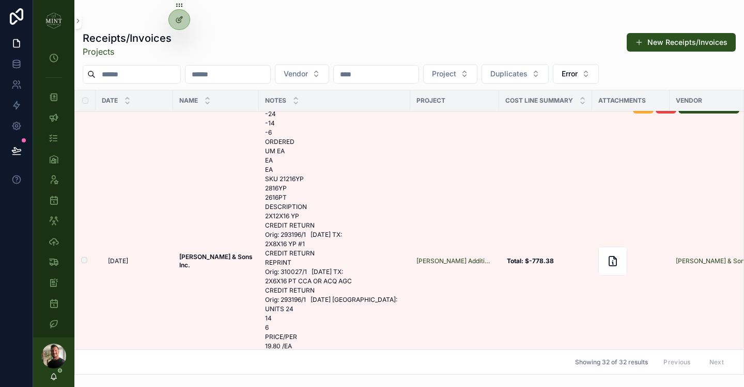
scroll to position [2037, 0]
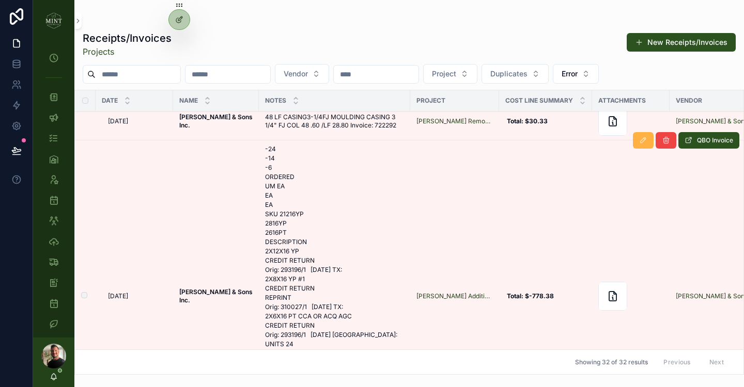
click at [644, 144] on icon "scrollable content" at bounding box center [643, 140] width 8 height 8
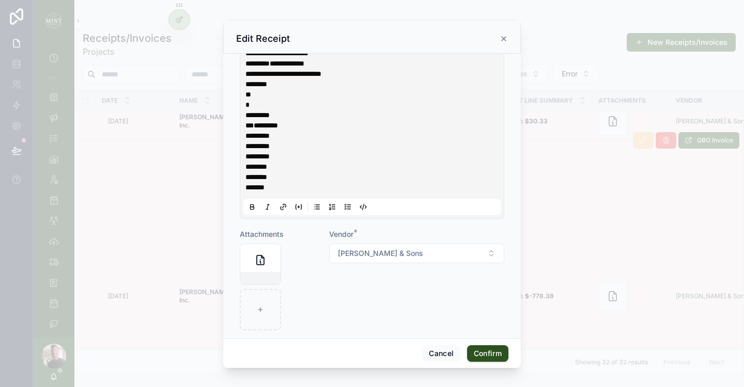
scroll to position [469, 0]
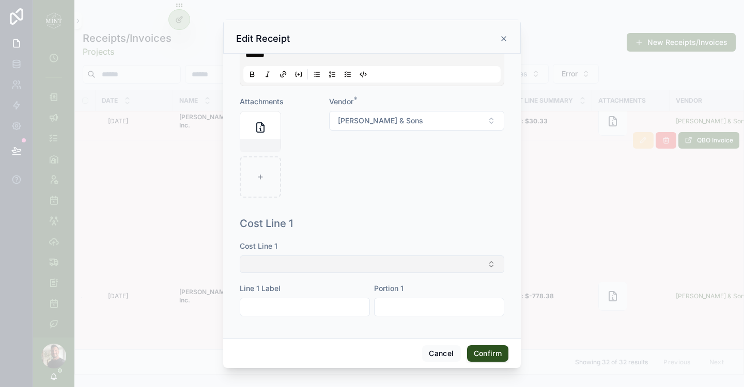
click at [392, 262] on button "Select Button" at bounding box center [372, 265] width 264 height 18
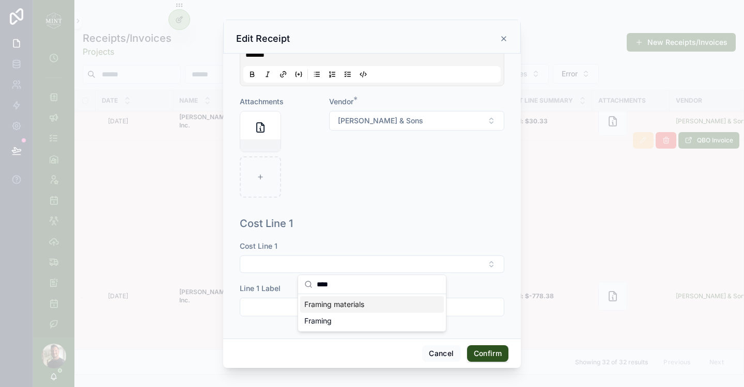
type input "****"
click at [387, 311] on div "Framing materials" at bounding box center [372, 304] width 144 height 17
click at [477, 355] on button "Confirm" at bounding box center [487, 353] width 41 height 17
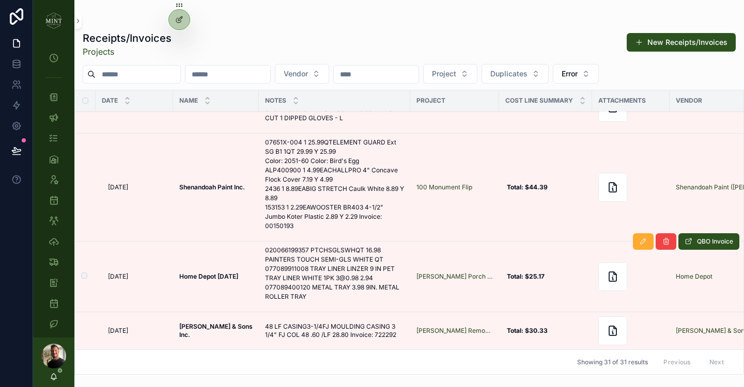
scroll to position [1828, 0]
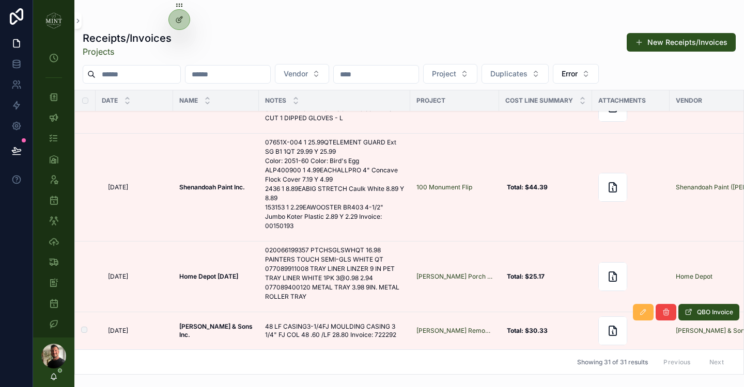
click at [643, 317] on button "scrollable content" at bounding box center [643, 312] width 21 height 17
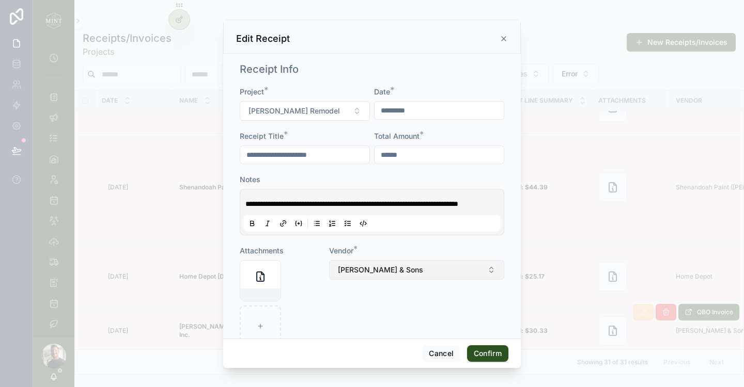
scroll to position [160, 0]
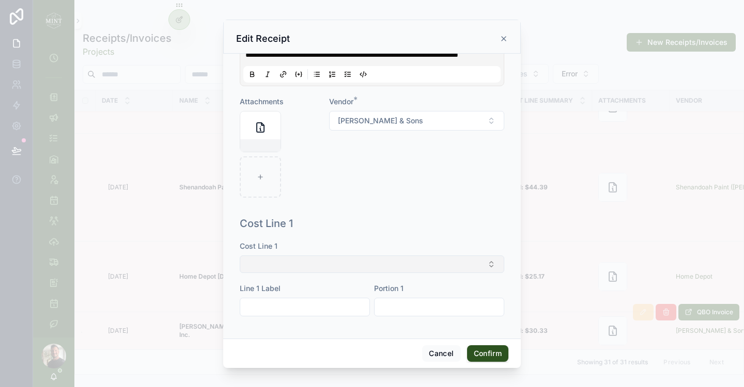
click at [377, 258] on button "Select Button" at bounding box center [372, 265] width 264 height 18
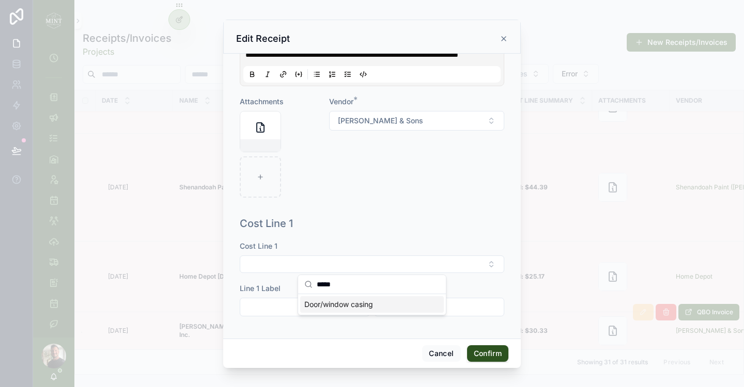
type input "*****"
click at [359, 301] on span "Door/window casing" at bounding box center [338, 305] width 69 height 10
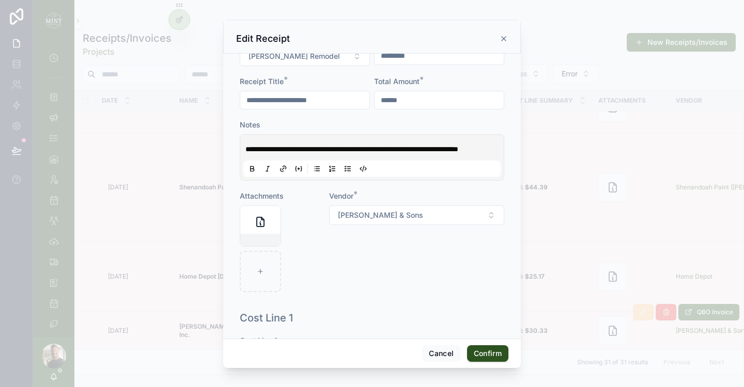
scroll to position [48, 0]
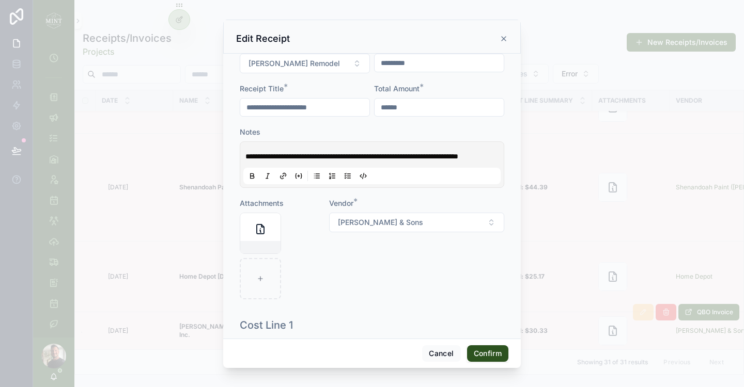
click at [483, 353] on button "Confirm" at bounding box center [487, 353] width 41 height 17
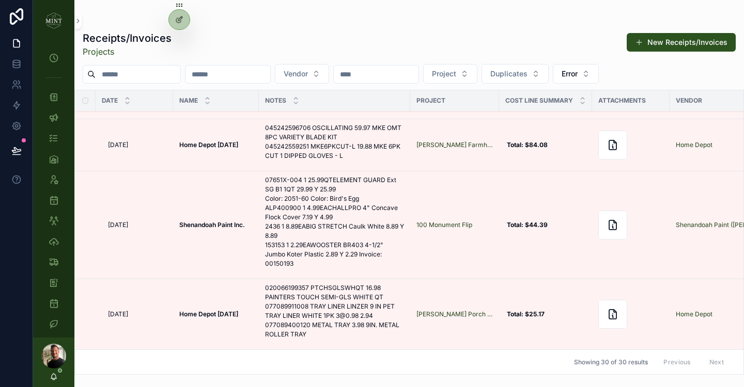
scroll to position [1790, 0]
click at [647, 281] on icon "scrollable content" at bounding box center [643, 279] width 8 height 8
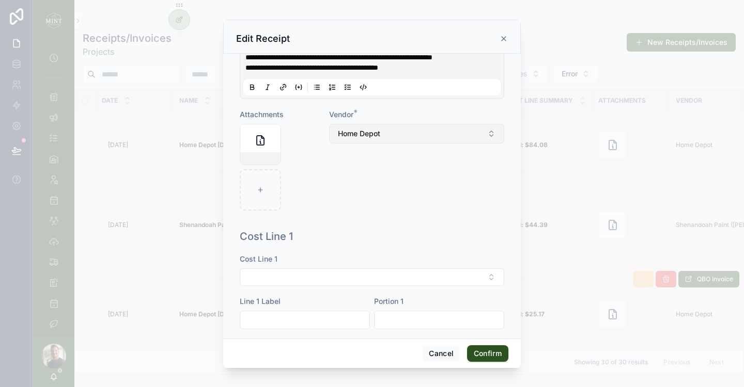
scroll to position [173, 0]
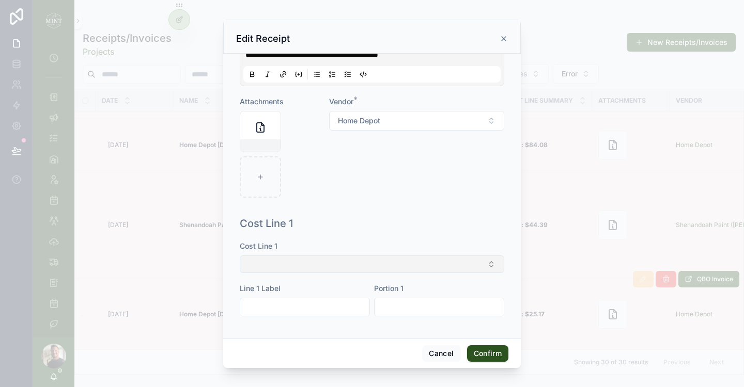
click at [414, 273] on button "Select Button" at bounding box center [372, 265] width 264 height 18
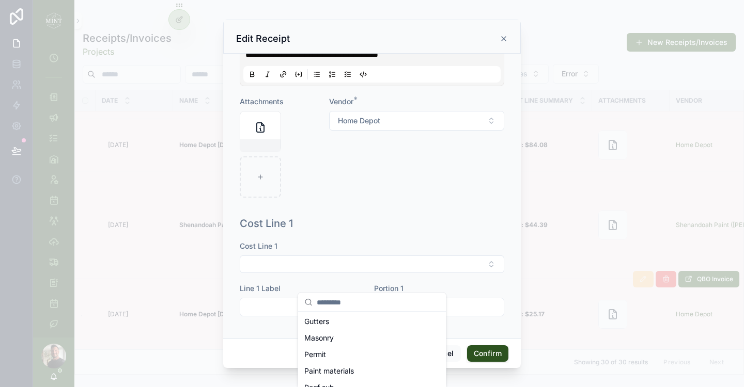
scroll to position [64, 0]
click at [363, 352] on div "Paint materials" at bounding box center [372, 358] width 144 height 17
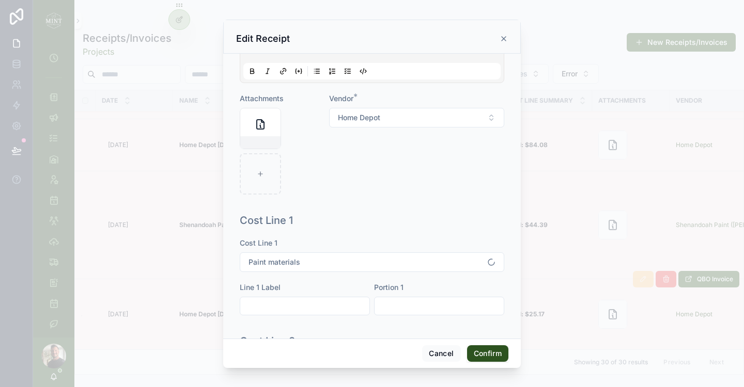
click at [492, 354] on button "Confirm" at bounding box center [487, 353] width 41 height 17
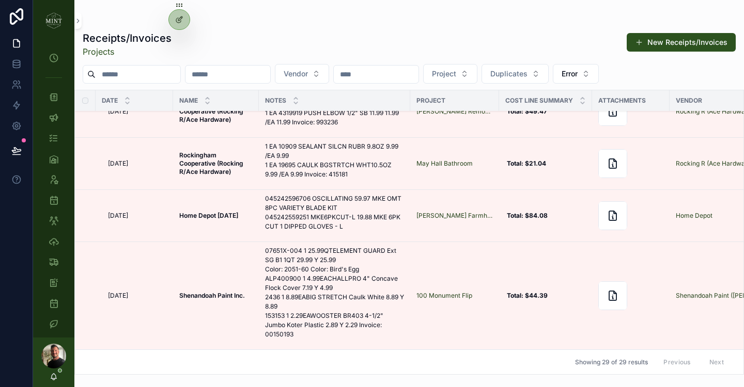
scroll to position [1719, 0]
click at [641, 245] on icon "scrollable content" at bounding box center [643, 242] width 8 height 8
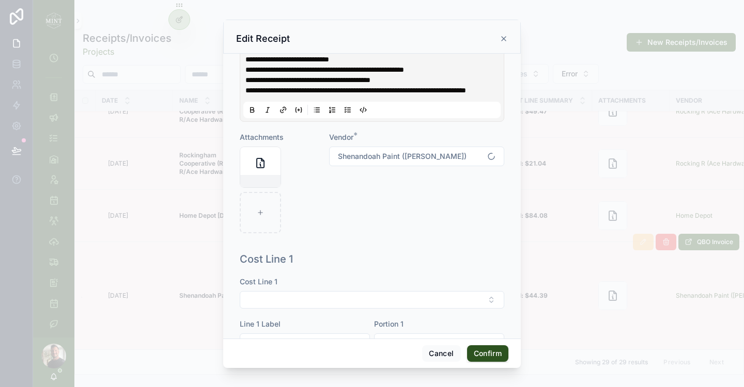
scroll to position [163, 0]
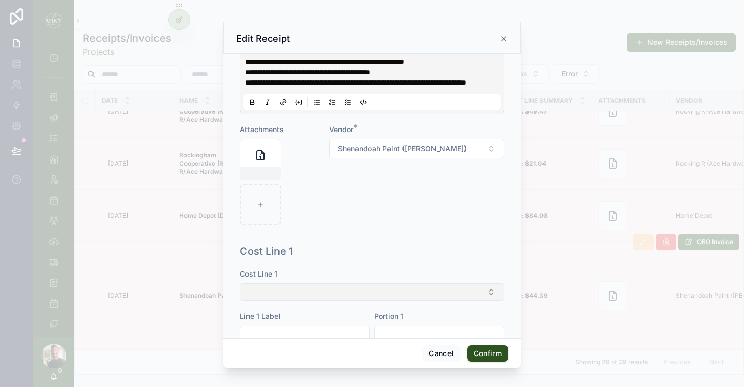
click at [398, 298] on button "Select Button" at bounding box center [372, 293] width 264 height 18
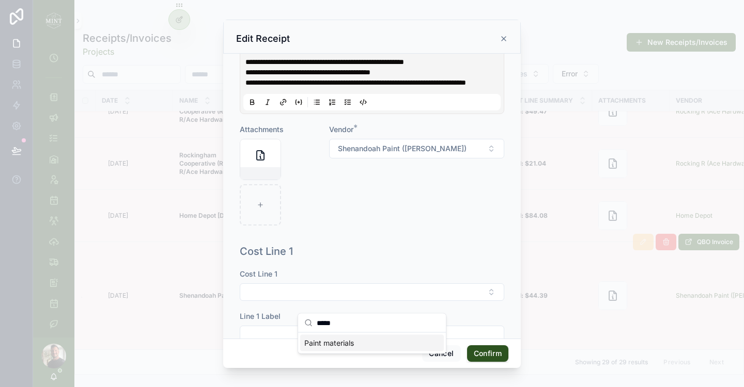
type input "*****"
click at [392, 340] on div "Paint materials" at bounding box center [372, 343] width 144 height 17
click at [487, 350] on button "Confirm" at bounding box center [487, 353] width 41 height 17
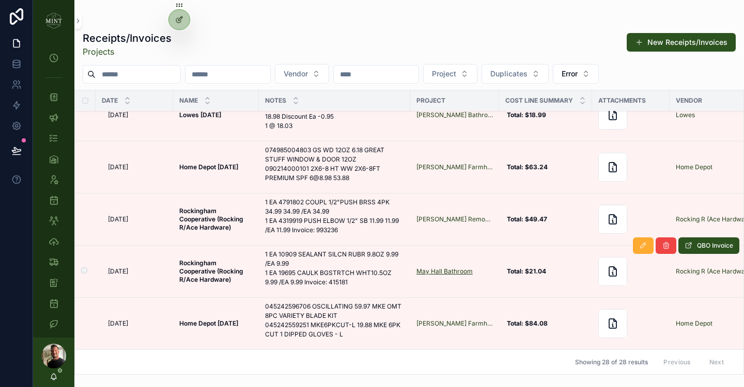
scroll to position [1611, 0]
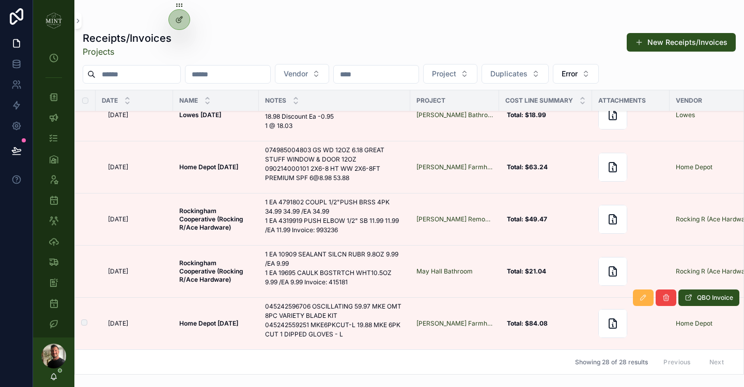
click at [643, 299] on icon "scrollable content" at bounding box center [643, 298] width 8 height 8
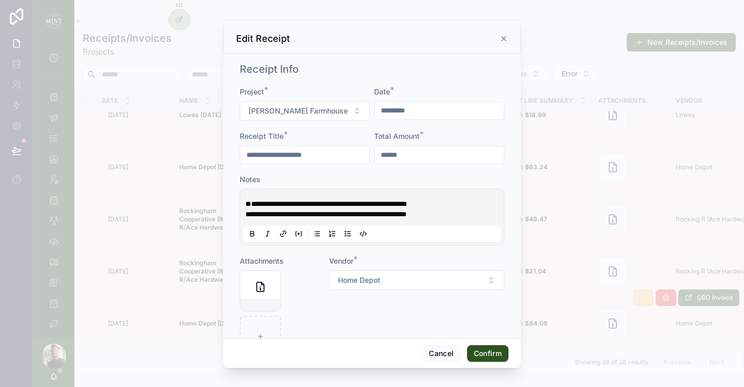
click at [249, 202] on span "**********" at bounding box center [326, 203] width 162 height 7
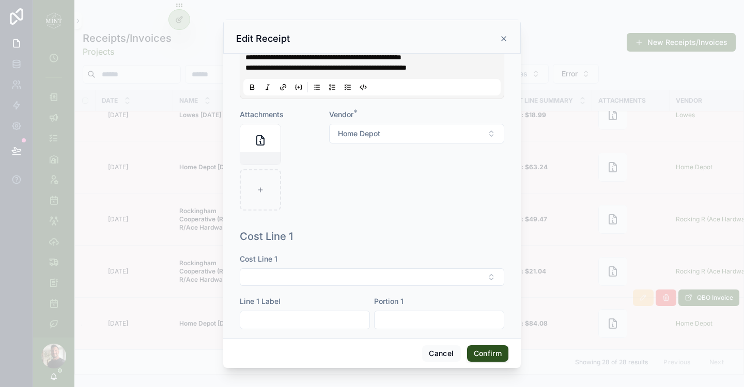
scroll to position [160, 0]
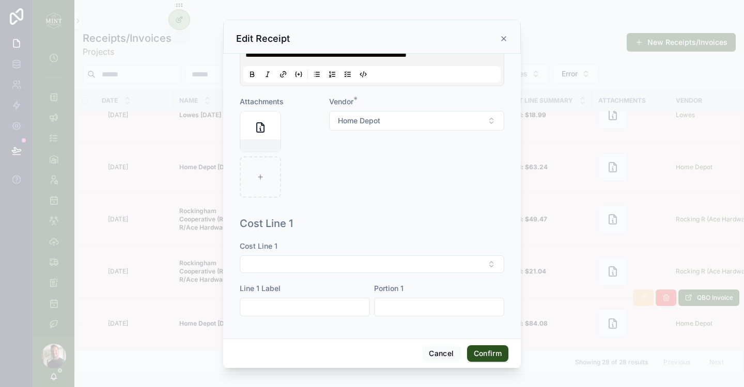
click at [416, 258] on button "Select Button" at bounding box center [372, 265] width 264 height 18
type input "****"
click at [385, 306] on div "Other trim materials" at bounding box center [372, 304] width 144 height 17
click at [490, 352] on button "Confirm" at bounding box center [487, 353] width 41 height 17
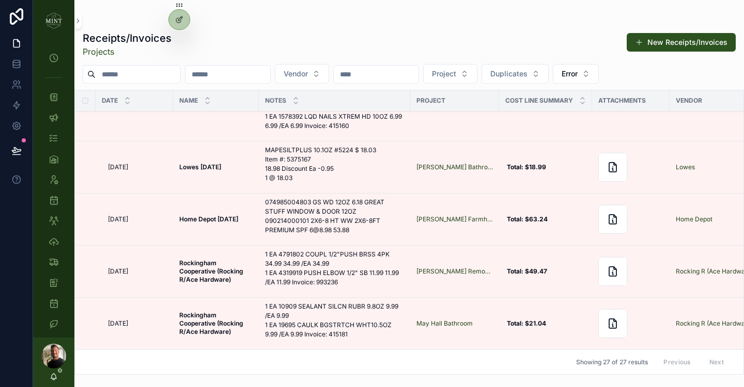
scroll to position [1559, 0]
click at [643, 298] on icon "scrollable content" at bounding box center [643, 298] width 8 height 8
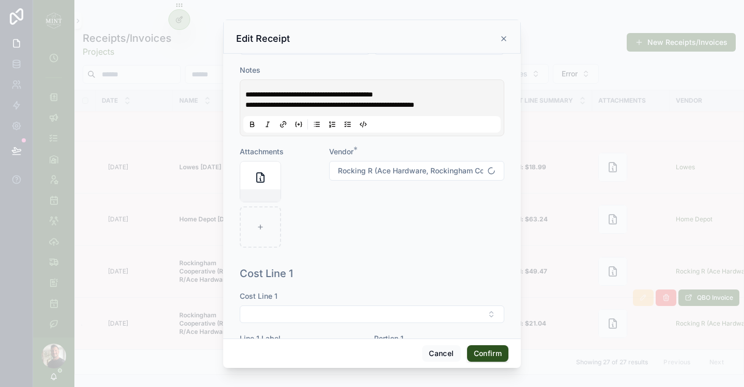
scroll to position [160, 0]
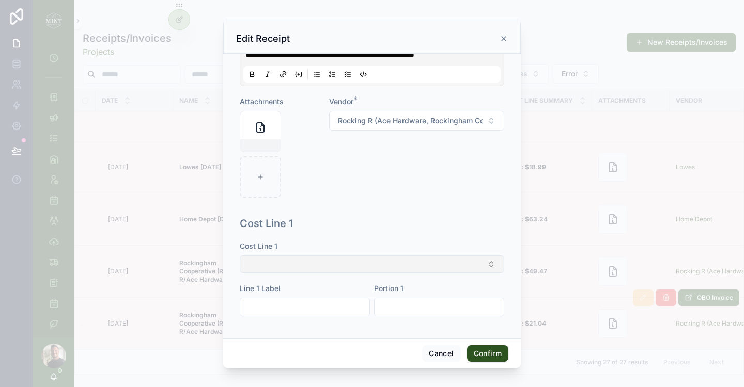
click at [412, 264] on button "Select Button" at bounding box center [372, 265] width 264 height 18
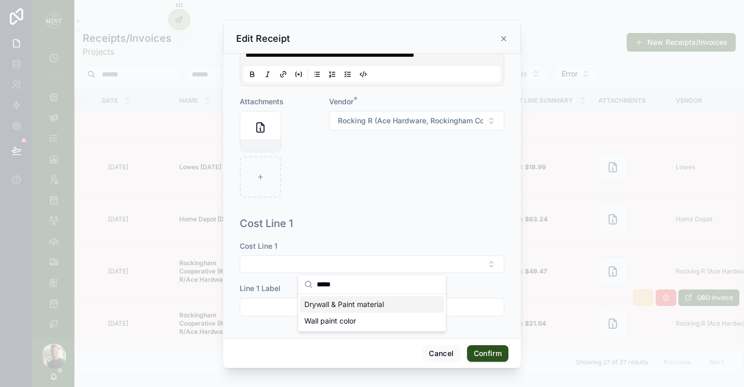
type input "*****"
click at [403, 302] on div "Drywall & Paint material" at bounding box center [372, 304] width 144 height 17
click at [491, 355] on button "Confirm" at bounding box center [487, 353] width 41 height 17
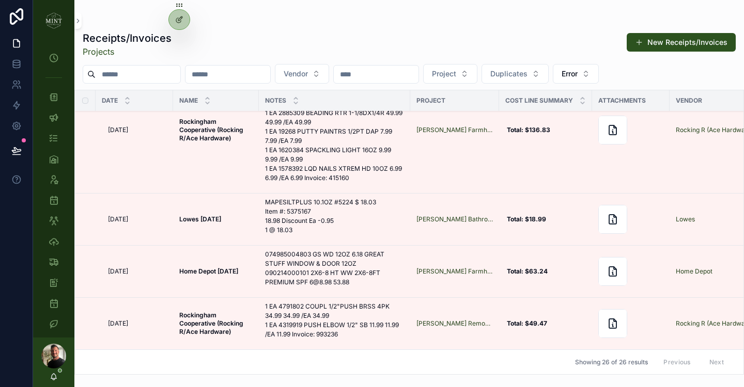
scroll to position [1507, 0]
click at [643, 297] on icon "scrollable content" at bounding box center [643, 298] width 8 height 8
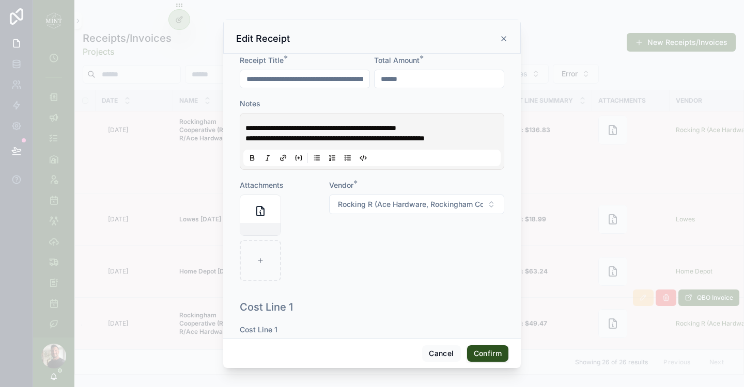
scroll to position [160, 0]
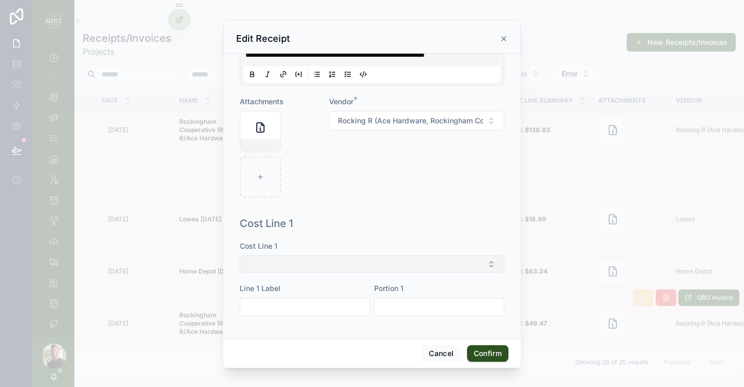
click at [388, 261] on button "Select Button" at bounding box center [372, 265] width 264 height 18
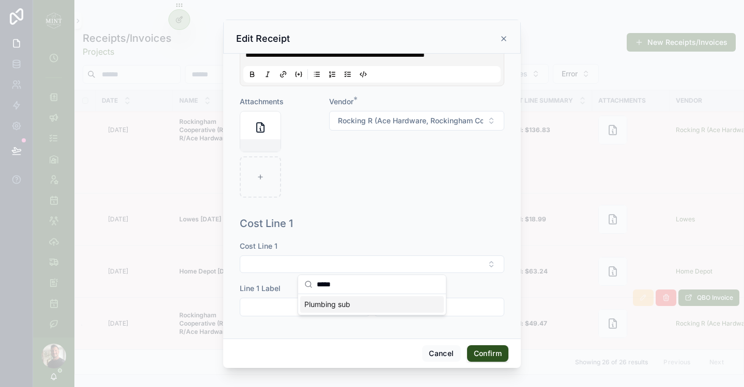
type input "*****"
click at [371, 305] on div "Plumbing sub" at bounding box center [372, 304] width 144 height 17
click at [485, 354] on button "Confirm" at bounding box center [487, 353] width 41 height 17
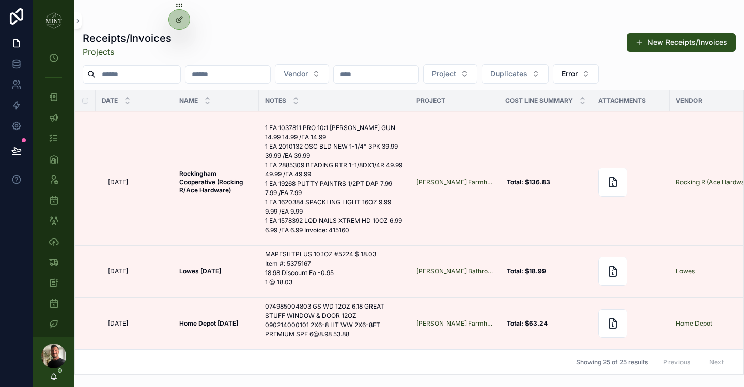
scroll to position [1455, 0]
click at [643, 298] on icon "scrollable content" at bounding box center [643, 298] width 8 height 8
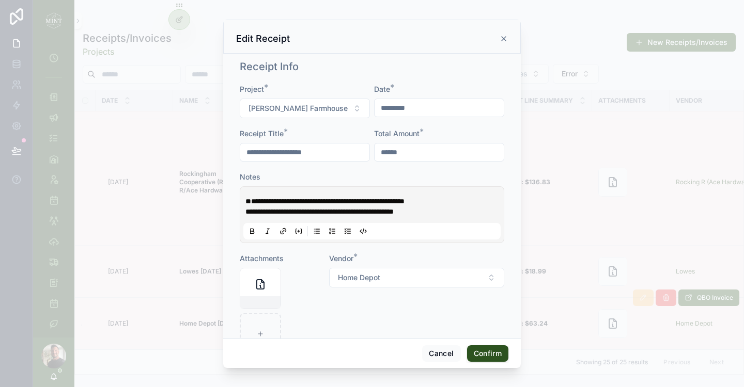
scroll to position [160, 0]
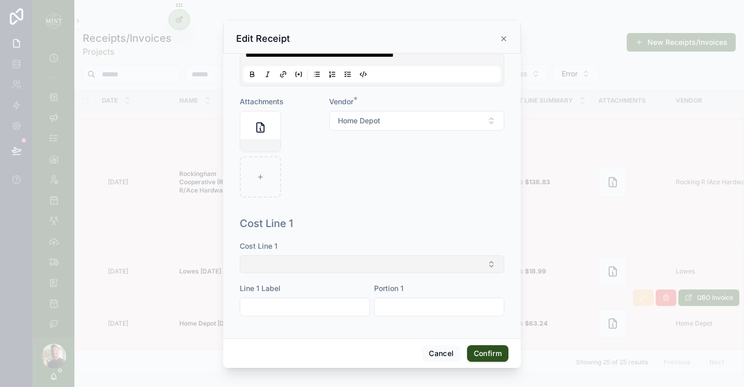
click at [402, 263] on button "Select Button" at bounding box center [372, 265] width 264 height 18
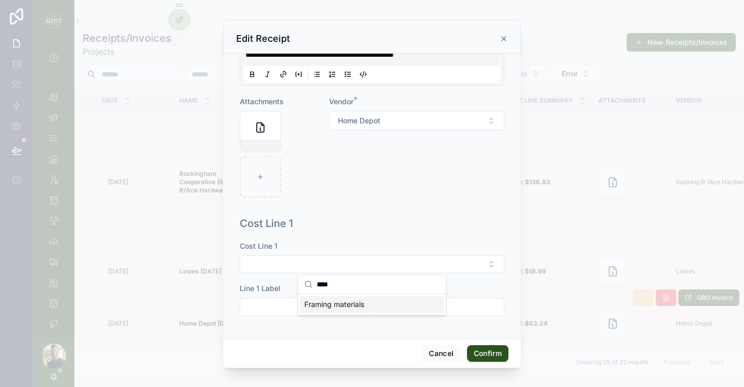
type input "****"
click at [351, 304] on span "Framing materials" at bounding box center [334, 305] width 60 height 10
click at [484, 349] on button "Confirm" at bounding box center [487, 353] width 41 height 17
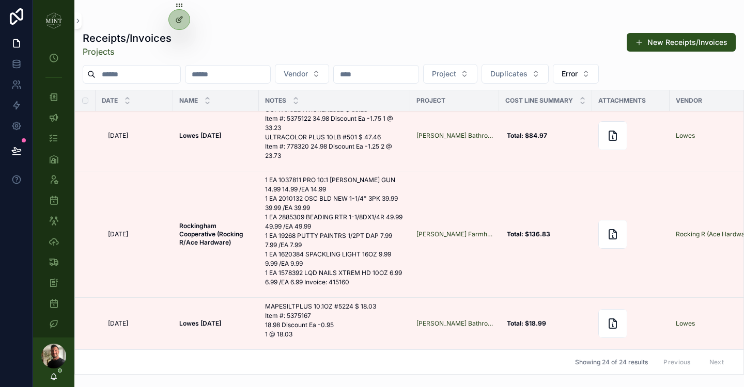
scroll to position [1403, 0]
click at [647, 300] on button "scrollable content" at bounding box center [643, 298] width 21 height 17
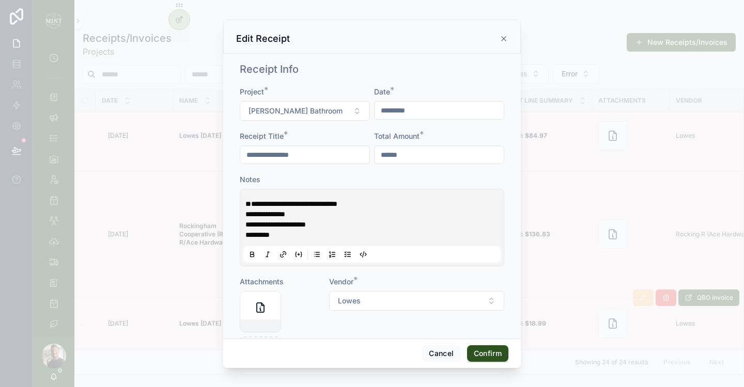
scroll to position [180, 0]
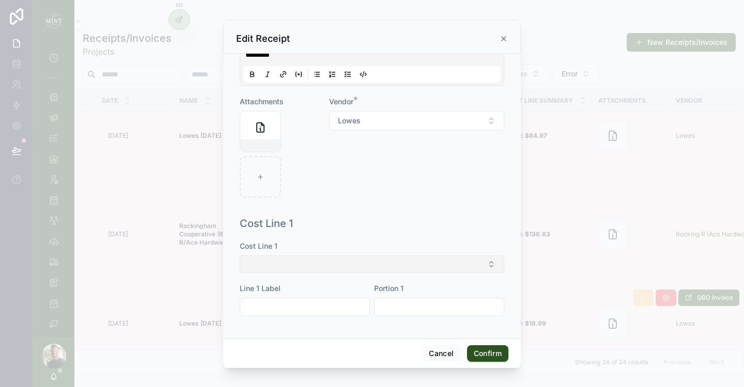
click at [388, 263] on button "Select Button" at bounding box center [372, 265] width 264 height 18
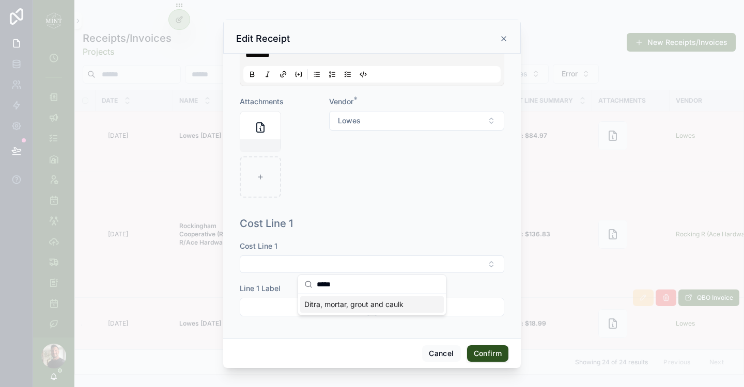
type input "*****"
click at [362, 309] on span "Ditra, mortar, grout and caulk" at bounding box center [353, 305] width 99 height 10
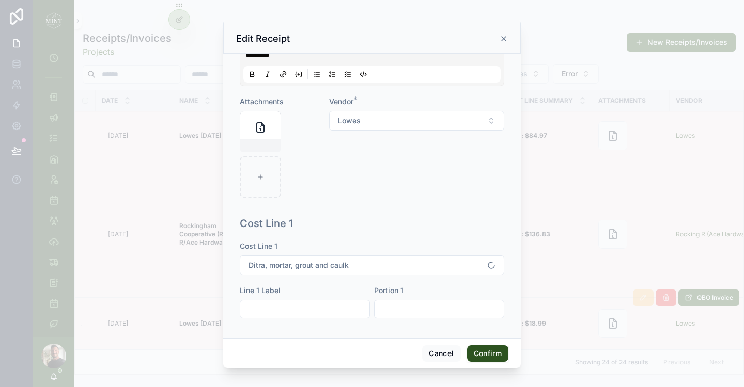
click at [490, 351] on button "Confirm" at bounding box center [487, 353] width 41 height 17
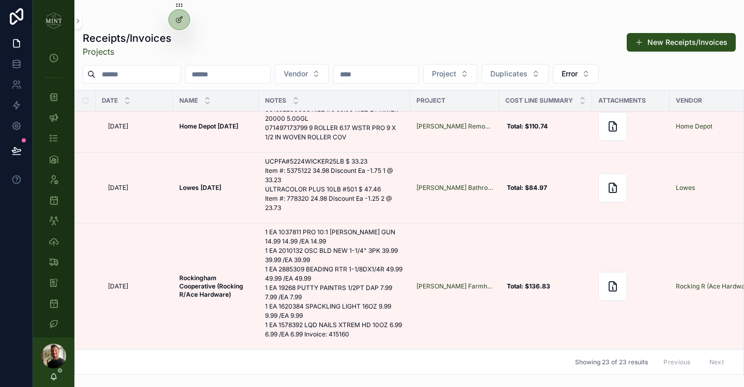
scroll to position [1350, 0]
click at [644, 224] on icon "scrollable content" at bounding box center [643, 223] width 8 height 8
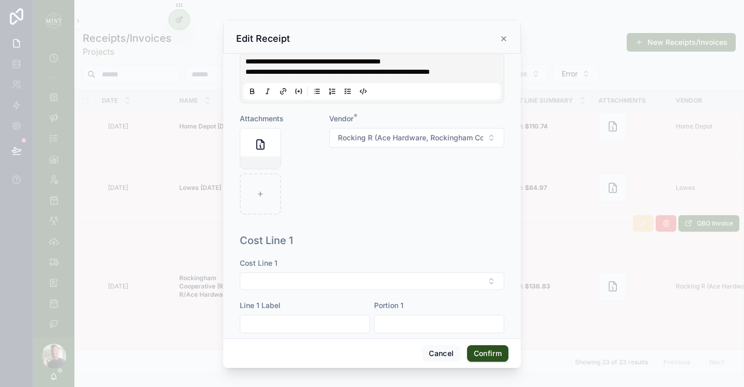
scroll to position [186, 0]
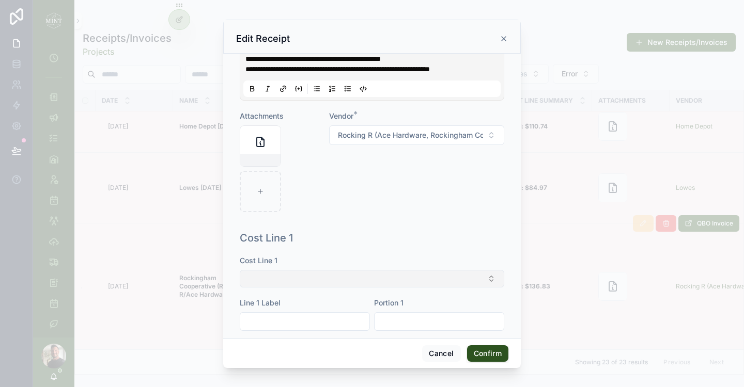
click at [356, 286] on button "Select Button" at bounding box center [372, 279] width 264 height 18
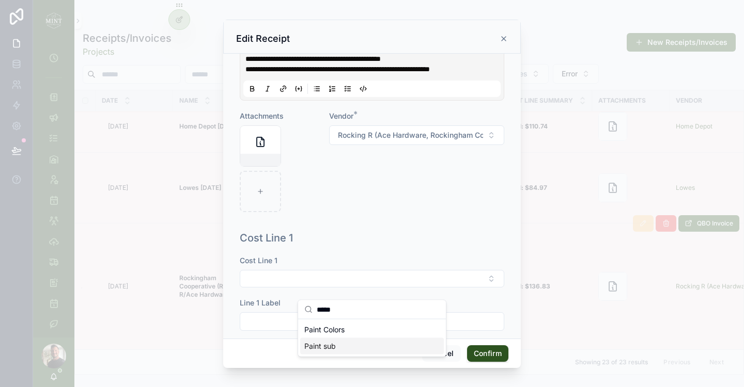
type input "*****"
click at [347, 343] on div "Paint sub" at bounding box center [372, 346] width 144 height 17
click at [491, 353] on button "Confirm" at bounding box center [487, 353] width 41 height 17
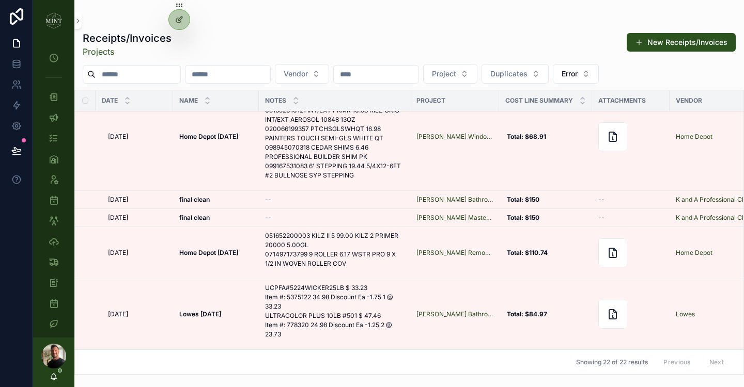
scroll to position [1224, 0]
click at [702, 214] on button "scrollable content" at bounding box center [706, 209] width 21 height 17
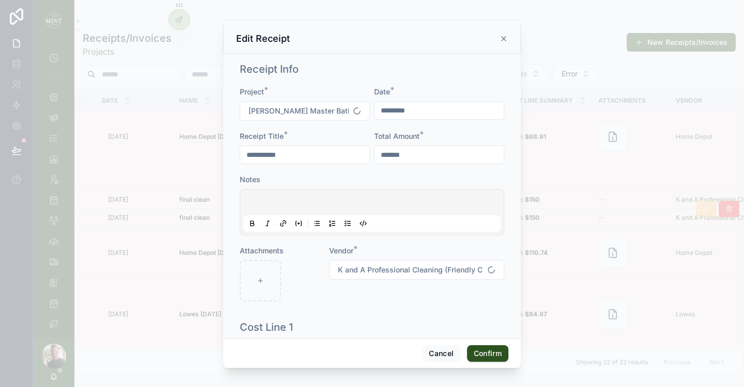
scroll to position [104, 0]
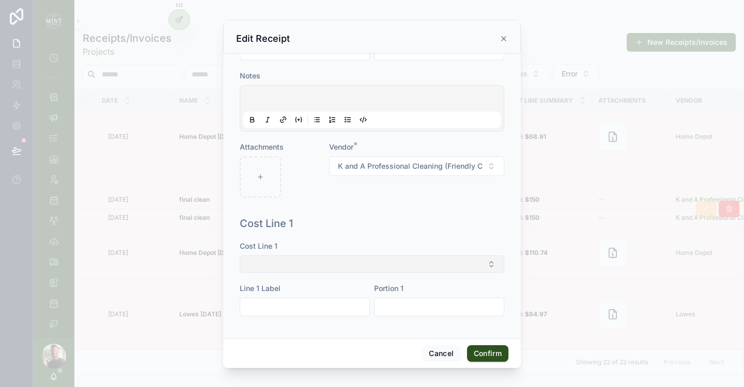
click at [408, 264] on button "Select Button" at bounding box center [372, 265] width 264 height 18
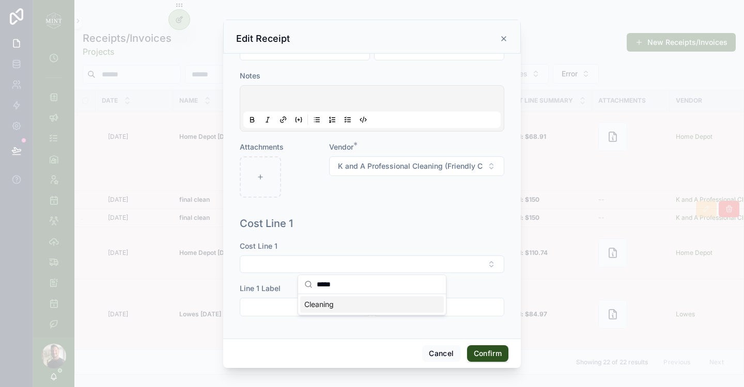
type input "*****"
click at [393, 307] on div "Cleaning" at bounding box center [372, 304] width 144 height 17
click at [495, 356] on button "Confirm" at bounding box center [487, 353] width 41 height 17
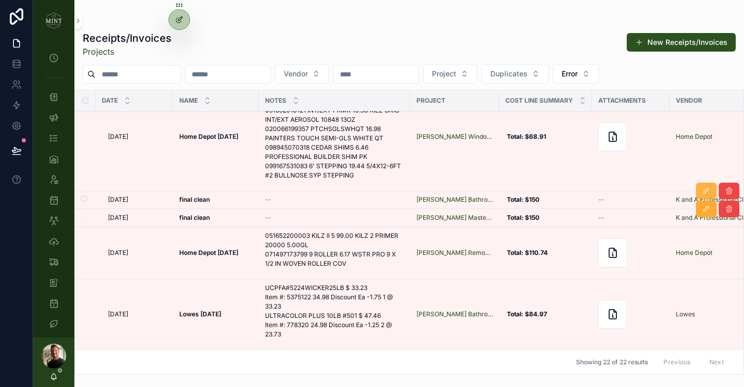
click at [700, 191] on button "scrollable content" at bounding box center [706, 191] width 21 height 17
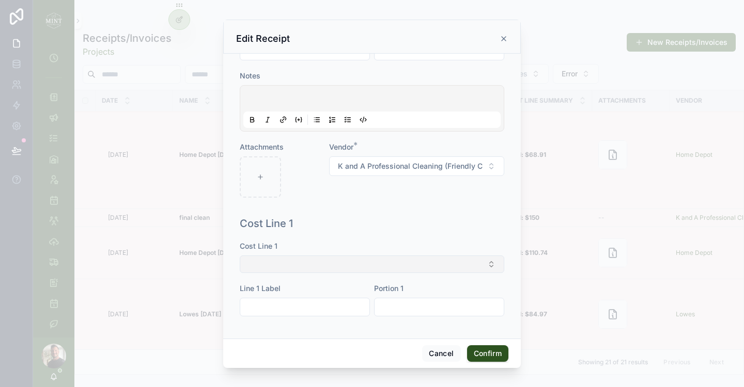
click at [423, 264] on button "Select Button" at bounding box center [372, 265] width 264 height 18
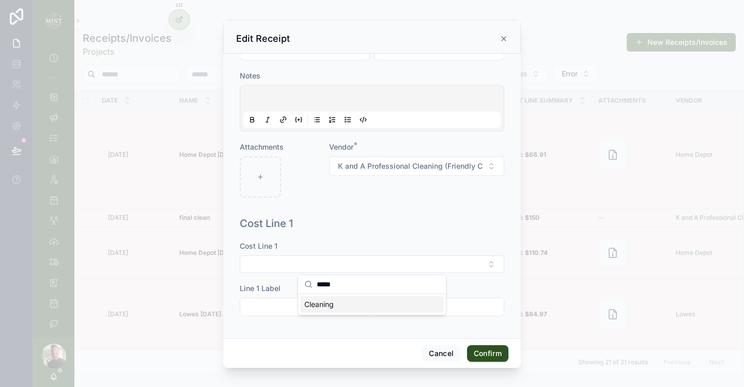
type input "*****"
click at [392, 308] on div "Cleaning" at bounding box center [372, 304] width 144 height 17
click at [490, 357] on button "Confirm" at bounding box center [487, 353] width 41 height 17
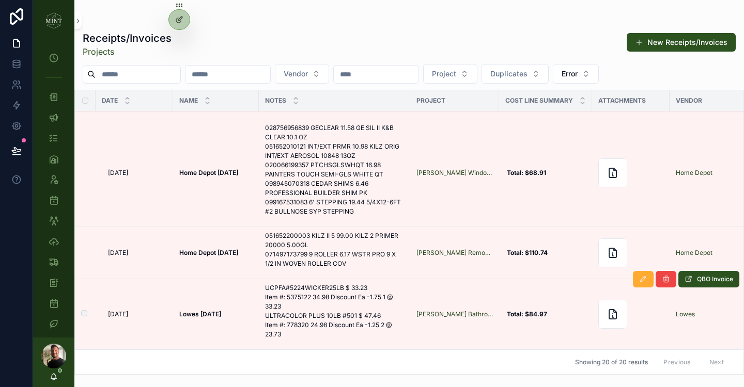
scroll to position [1188, 0]
click at [641, 281] on icon "scrollable content" at bounding box center [643, 279] width 8 height 8
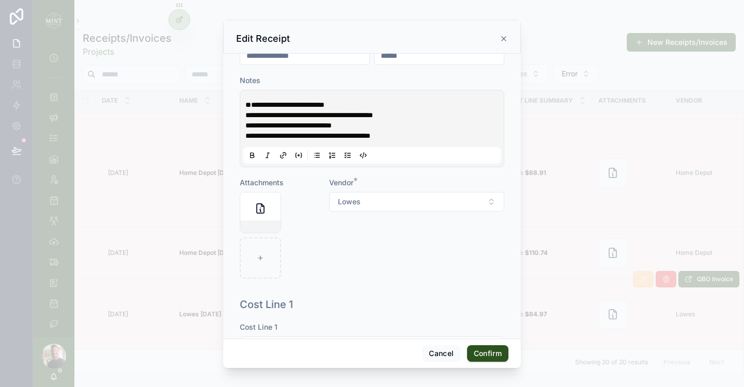
scroll to position [180, 0]
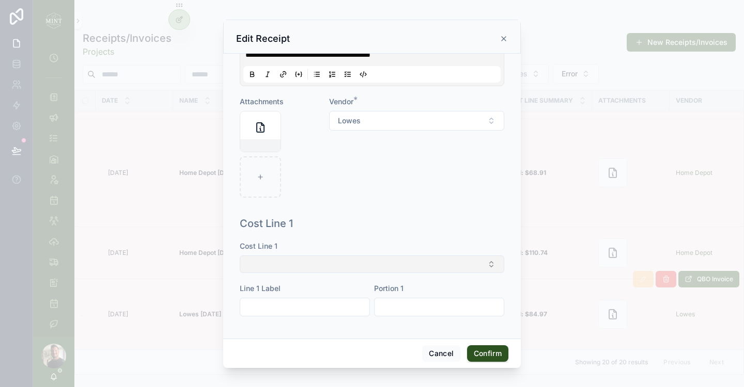
click at [359, 268] on button "Select Button" at bounding box center [372, 265] width 264 height 18
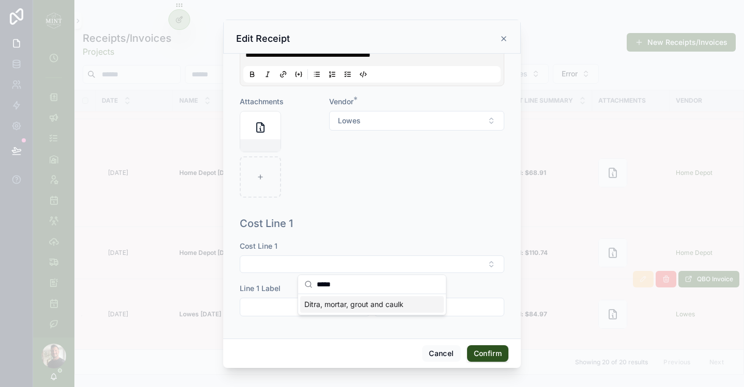
type input "*****"
click at [367, 306] on span "Ditra, mortar, grout and caulk" at bounding box center [353, 305] width 99 height 10
click at [484, 351] on button "Confirm" at bounding box center [487, 353] width 41 height 17
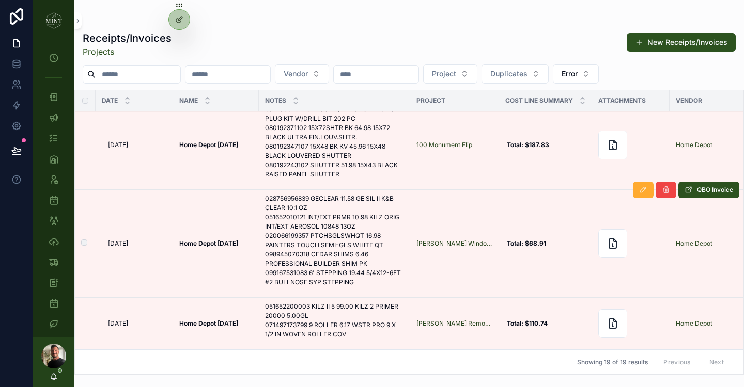
scroll to position [1117, 0]
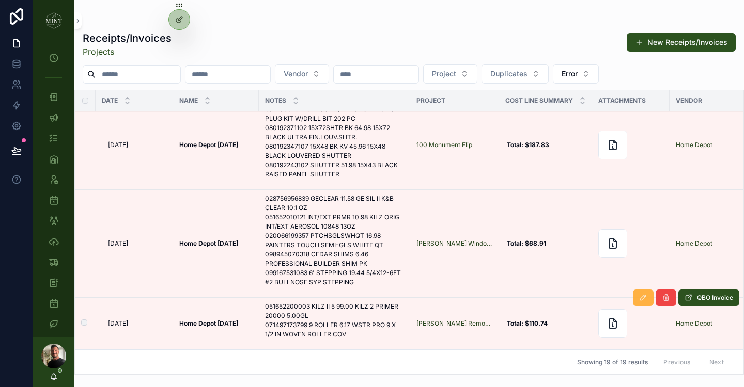
click at [640, 298] on icon "scrollable content" at bounding box center [643, 298] width 8 height 8
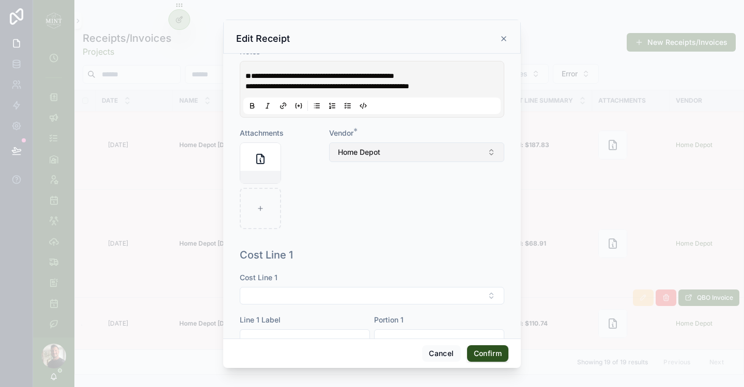
scroll to position [160, 0]
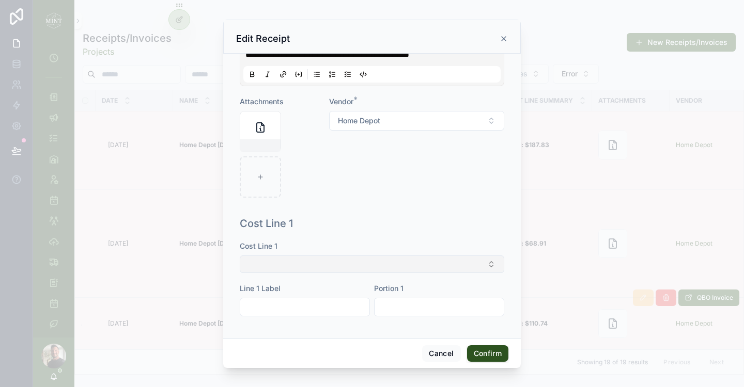
click at [445, 267] on button "Select Button" at bounding box center [372, 265] width 264 height 18
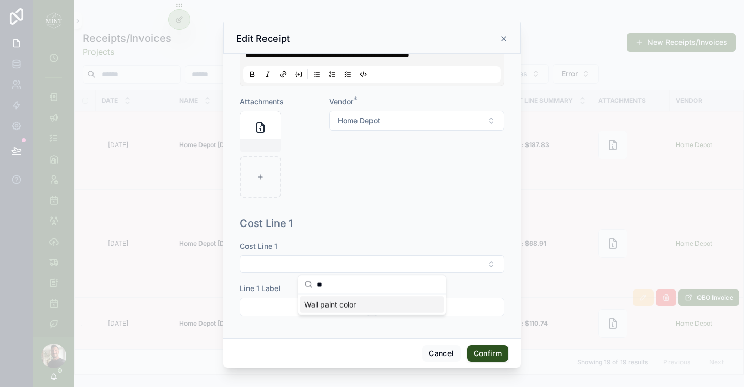
type input "*"
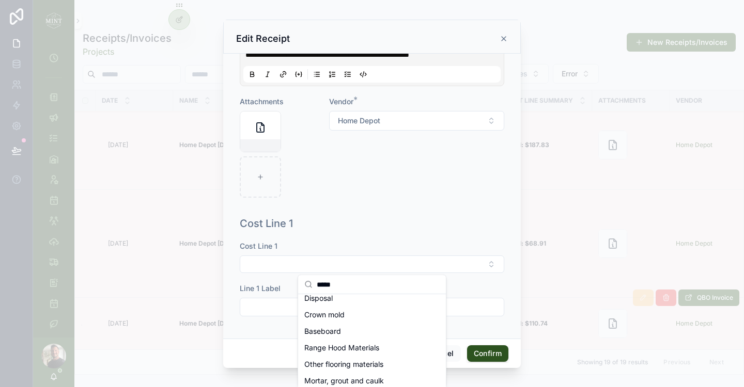
scroll to position [0, 0]
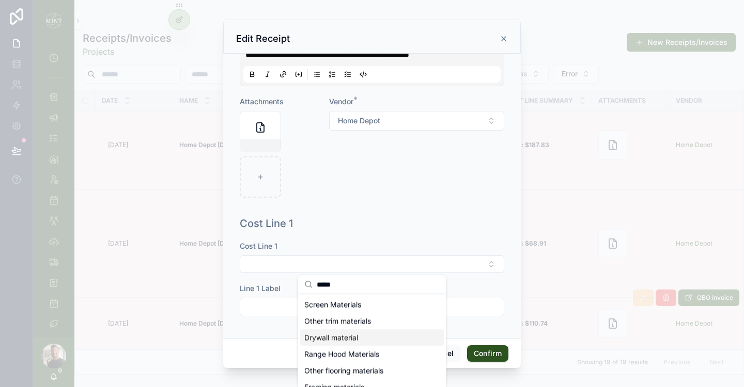
type input "*****"
click at [416, 338] on div "Drywall material" at bounding box center [372, 337] width 144 height 17
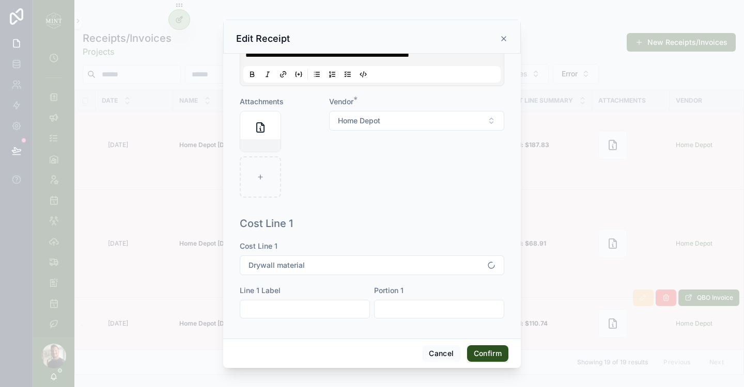
click at [491, 355] on button "Confirm" at bounding box center [487, 353] width 41 height 17
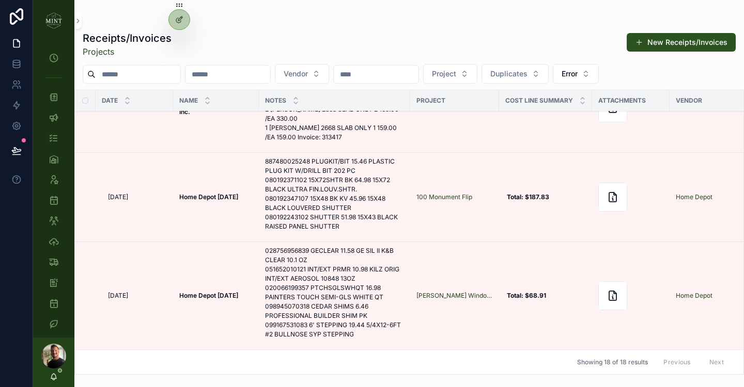
scroll to position [1065, 0]
click at [647, 245] on button "scrollable content" at bounding box center [643, 242] width 21 height 17
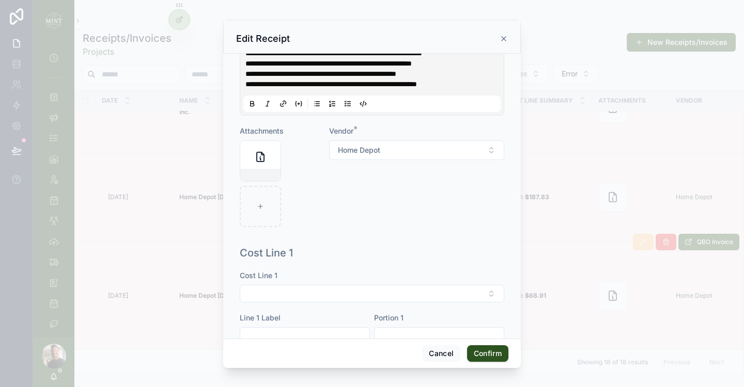
scroll to position [167, 0]
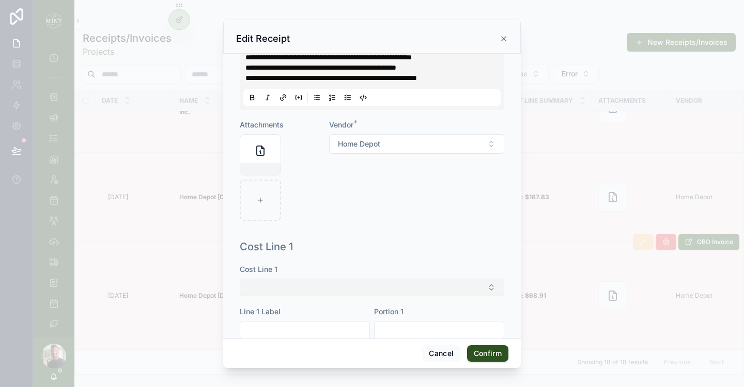
click at [345, 296] on button "Select Button" at bounding box center [372, 288] width 264 height 18
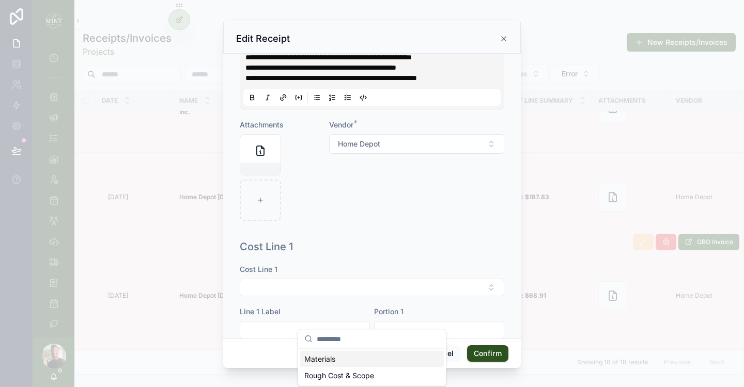
click at [346, 358] on div "Materials" at bounding box center [372, 359] width 144 height 17
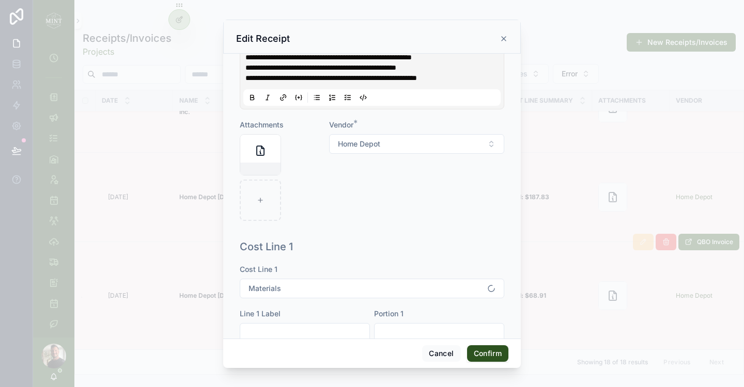
click at [494, 356] on button "Confirm" at bounding box center [487, 353] width 41 height 17
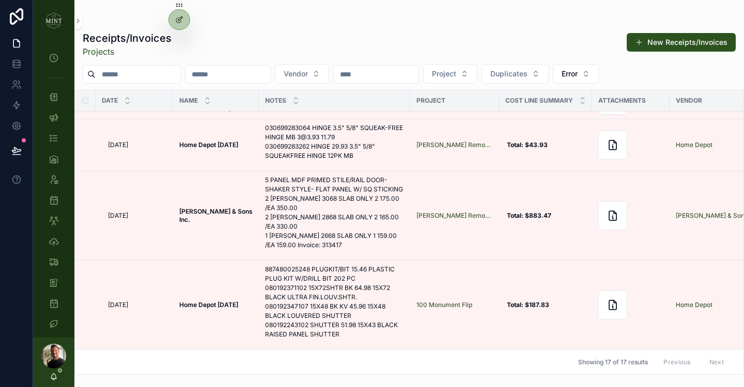
scroll to position [957, 0]
click at [642, 263] on icon "scrollable content" at bounding box center [643, 261] width 8 height 8
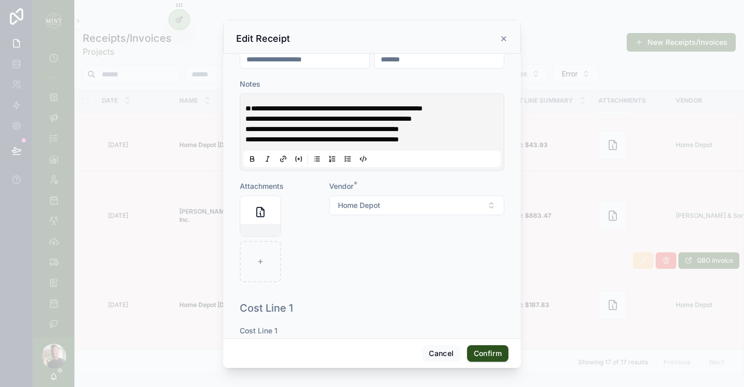
scroll to position [136, 0]
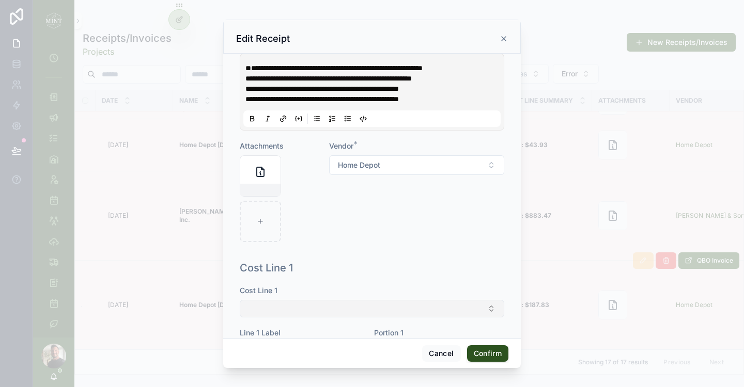
click at [392, 317] on button "Select Button" at bounding box center [372, 309] width 264 height 18
type input "*"
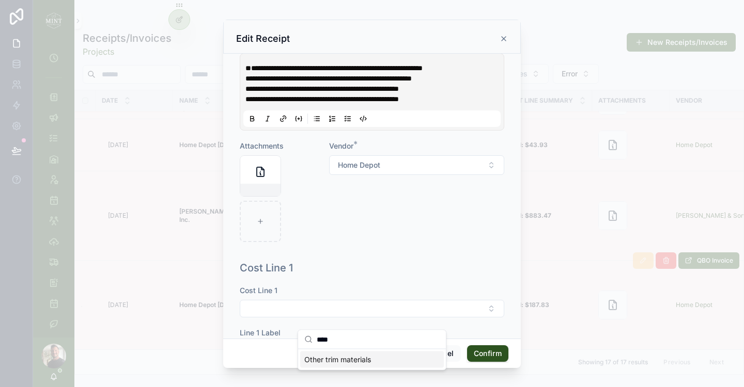
type input "****"
click at [375, 363] on div "Other trim materials" at bounding box center [372, 360] width 144 height 17
click at [480, 353] on button "Confirm" at bounding box center [487, 353] width 41 height 17
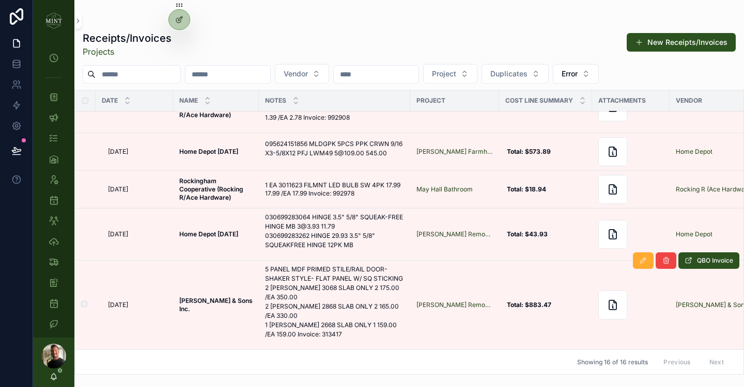
scroll to position [868, 0]
click at [646, 261] on icon "scrollable content" at bounding box center [643, 261] width 8 height 8
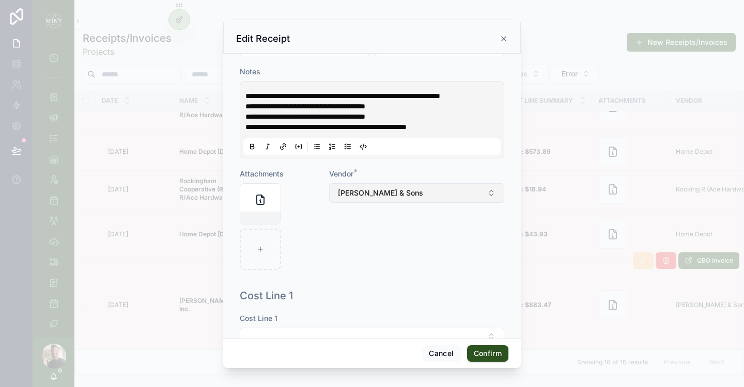
scroll to position [191, 0]
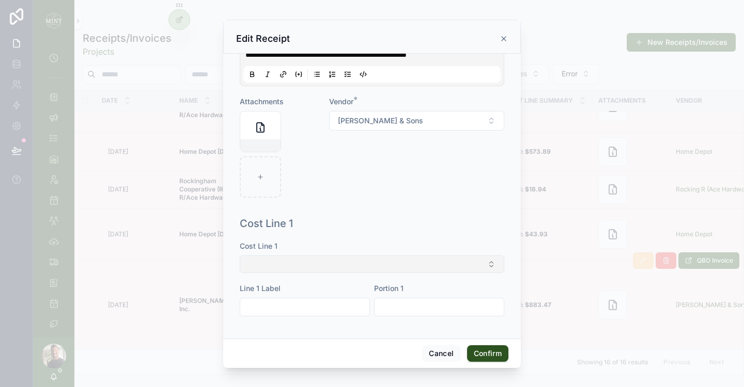
click at [372, 270] on button "Select Button" at bounding box center [372, 265] width 264 height 18
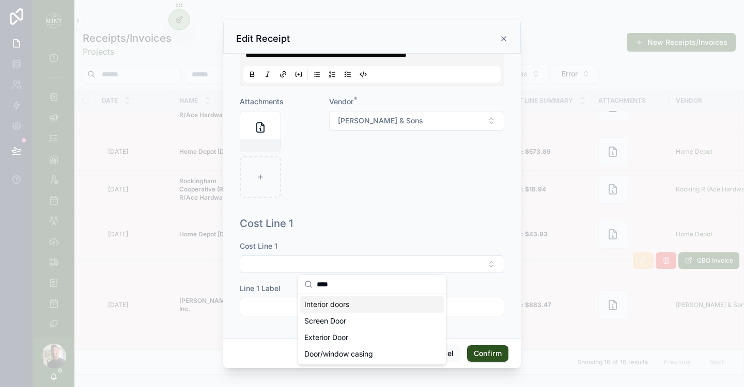
type input "****"
click at [399, 216] on div "Cost Line 1" at bounding box center [372, 223] width 264 height 14
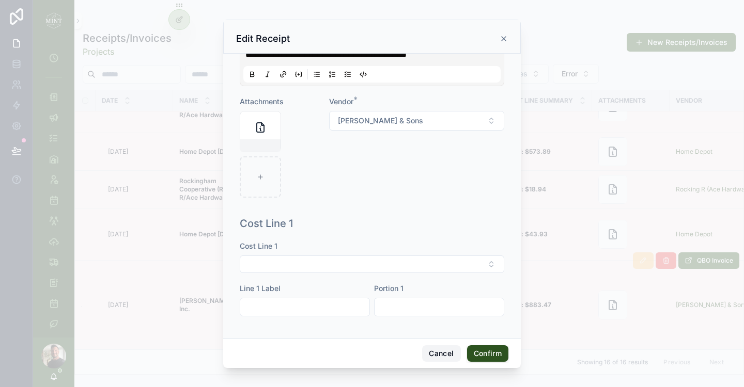
click at [443, 358] on button "Cancel" at bounding box center [441, 353] width 38 height 17
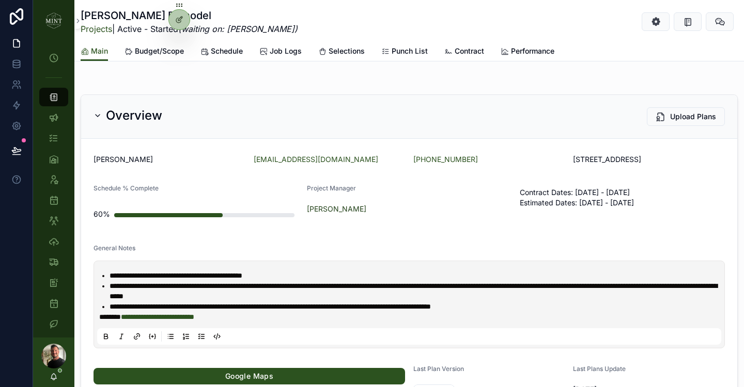
click at [160, 50] on span "Budget/Scope" at bounding box center [159, 51] width 49 height 10
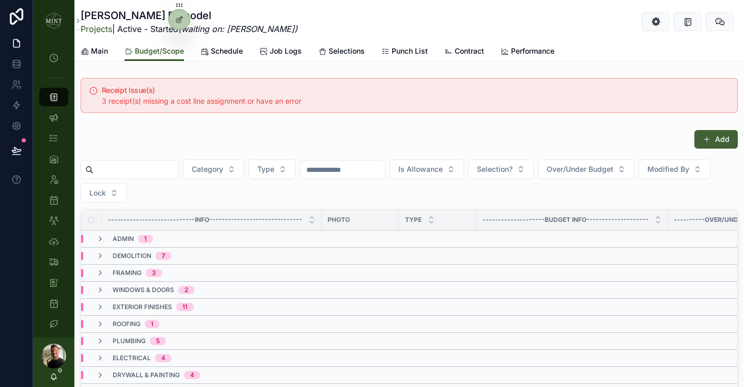
click at [709, 141] on span "scrollable content" at bounding box center [706, 139] width 8 height 8
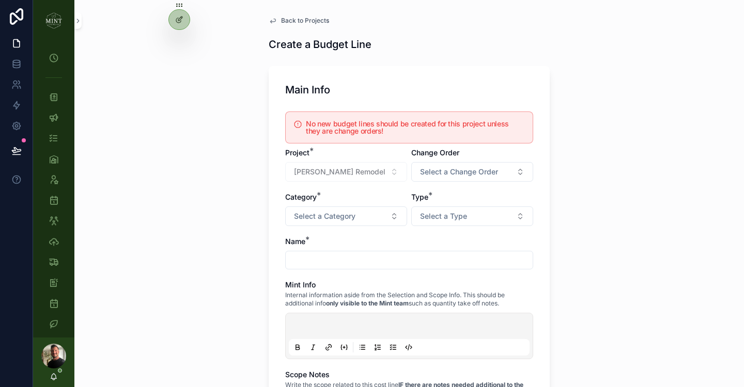
click at [382, 262] on input "scrollable content" at bounding box center [409, 260] width 247 height 14
type input "**********"
click at [560, 248] on div "**********" at bounding box center [408, 193] width 669 height 387
click at [392, 222] on button "Select a Category" at bounding box center [346, 217] width 122 height 20
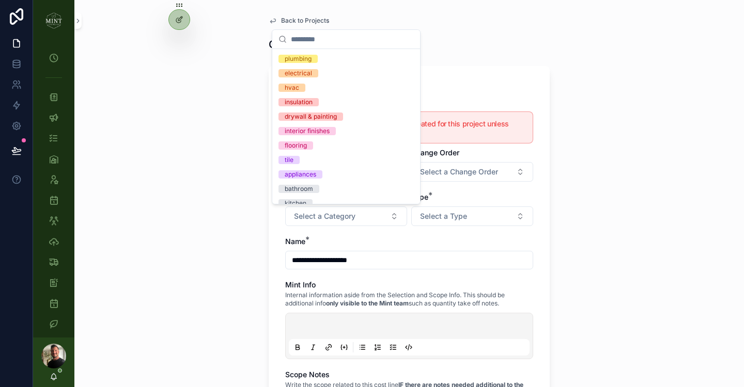
scroll to position [167, 0]
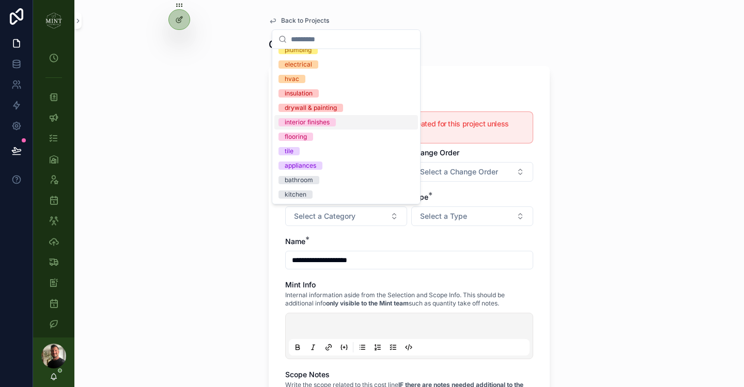
click at [336, 123] on div "interior finishes" at bounding box center [346, 122] width 144 height 14
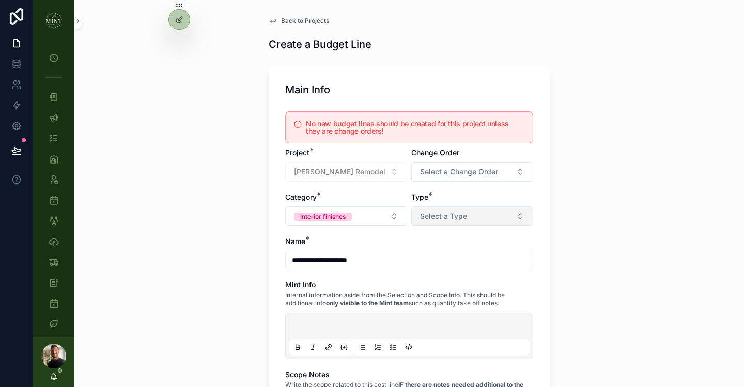
click at [490, 215] on button "Select a Type" at bounding box center [472, 217] width 122 height 20
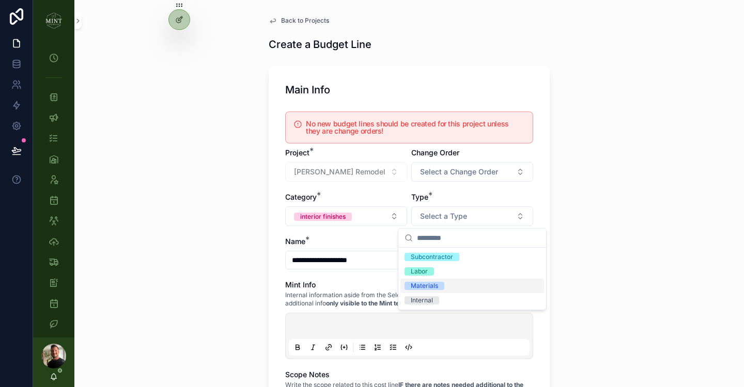
click at [462, 282] on div "Materials" at bounding box center [472, 286] width 144 height 14
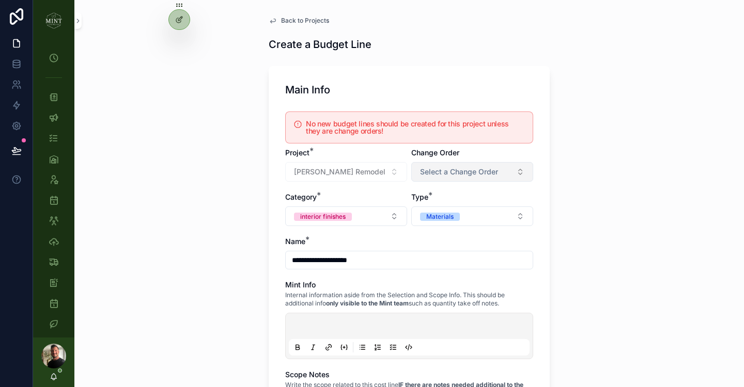
click at [512, 169] on button "Select a Change Order" at bounding box center [472, 172] width 122 height 20
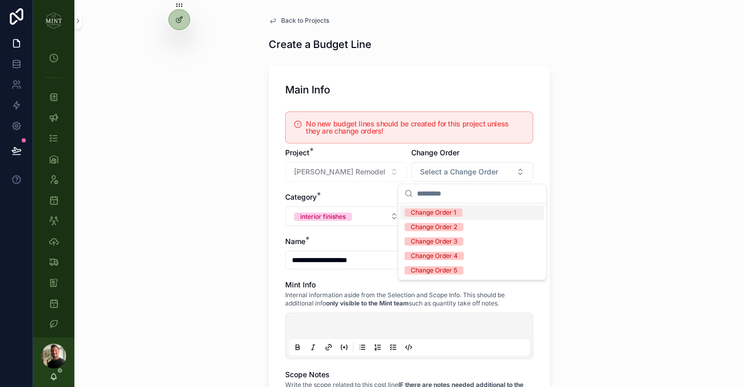
click at [439, 211] on div "Change Order 1" at bounding box center [433, 213] width 45 height 8
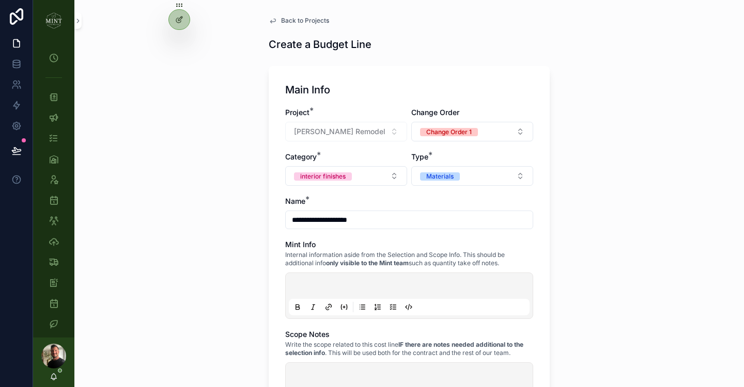
click at [569, 215] on div "**********" at bounding box center [408, 193] width 669 height 387
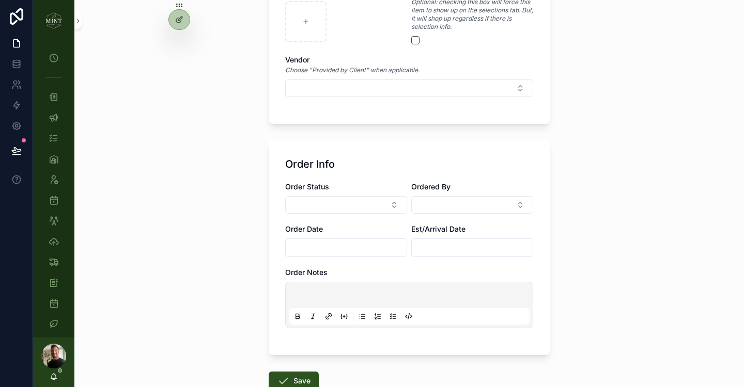
scroll to position [934, 0]
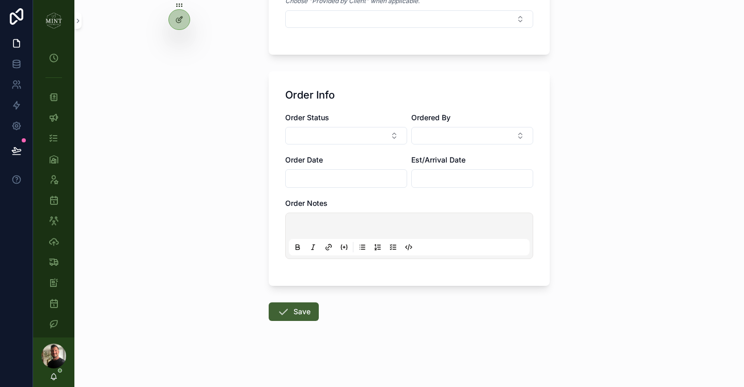
click at [299, 318] on button "Save" at bounding box center [294, 312] width 50 height 19
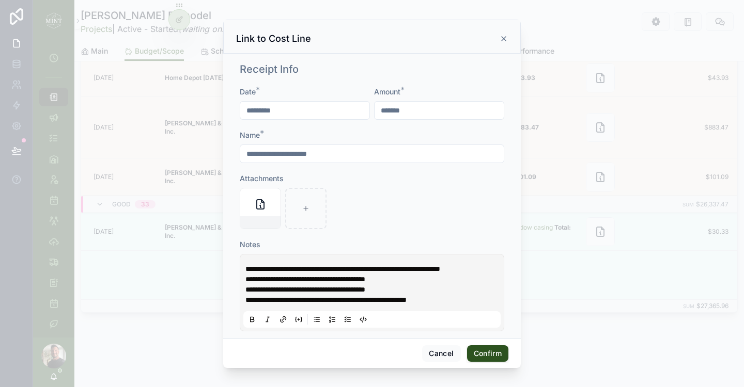
scroll to position [144, 0]
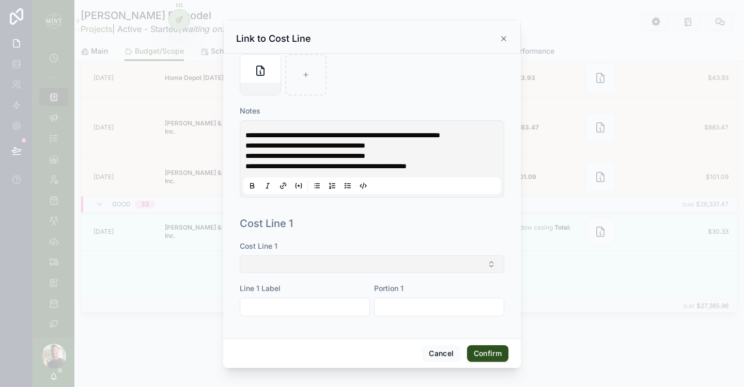
click at [371, 266] on button "Select Button" at bounding box center [372, 265] width 264 height 18
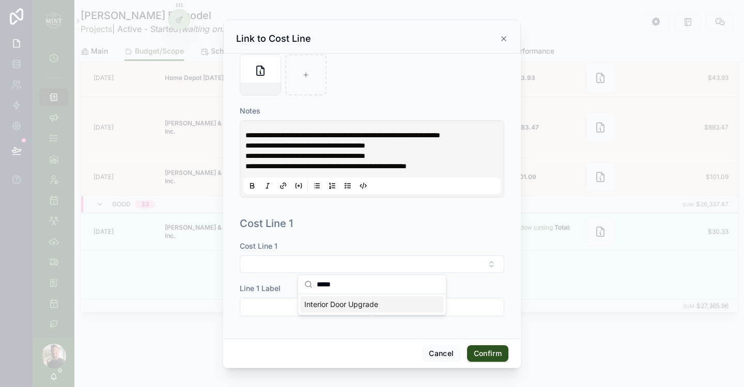
type input "*****"
click at [374, 307] on span "Interior Door Upgrade" at bounding box center [341, 305] width 74 height 10
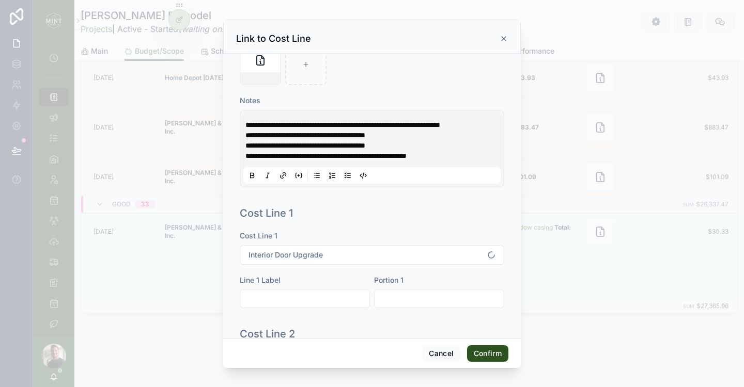
click at [486, 351] on button "Confirm" at bounding box center [487, 353] width 41 height 17
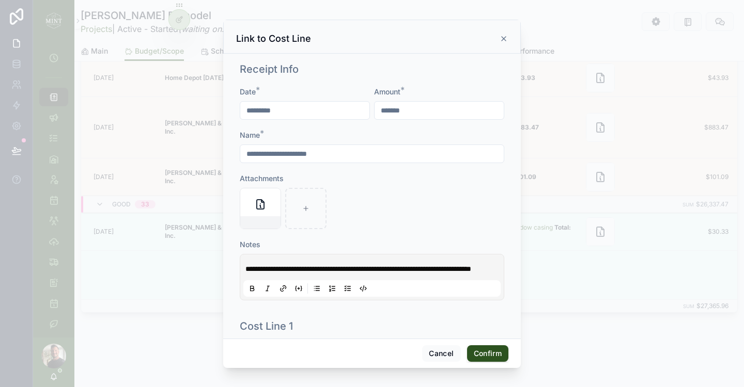
scroll to position [113, 0]
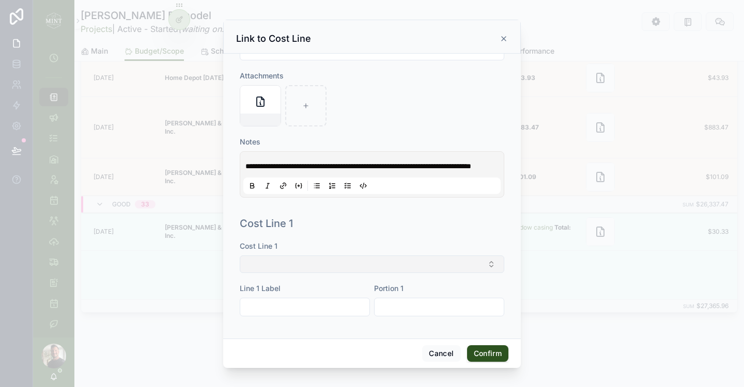
click at [356, 262] on button "Select Button" at bounding box center [372, 265] width 264 height 18
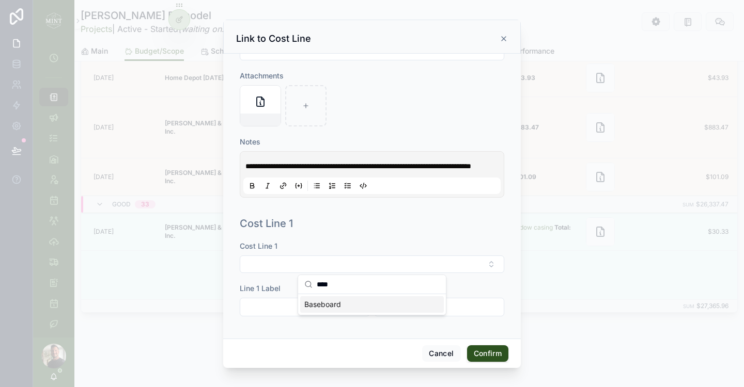
type input "****"
click at [352, 304] on div "Baseboard" at bounding box center [372, 304] width 144 height 17
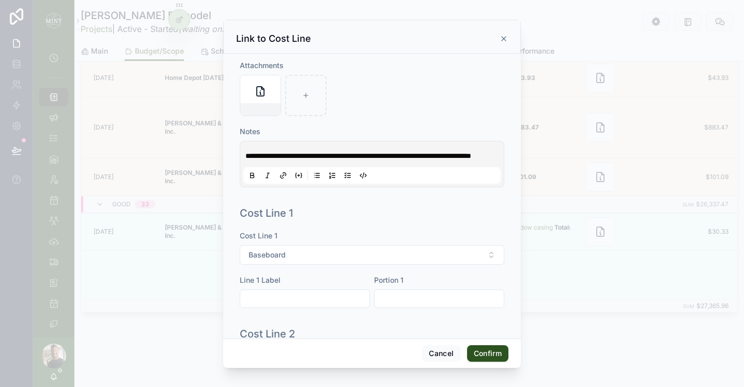
click at [484, 350] on button "Confirm" at bounding box center [487, 353] width 41 height 17
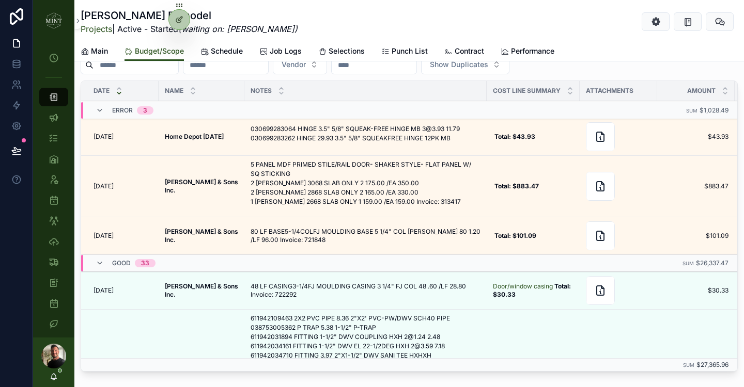
scroll to position [883, 0]
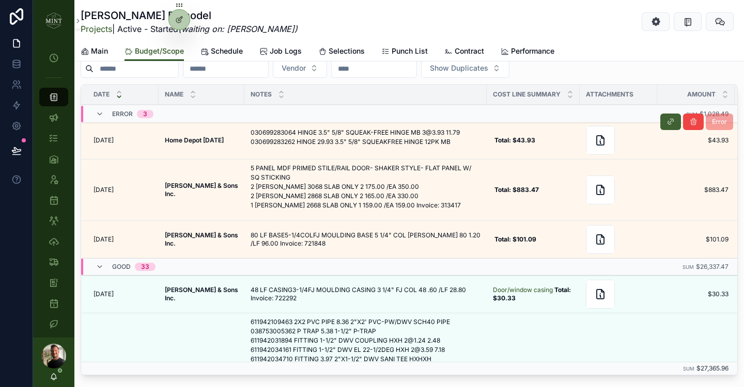
click at [667, 123] on icon "scrollable content" at bounding box center [670, 122] width 8 height 8
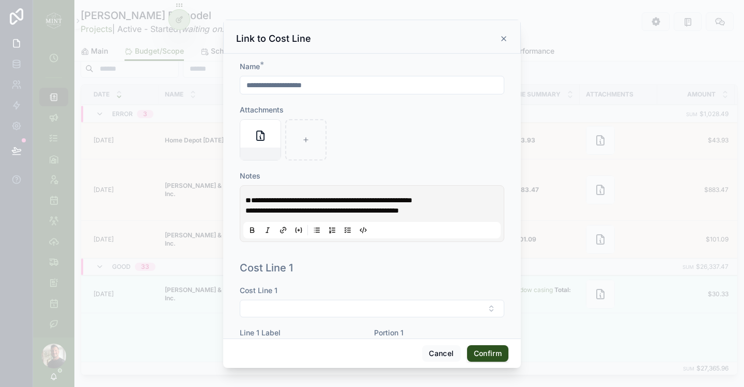
scroll to position [113, 0]
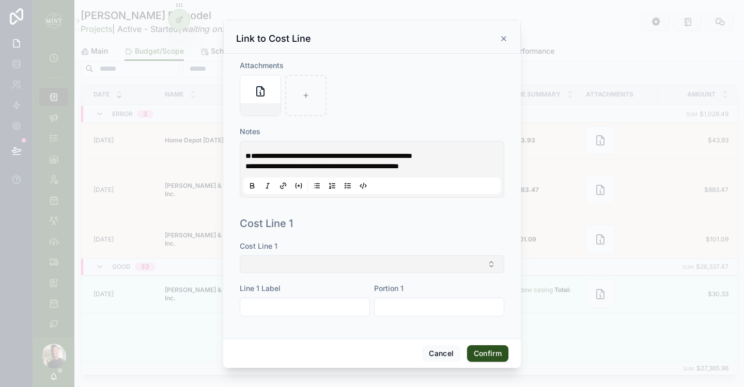
click at [360, 268] on button "Select Button" at bounding box center [372, 265] width 264 height 18
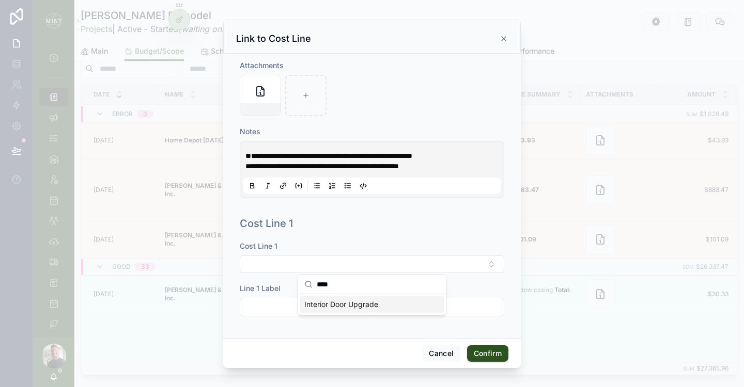
type input "****"
click at [367, 309] on span "Interior Door Upgrade" at bounding box center [341, 305] width 74 height 10
click at [491, 349] on button "Confirm" at bounding box center [487, 353] width 41 height 17
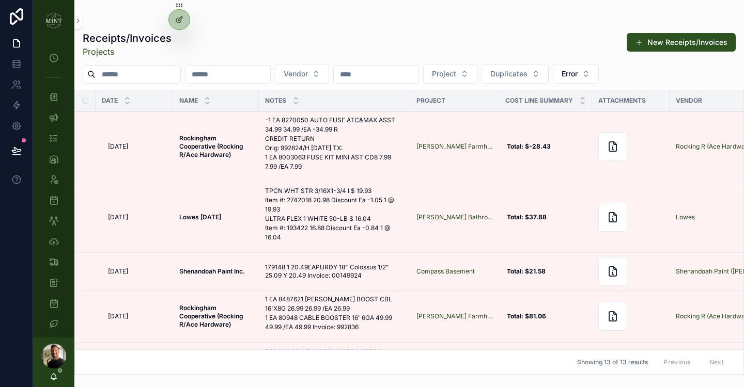
click at [0, 0] on icon "scrollable content" at bounding box center [0, 0] width 0 height 0
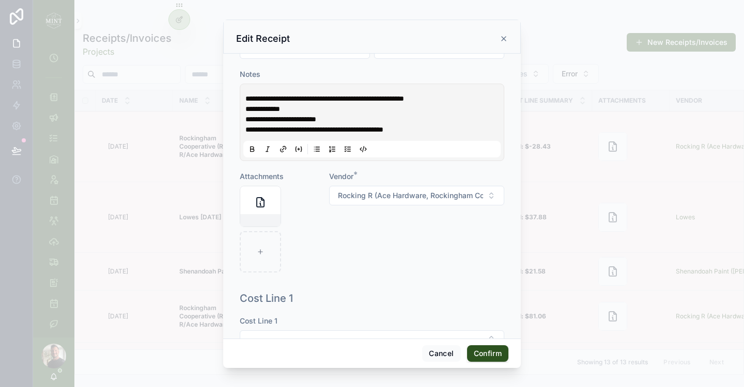
scroll to position [150, 0]
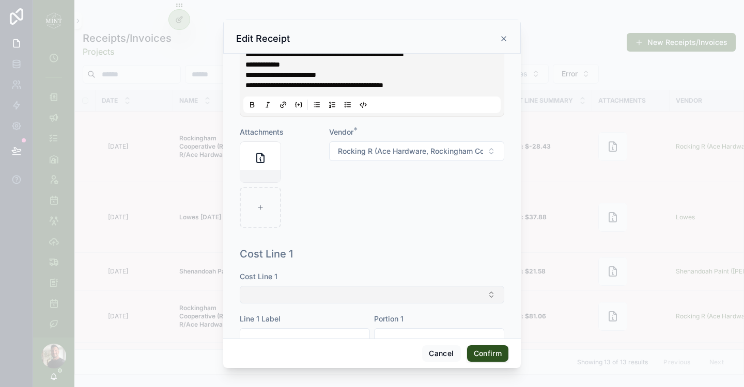
click at [379, 296] on button "Select Button" at bounding box center [372, 295] width 264 height 18
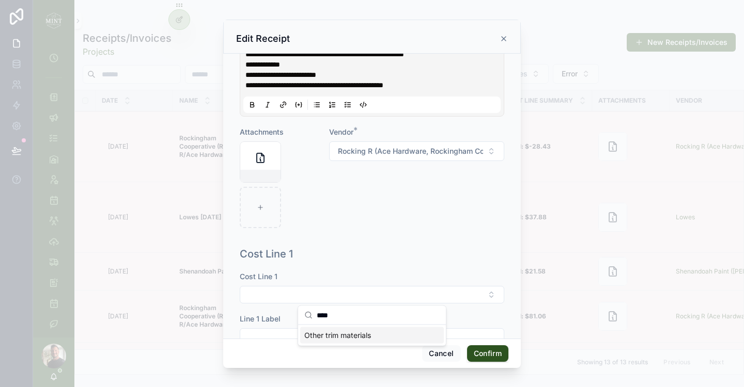
type input "****"
click at [352, 341] on div "Other trim materials" at bounding box center [372, 335] width 144 height 17
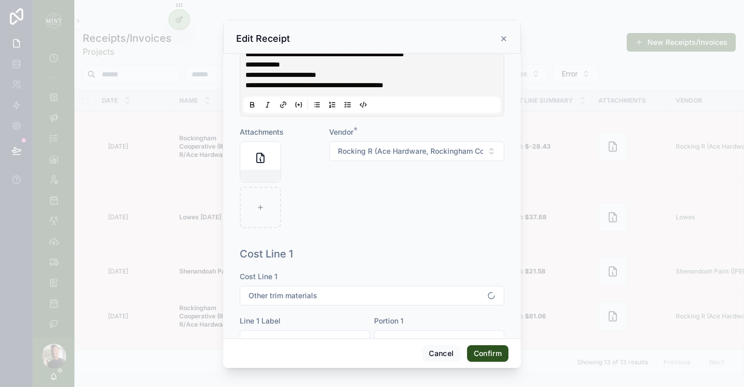
click at [497, 354] on button "Confirm" at bounding box center [487, 353] width 41 height 17
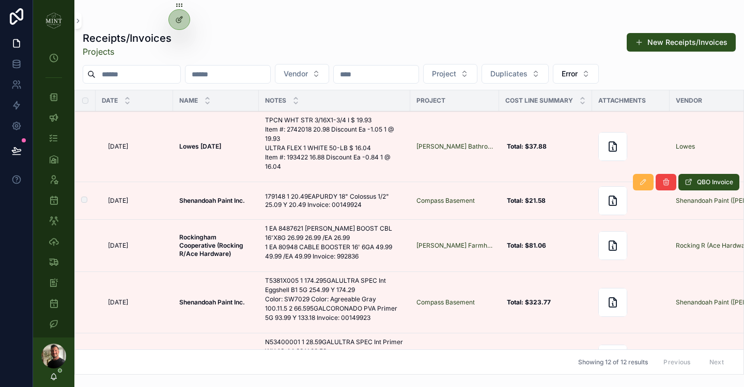
click at [642, 183] on icon "scrollable content" at bounding box center [643, 182] width 8 height 8
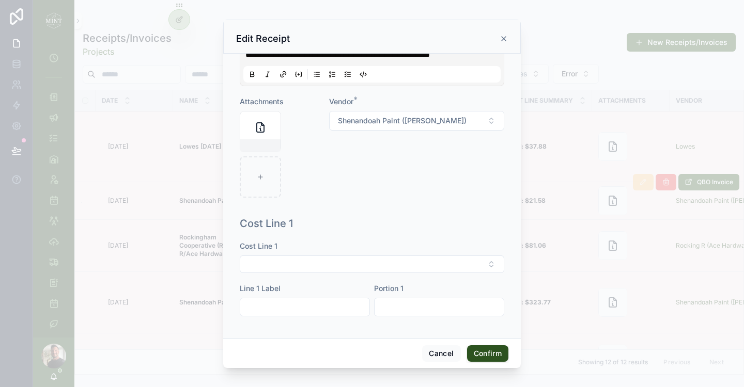
scroll to position [160, 0]
click at [426, 266] on button "Select Button" at bounding box center [372, 265] width 264 height 18
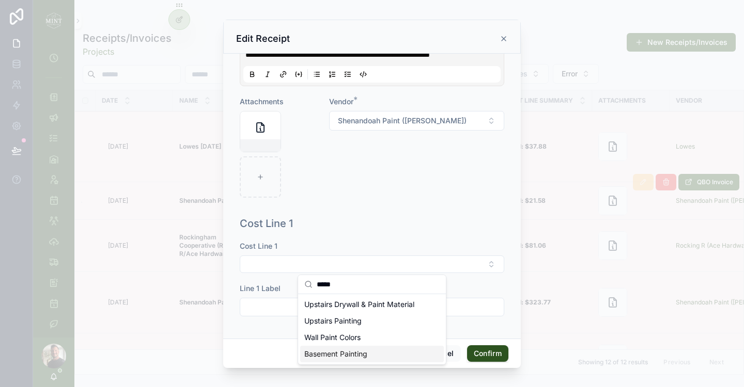
type input "*****"
click at [376, 354] on div "Basement Painting" at bounding box center [372, 354] width 144 height 17
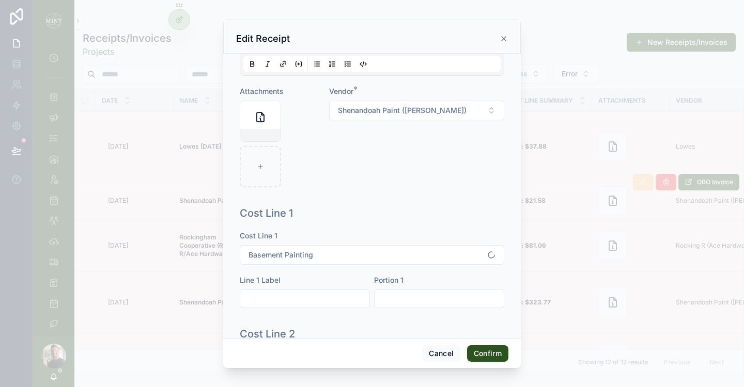
click at [500, 357] on button "Confirm" at bounding box center [487, 353] width 41 height 17
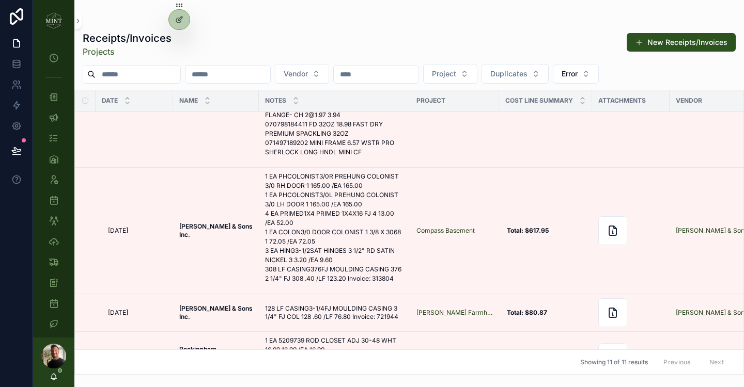
scroll to position [580, 0]
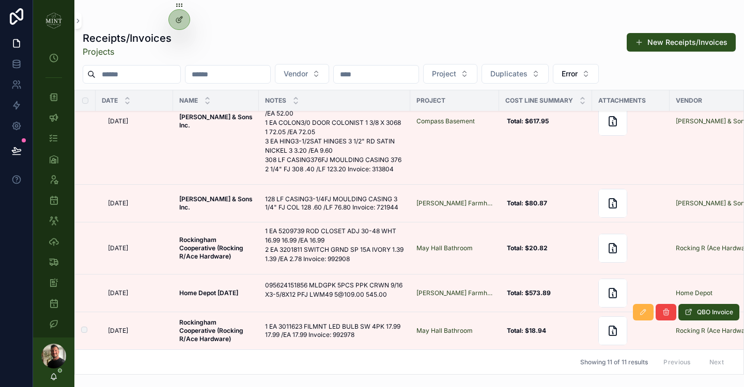
click at [642, 313] on icon "scrollable content" at bounding box center [643, 312] width 8 height 8
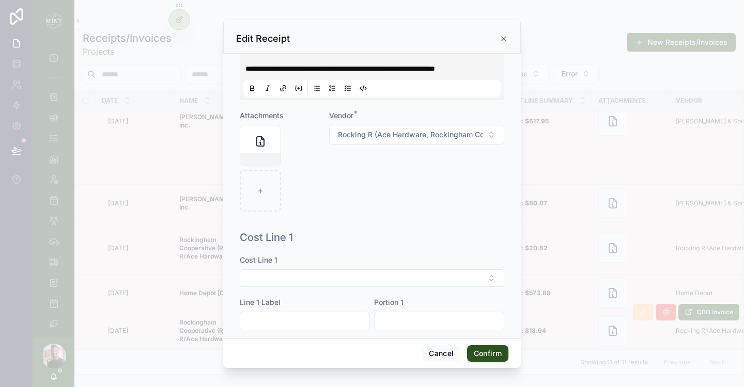
scroll to position [160, 0]
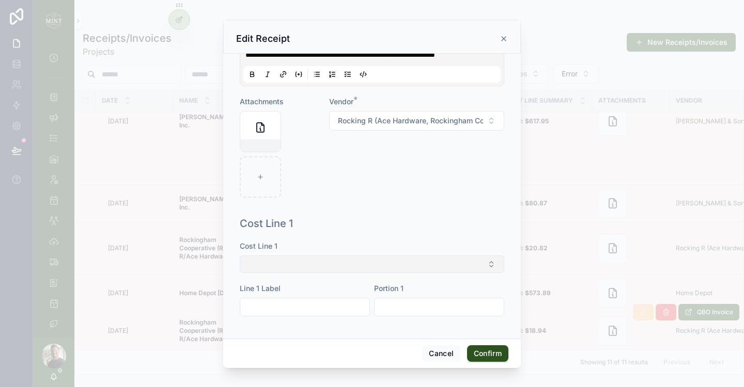
click at [406, 264] on button "Select Button" at bounding box center [372, 265] width 264 height 18
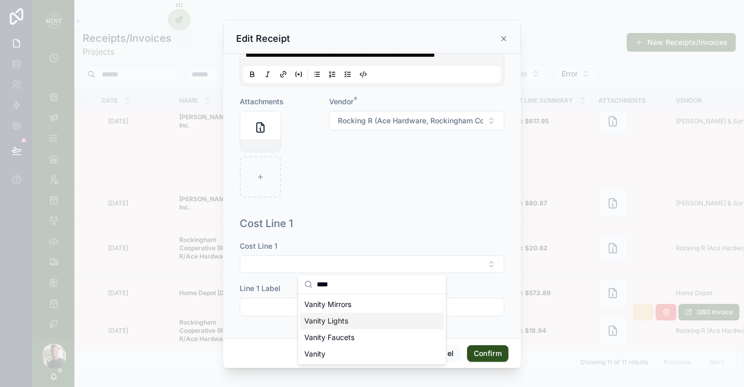
type input "****"
click at [372, 325] on div "Vanity Lights" at bounding box center [372, 321] width 144 height 17
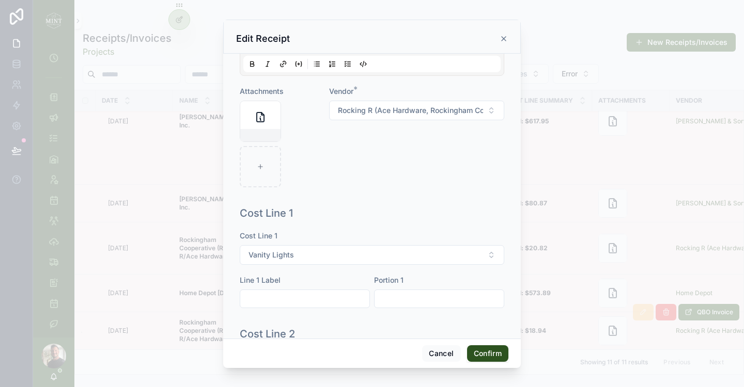
click at [480, 349] on button "Confirm" at bounding box center [487, 353] width 41 height 17
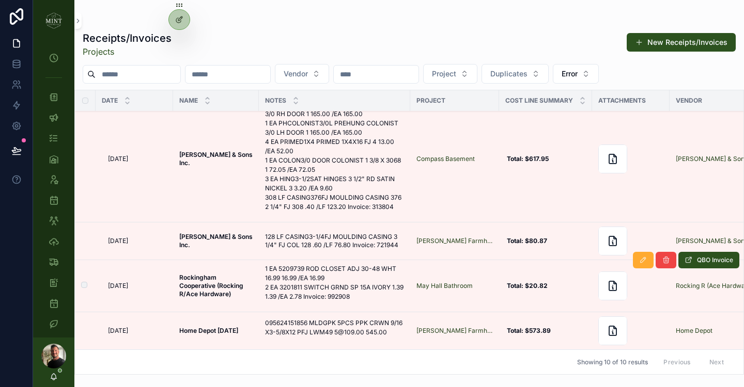
scroll to position [542, 0]
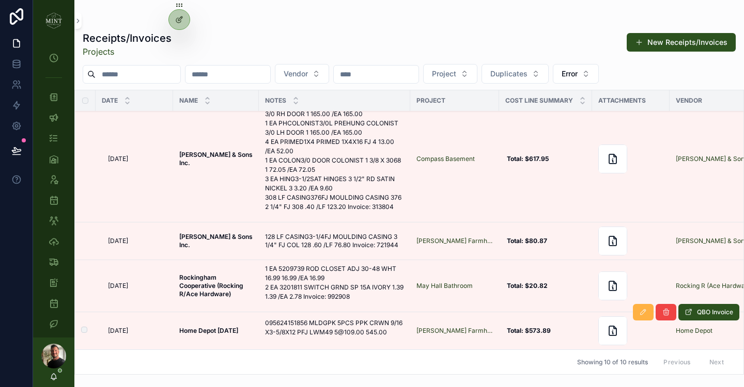
click at [639, 313] on icon "scrollable content" at bounding box center [643, 312] width 8 height 8
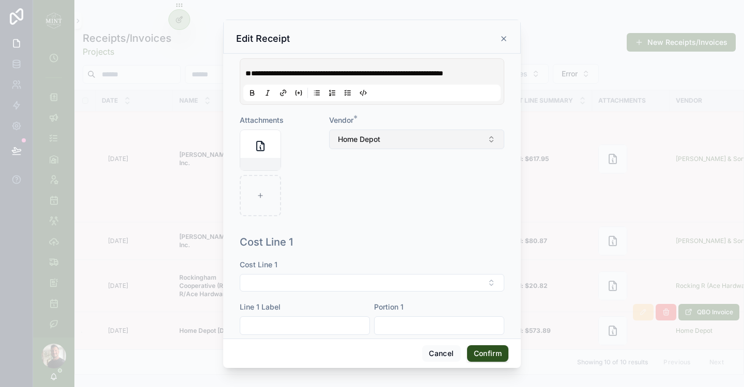
scroll to position [160, 0]
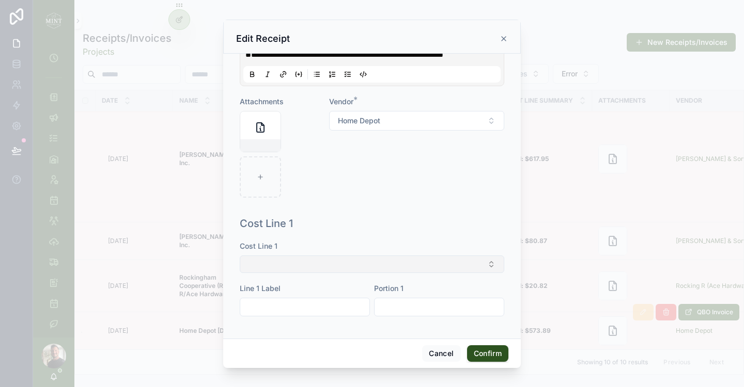
click at [439, 263] on button "Select Button" at bounding box center [372, 265] width 264 height 18
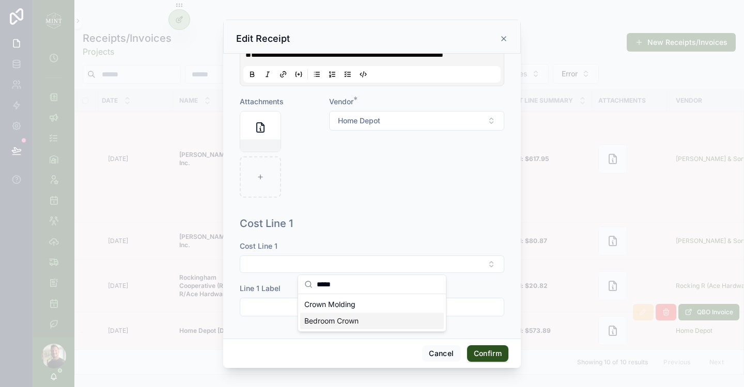
type input "*****"
click at [361, 323] on div "Bedroom Crown" at bounding box center [372, 321] width 144 height 17
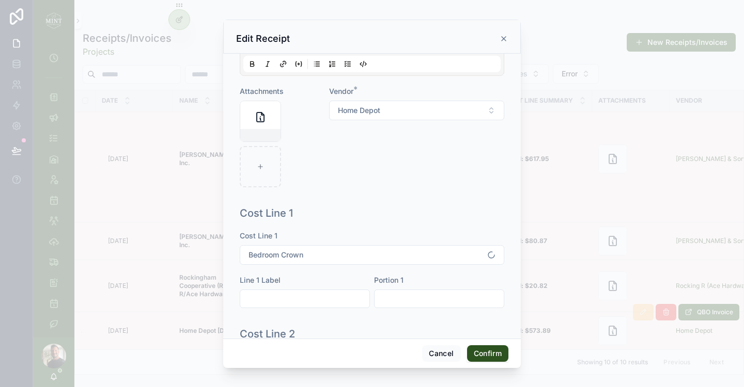
click at [494, 352] on button "Confirm" at bounding box center [487, 353] width 41 height 17
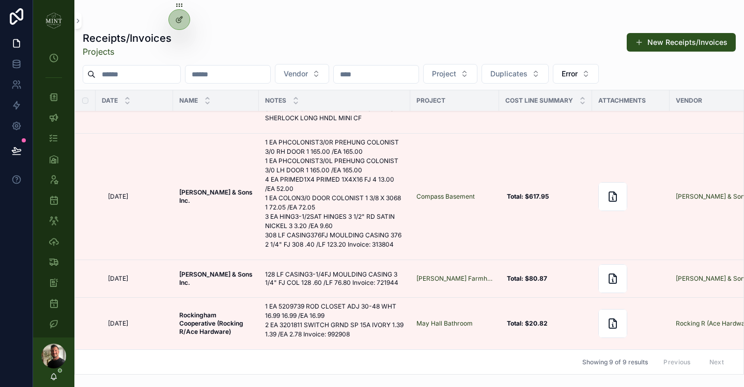
scroll to position [505, 0]
click at [643, 301] on icon "scrollable content" at bounding box center [643, 298] width 8 height 8
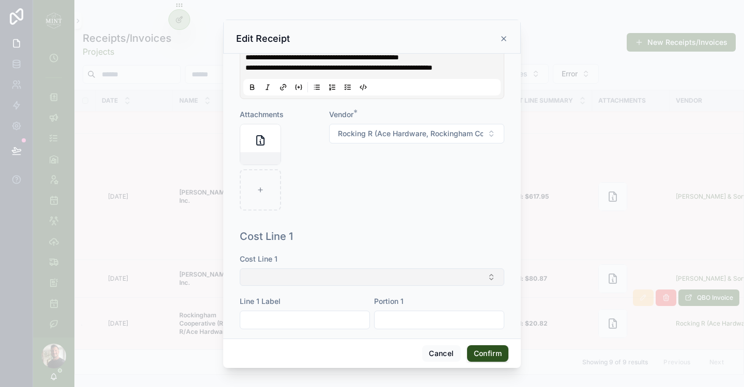
scroll to position [149, 0]
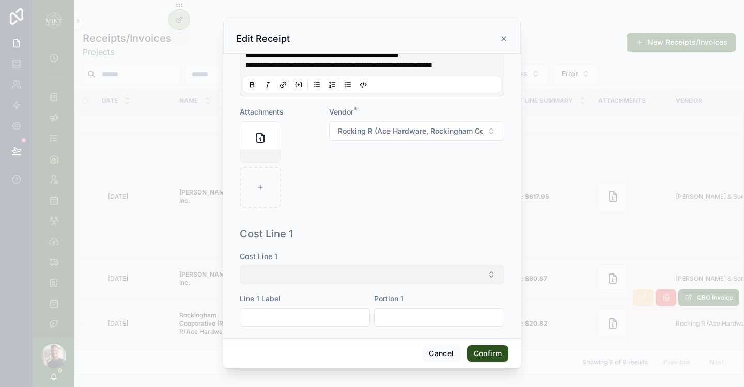
click at [407, 284] on button "Select Button" at bounding box center [372, 275] width 264 height 18
type input "****"
click at [394, 325] on div "Electric Work" at bounding box center [372, 325] width 144 height 17
click at [489, 357] on button "Confirm" at bounding box center [487, 353] width 41 height 17
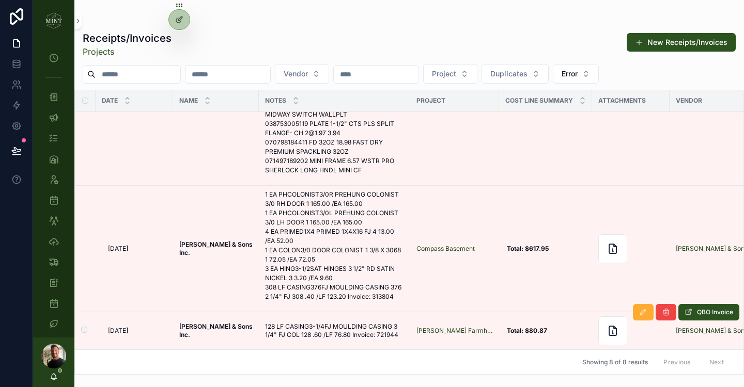
scroll to position [452, 0]
click at [646, 314] on icon "scrollable content" at bounding box center [643, 312] width 8 height 8
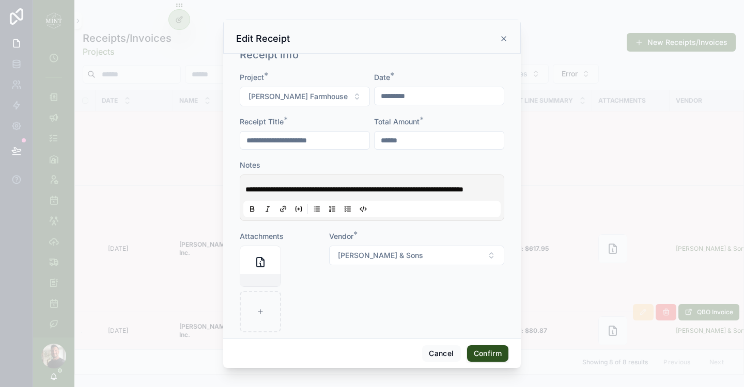
scroll to position [160, 0]
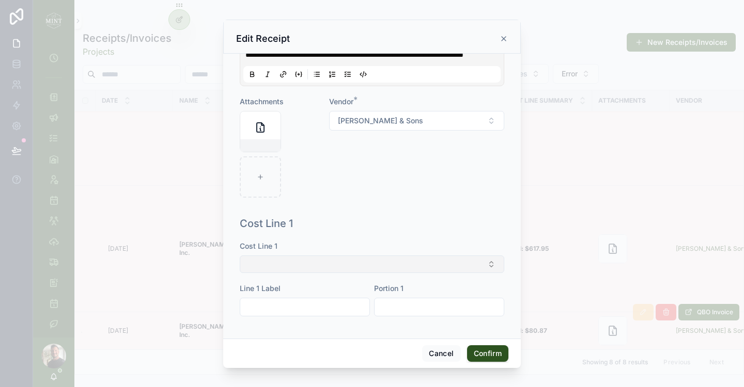
click at [389, 261] on button "Select Button" at bounding box center [372, 265] width 264 height 18
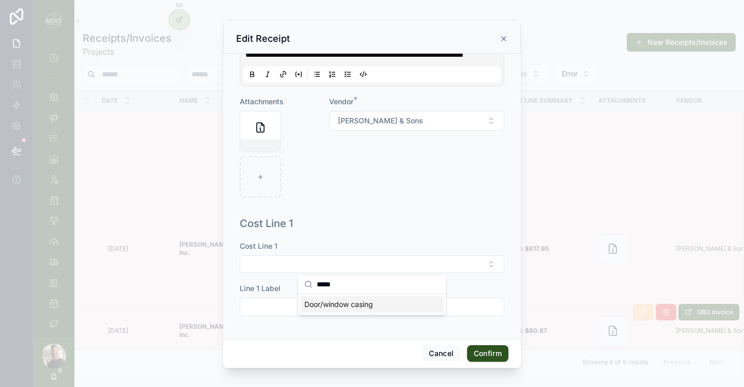
type input "*****"
click at [382, 304] on div "Door/window casing" at bounding box center [372, 304] width 144 height 17
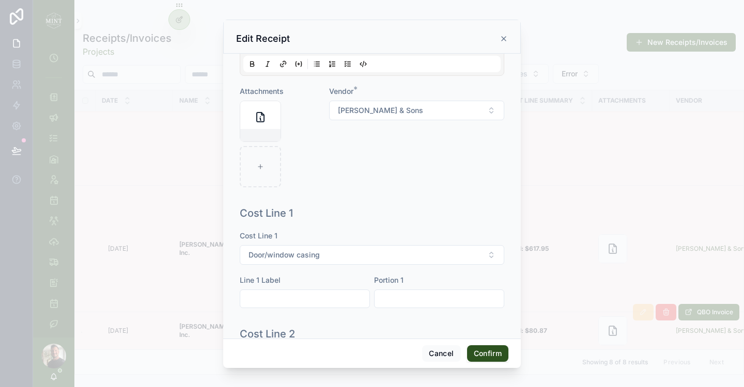
click at [480, 352] on button "Confirm" at bounding box center [487, 353] width 41 height 17
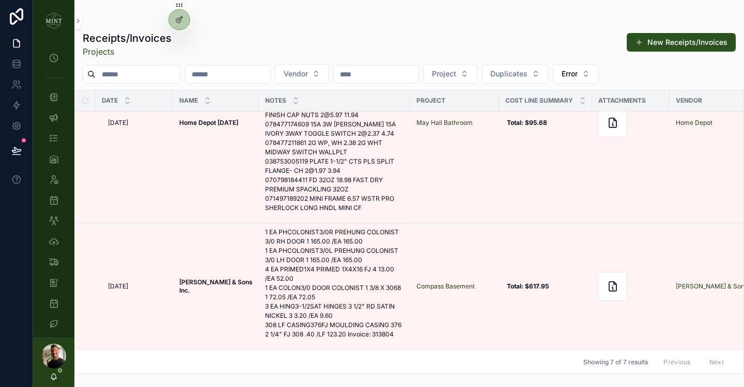
scroll to position [415, 0]
click at [642, 225] on icon "scrollable content" at bounding box center [643, 223] width 8 height 8
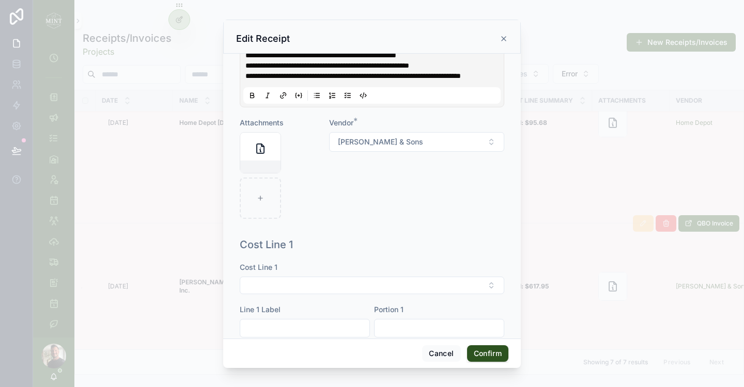
scroll to position [190, 0]
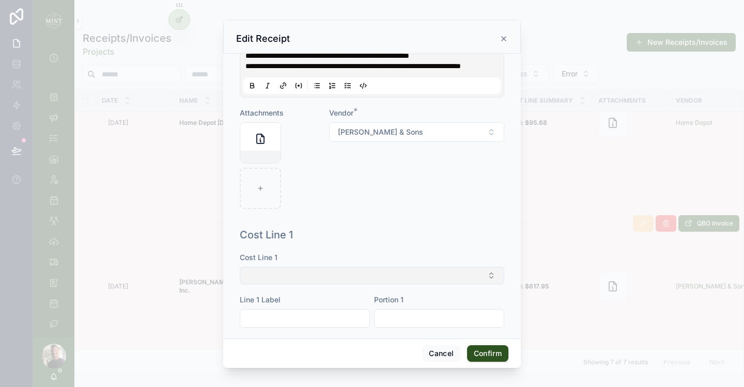
click at [357, 285] on button "Select Button" at bounding box center [372, 276] width 264 height 18
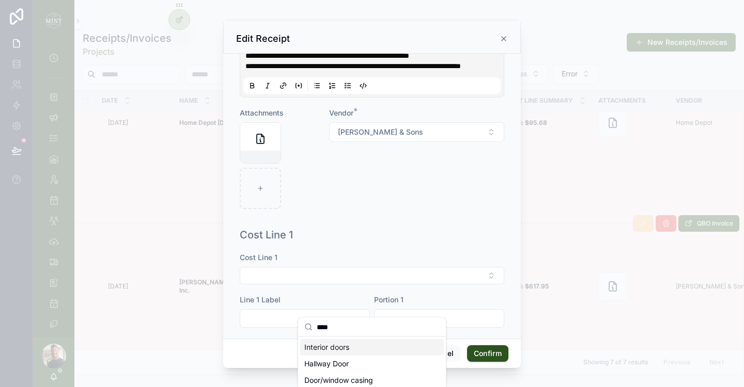
type input "****"
click at [352, 348] on div "Interior doors" at bounding box center [372, 347] width 144 height 17
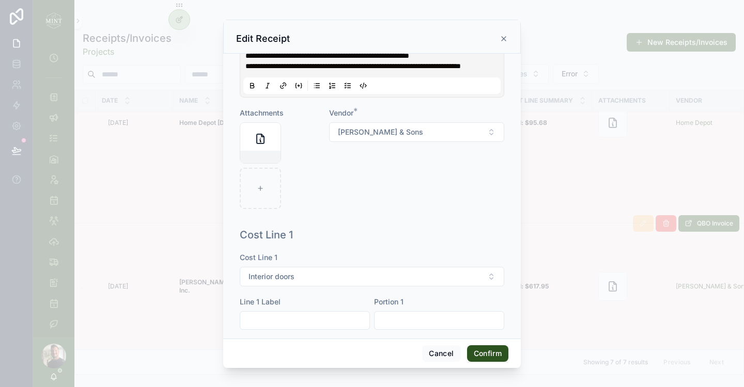
click at [483, 353] on button "Confirm" at bounding box center [487, 353] width 41 height 17
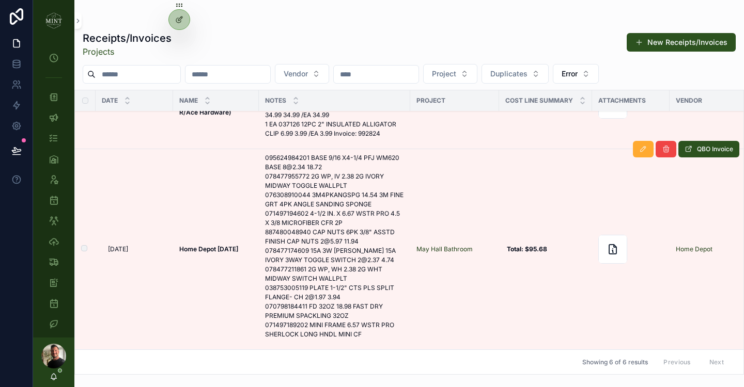
scroll to position [288, 0]
click at [646, 144] on button "scrollable content" at bounding box center [643, 149] width 21 height 17
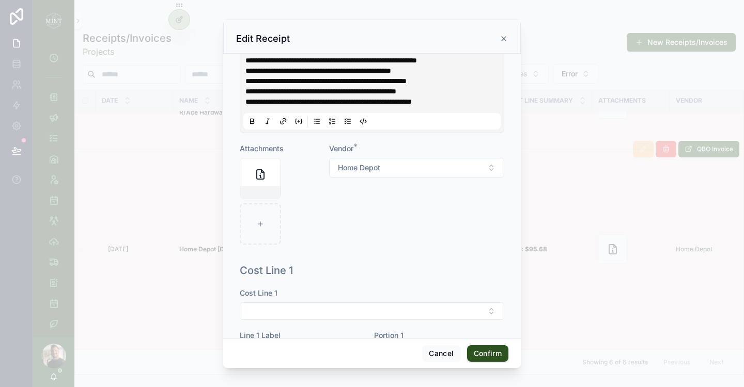
scroll to position [188, 0]
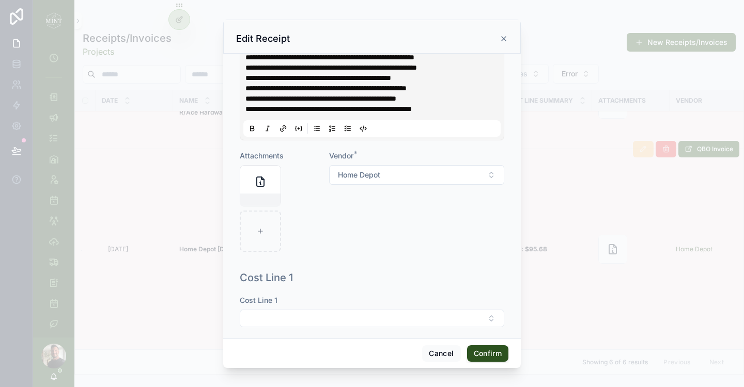
click at [423, 140] on div "**********" at bounding box center [372, 70] width 264 height 139
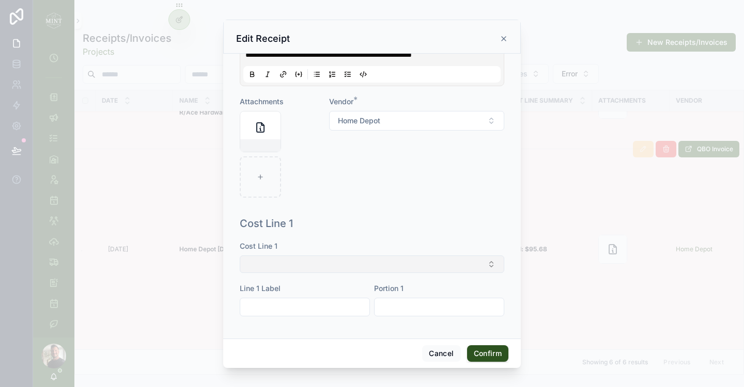
click at [381, 265] on button "Select Button" at bounding box center [372, 265] width 264 height 18
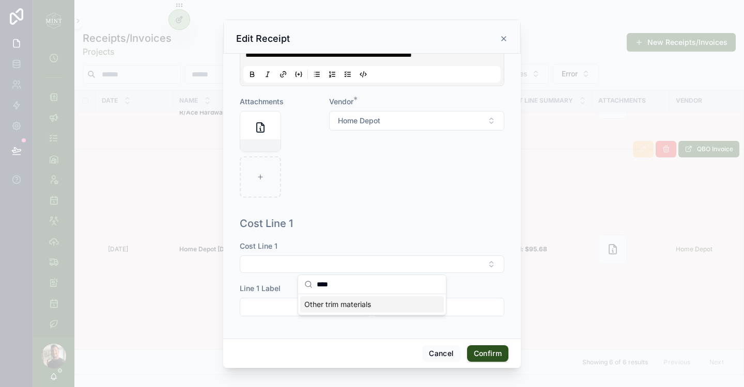
type input "****"
click at [386, 299] on div "Other trim materials" at bounding box center [372, 304] width 144 height 17
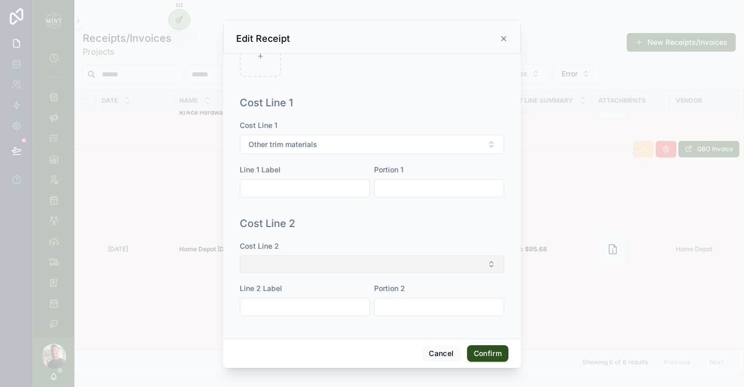
scroll to position [384, 0]
click at [380, 273] on button "Select Button" at bounding box center [372, 265] width 264 height 18
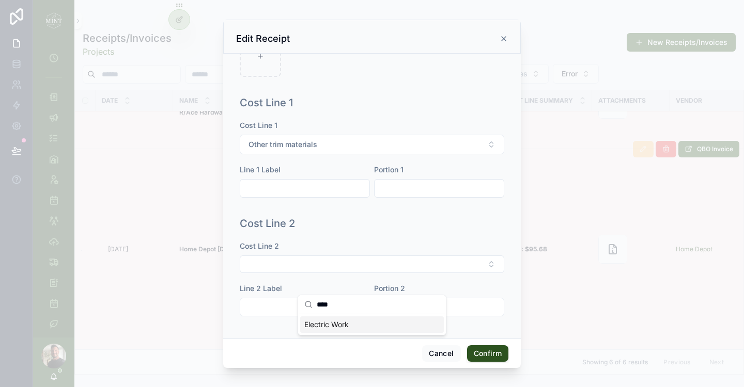
type input "****"
click at [380, 231] on div "Cost Line 2" at bounding box center [372, 223] width 264 height 14
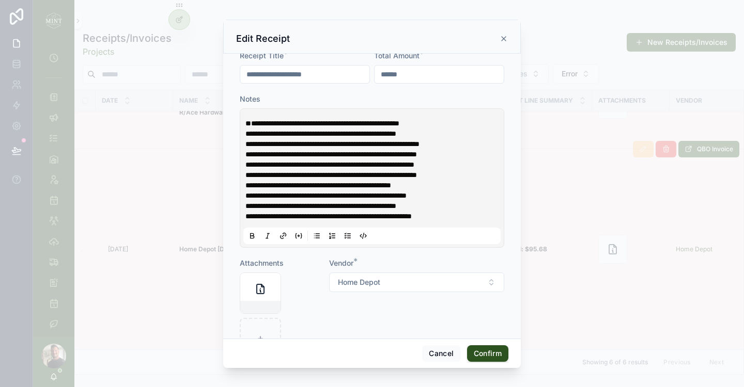
scroll to position [80, 0]
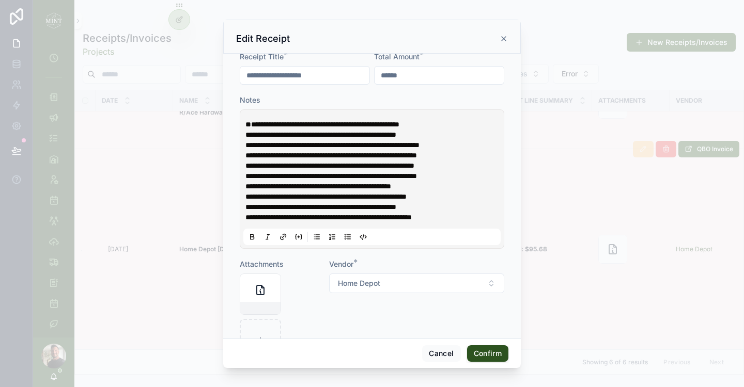
click at [251, 122] on span "**********" at bounding box center [322, 124] width 154 height 7
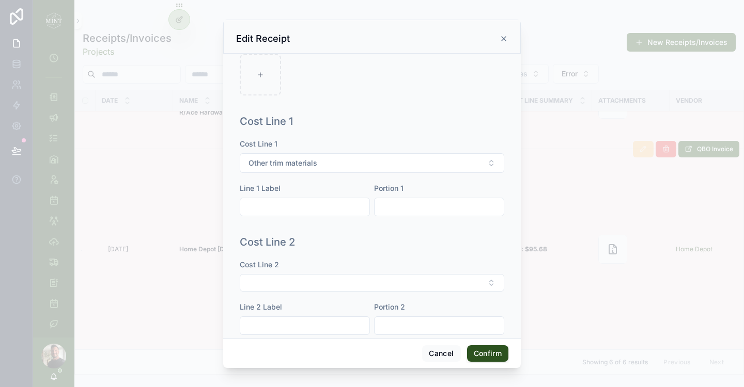
scroll to position [346, 0]
click at [415, 213] on input "text" at bounding box center [438, 205] width 129 height 14
type input "******"
click at [430, 290] on button "Select Button" at bounding box center [372, 282] width 264 height 18
type input "*****"
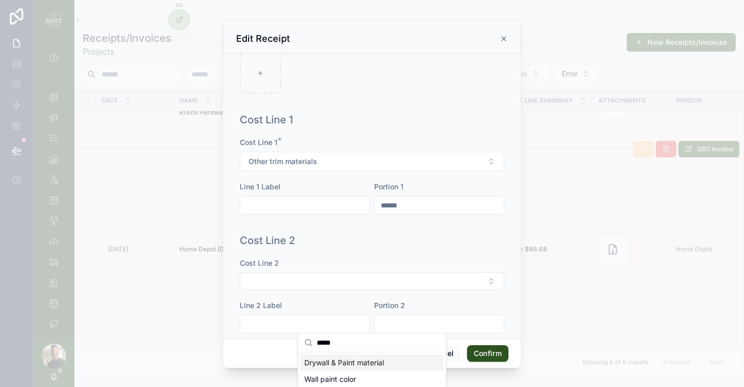
click at [413, 366] on div "Drywall & Paint material" at bounding box center [372, 363] width 144 height 17
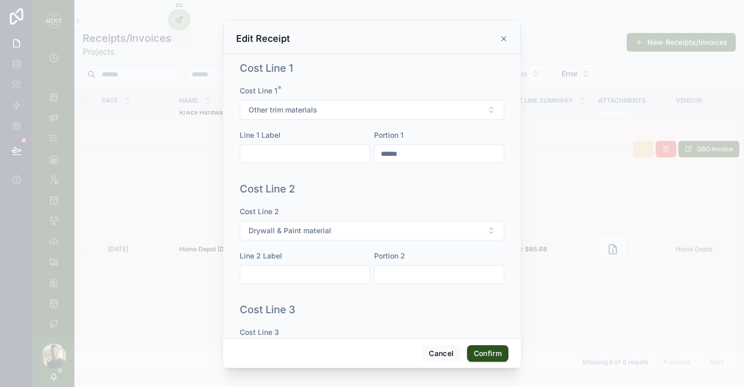
scroll to position [401, 0]
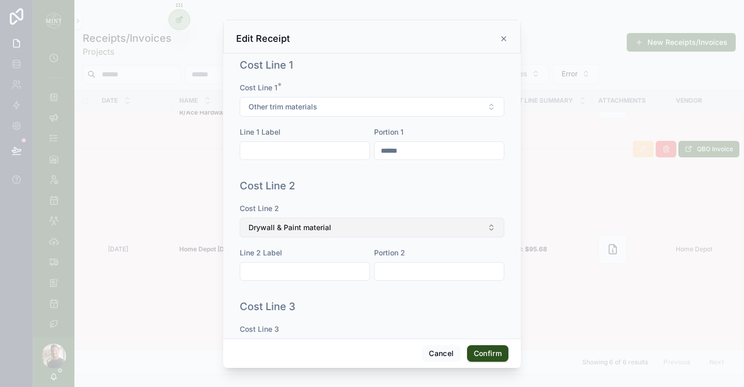
click at [434, 238] on button "Drywall & Paint material" at bounding box center [372, 228] width 264 height 20
type input "****"
click at [385, 309] on div "Electric Work" at bounding box center [372, 310] width 144 height 17
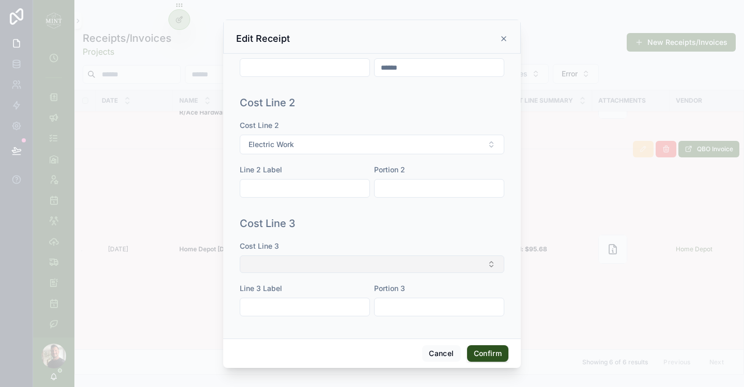
scroll to position [493, 0]
click at [410, 273] on button "Select Button" at bounding box center [372, 265] width 264 height 18
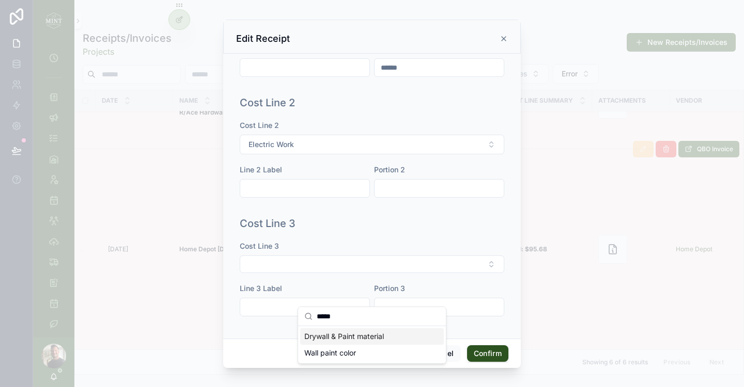
type input "*****"
click at [377, 341] on span "Drywall & Paint material" at bounding box center [344, 337] width 80 height 10
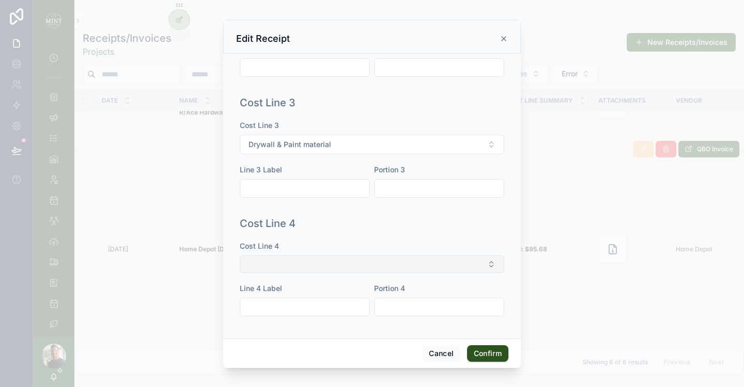
click at [408, 273] on button "Select Button" at bounding box center [372, 265] width 264 height 18
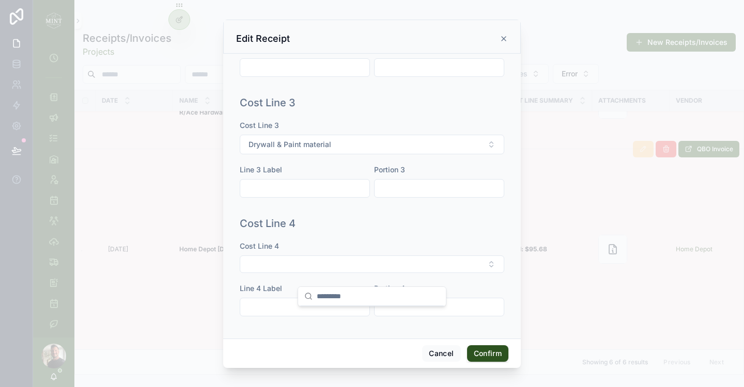
click at [408, 231] on div "Cost Line 4" at bounding box center [372, 223] width 264 height 14
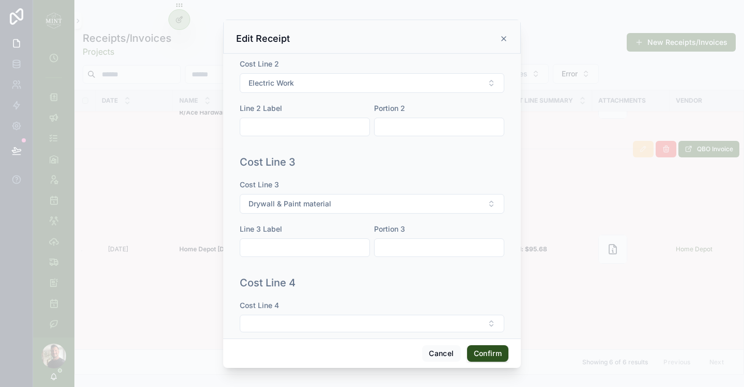
scroll to position [539, 0]
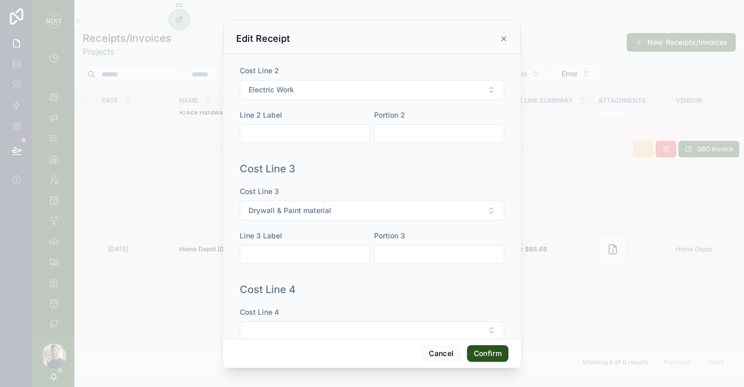
click at [407, 141] on input "text" at bounding box center [438, 134] width 129 height 14
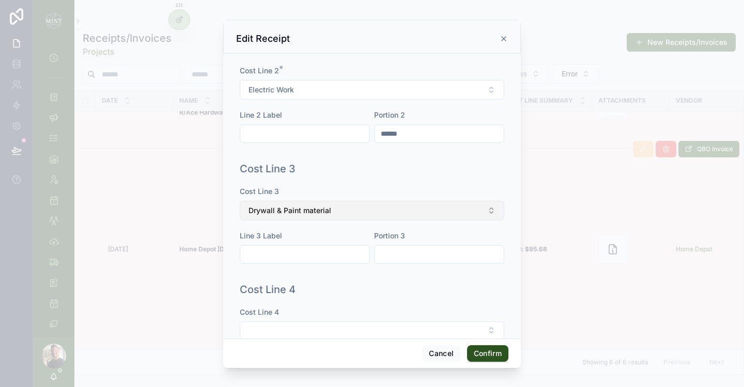
type input "******"
click at [386, 221] on button "Drywall & Paint material" at bounding box center [372, 211] width 264 height 20
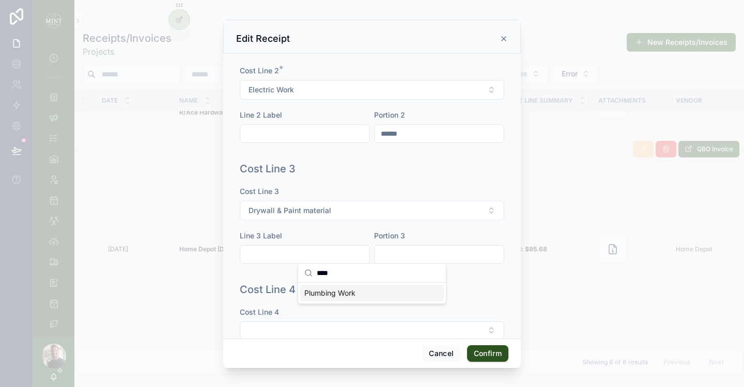
type input "****"
click at [337, 296] on span "Plumbing Work" at bounding box center [329, 293] width 51 height 10
click at [389, 274] on div "Cost Line 3 Plumbing Work Line 3 Label Portion 3" at bounding box center [372, 230] width 264 height 88
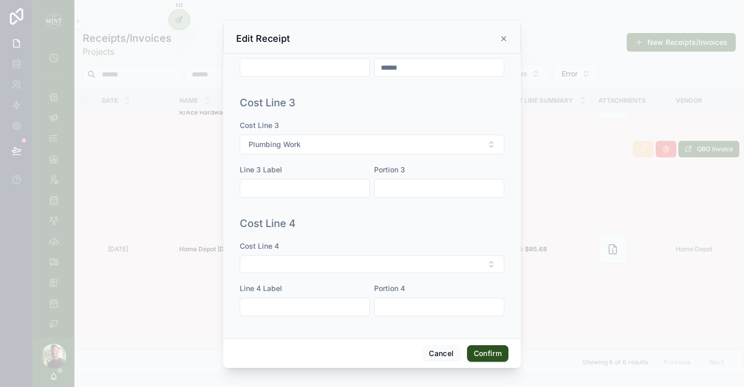
scroll to position [646, 0]
click at [340, 263] on button "Select Button" at bounding box center [372, 265] width 264 height 18
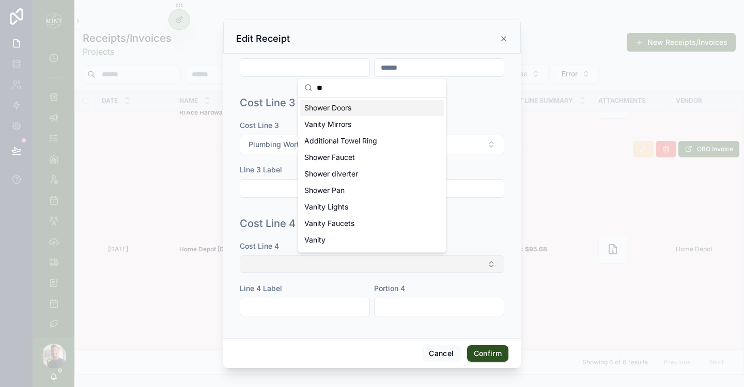
type input "*"
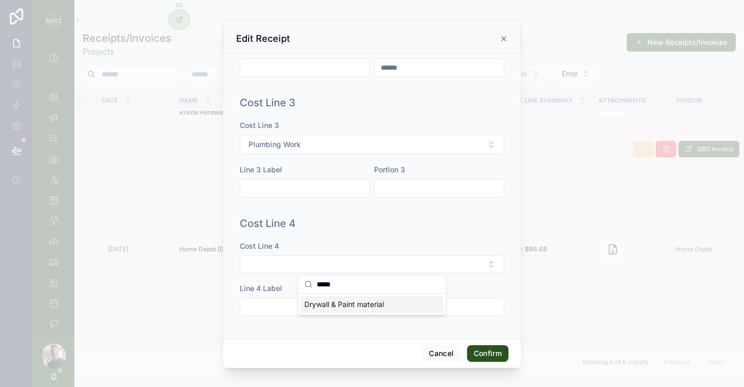
type input "*****"
click at [355, 304] on span "Drywall & Paint material" at bounding box center [344, 305] width 80 height 10
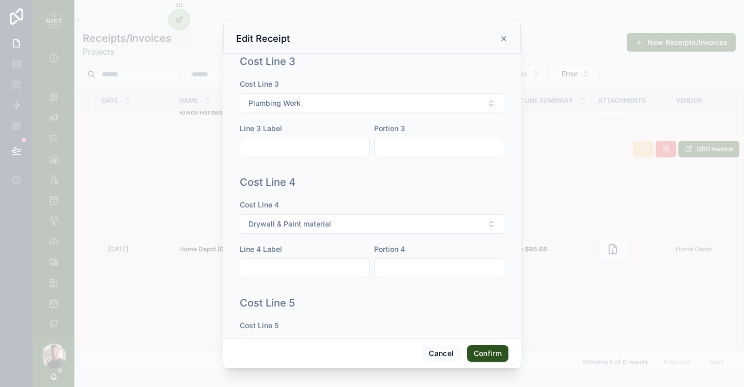
click at [360, 190] on div "Cost Line 4" at bounding box center [372, 182] width 264 height 14
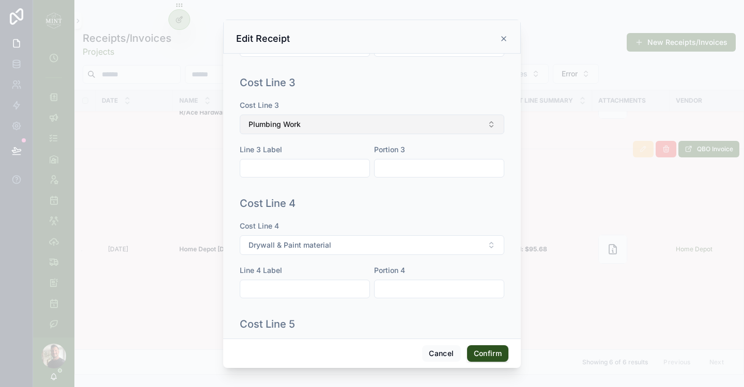
scroll to position [639, 0]
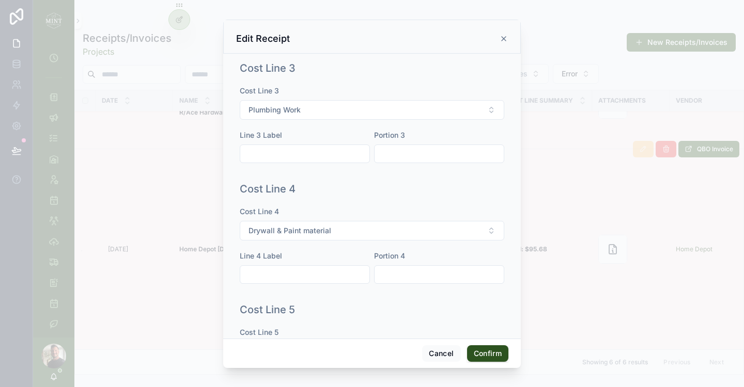
click at [398, 161] on input "text" at bounding box center [438, 154] width 129 height 14
type input "*****"
click at [438, 196] on div "Cost Line 4" at bounding box center [372, 189] width 264 height 14
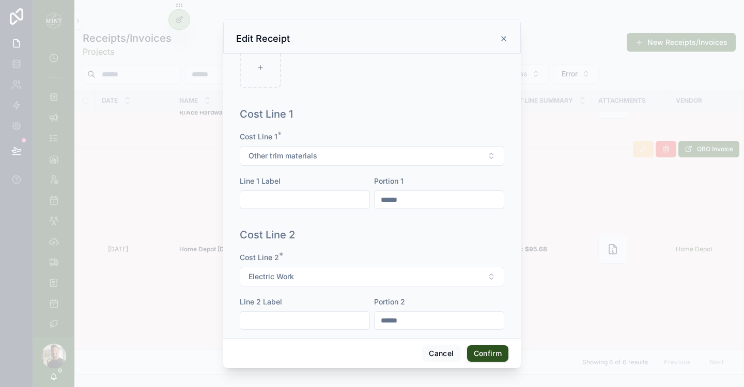
scroll to position [334, 0]
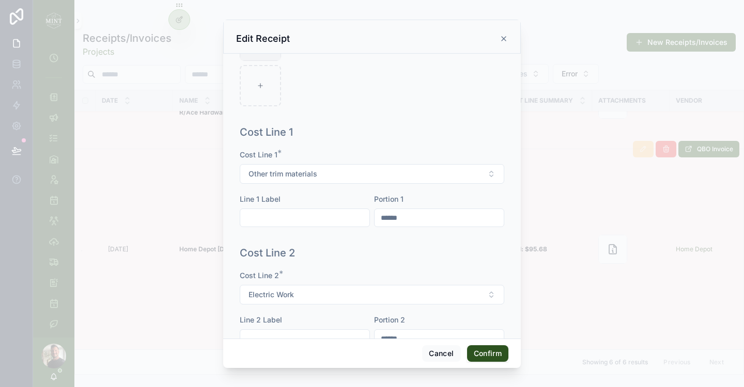
click at [491, 355] on button "Confirm" at bounding box center [487, 353] width 41 height 17
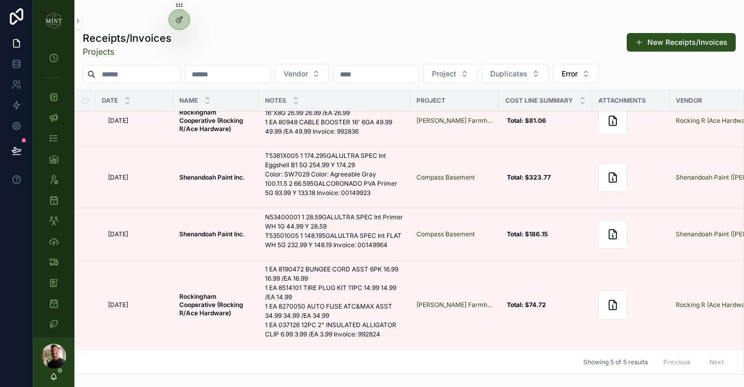
scroll to position [87, 0]
click at [647, 259] on button "scrollable content" at bounding box center [643, 261] width 21 height 17
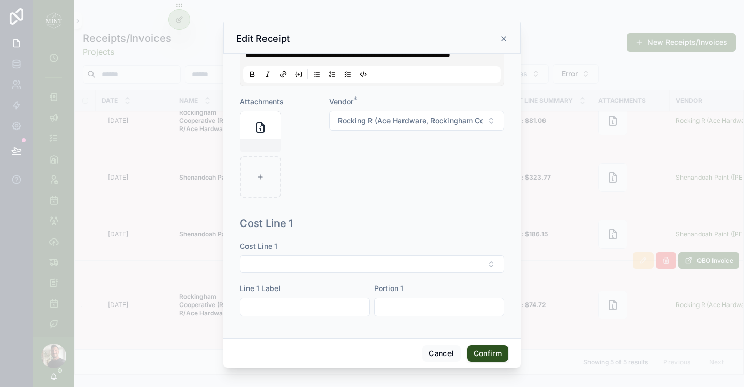
scroll to position [191, 0]
click at [381, 265] on button "Select Button" at bounding box center [372, 265] width 264 height 18
type input "****"
click at [385, 306] on div "Other trim materials" at bounding box center [372, 304] width 144 height 17
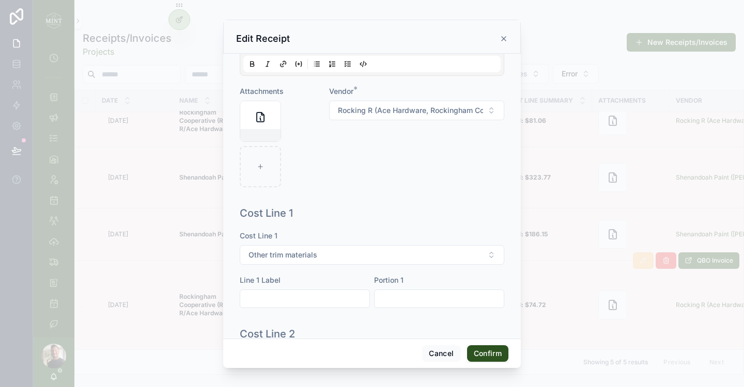
click at [482, 355] on button "Confirm" at bounding box center [487, 353] width 41 height 17
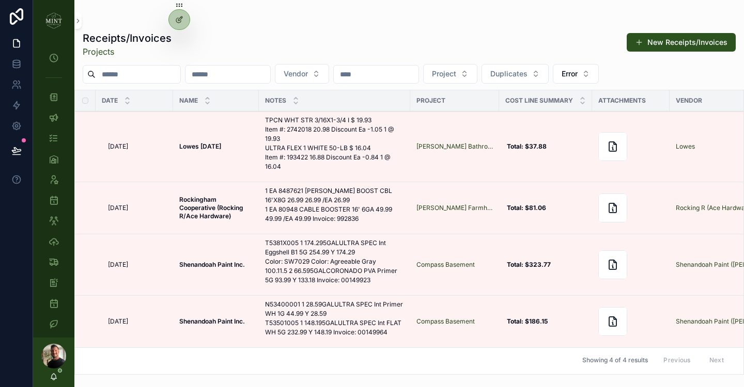
scroll to position [0, 0]
click at [648, 295] on button "scrollable content" at bounding box center [643, 296] width 21 height 17
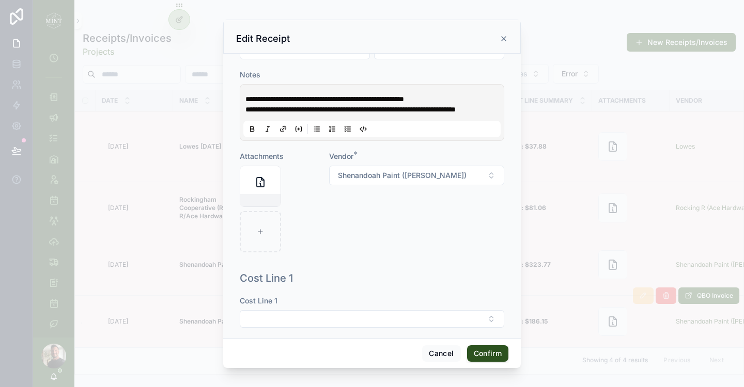
scroll to position [170, 0]
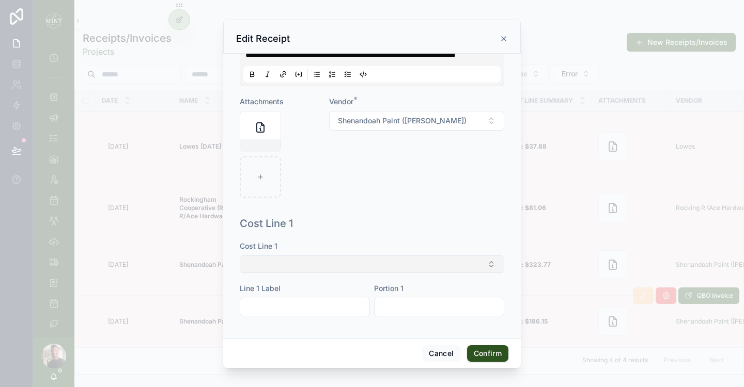
click at [399, 261] on button "Select Button" at bounding box center [372, 265] width 264 height 18
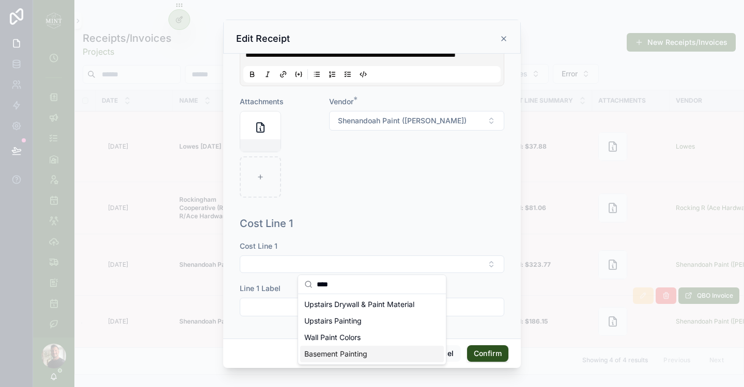
type input "****"
click at [355, 357] on span "Basement Painting" at bounding box center [335, 354] width 63 height 10
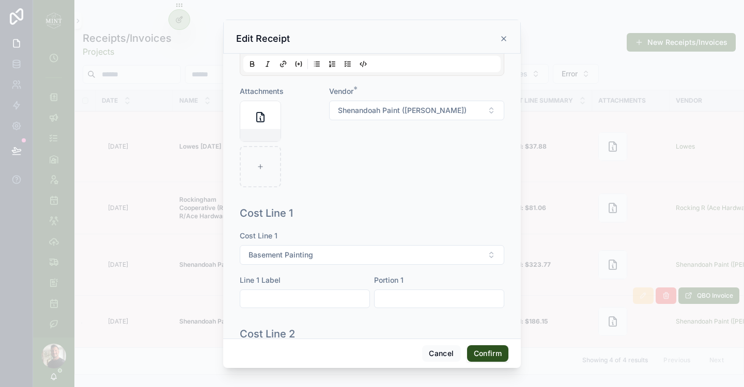
click at [487, 351] on button "Confirm" at bounding box center [487, 353] width 41 height 17
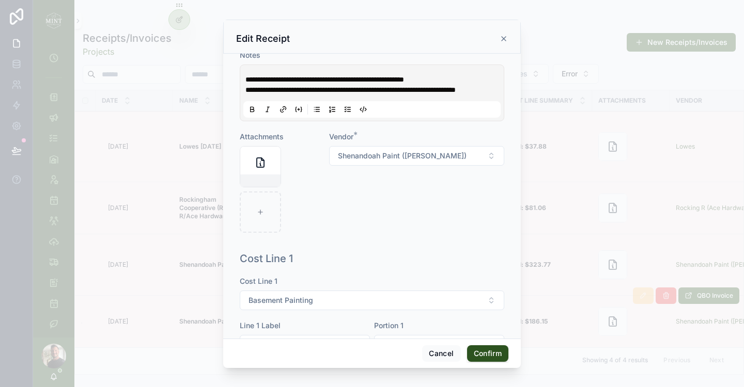
scroll to position [215, 0]
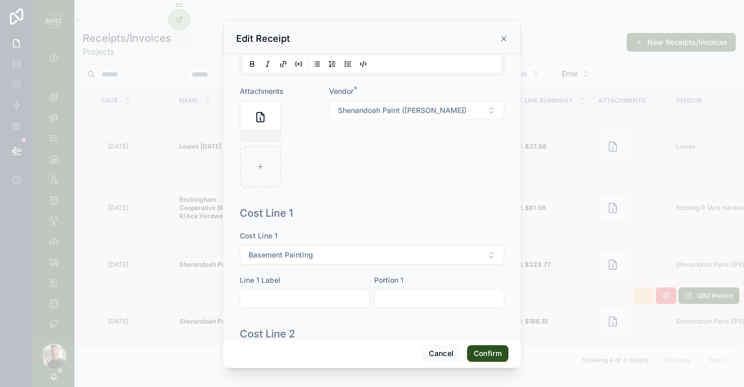
click at [487, 351] on button "Confirm" at bounding box center [487, 353] width 41 height 17
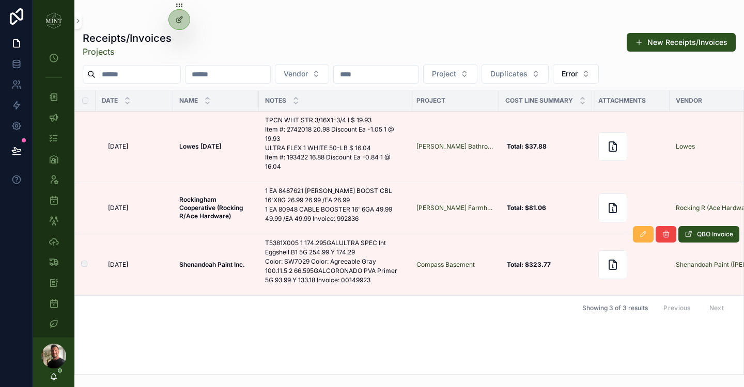
click at [643, 234] on icon "scrollable content" at bounding box center [643, 234] width 8 height 8
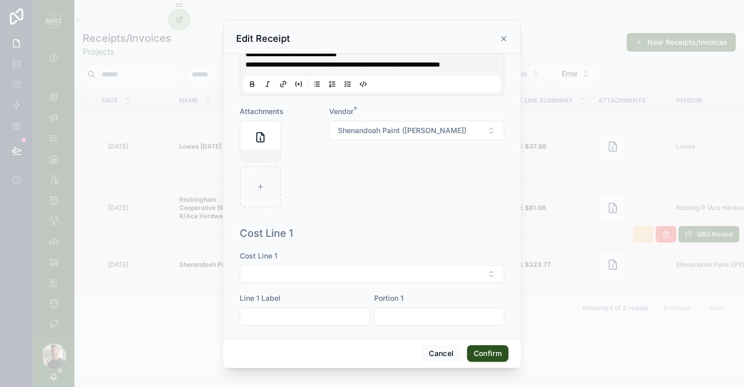
scroll to position [180, 0]
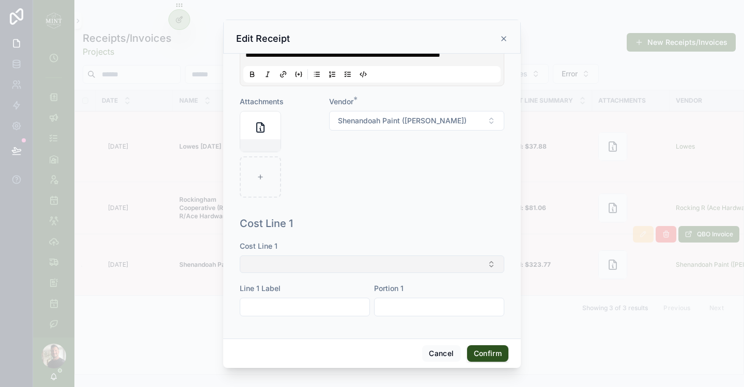
click at [385, 270] on button "Select Button" at bounding box center [372, 265] width 264 height 18
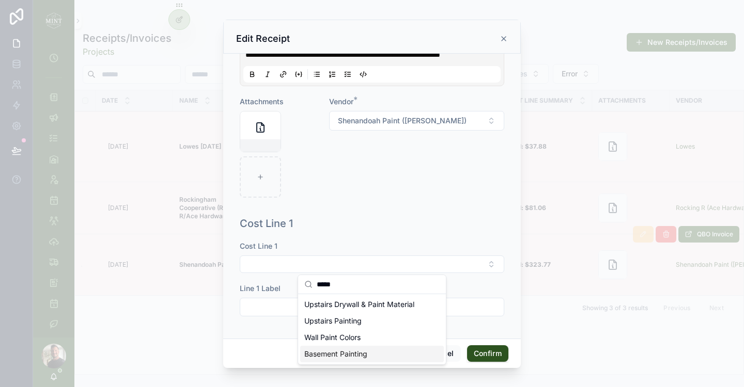
type input "*****"
click at [383, 349] on div "Basement Painting" at bounding box center [372, 354] width 144 height 17
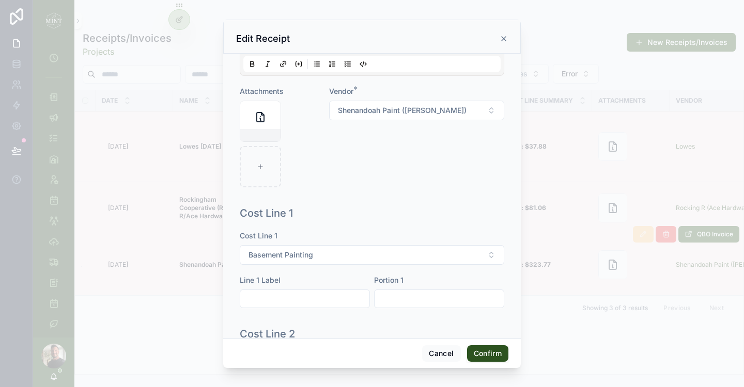
click at [484, 351] on button "Confirm" at bounding box center [487, 353] width 41 height 17
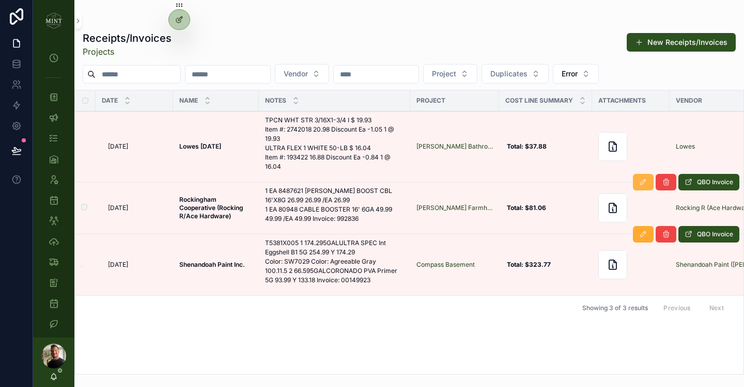
click at [641, 182] on icon "scrollable content" at bounding box center [643, 182] width 8 height 8
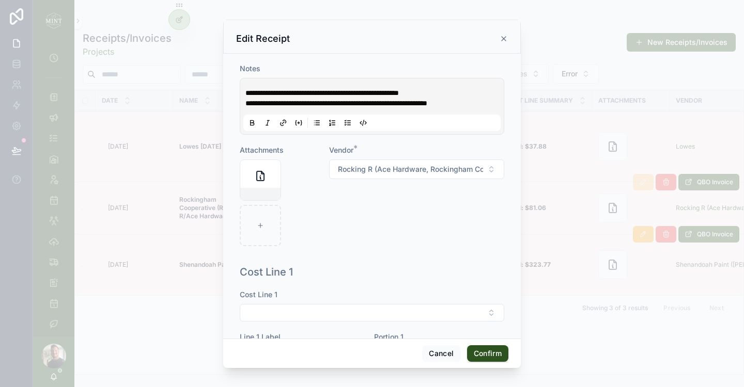
scroll to position [170, 0]
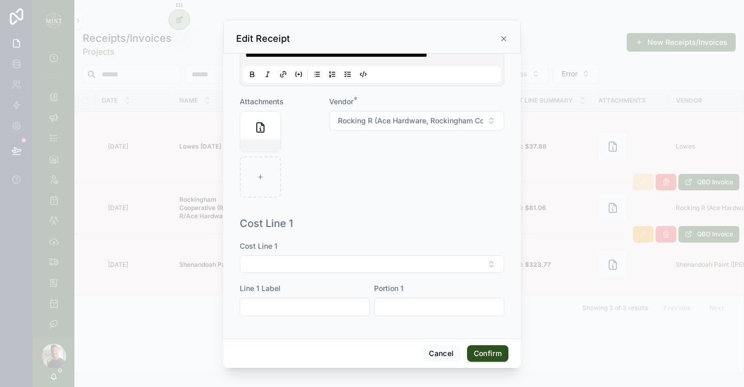
click at [376, 262] on button "Select Button" at bounding box center [372, 265] width 264 height 18
type input "*"
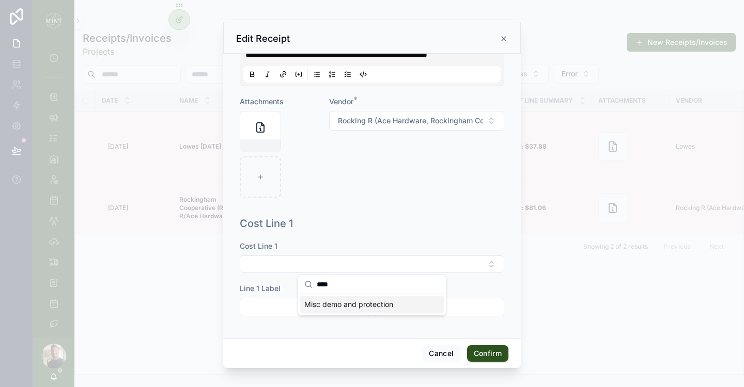
type input "****"
click at [386, 307] on span "Misc demo and protection" at bounding box center [348, 305] width 89 height 10
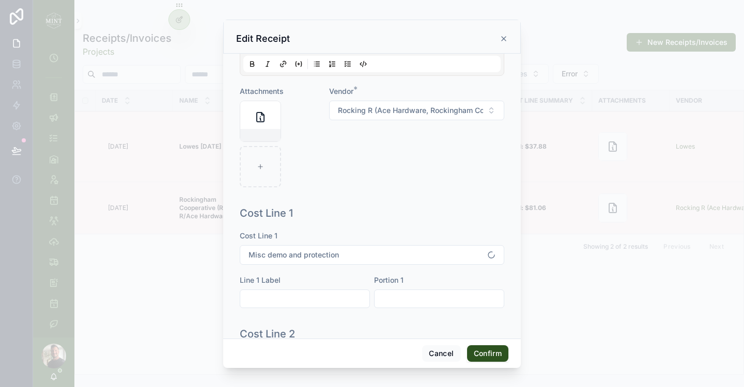
click at [484, 358] on button "Confirm" at bounding box center [487, 353] width 41 height 17
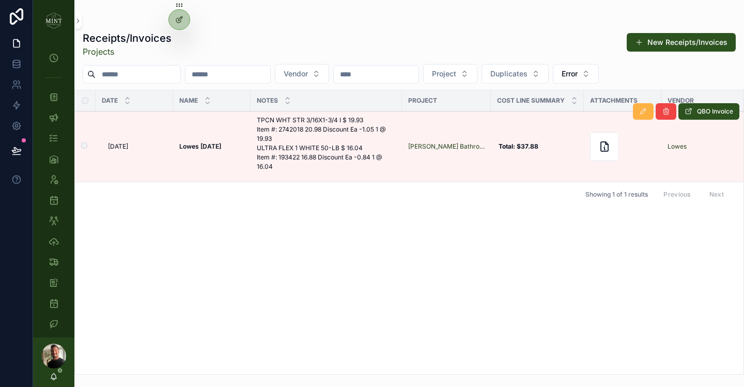
click at [636, 113] on button "scrollable content" at bounding box center [643, 111] width 21 height 17
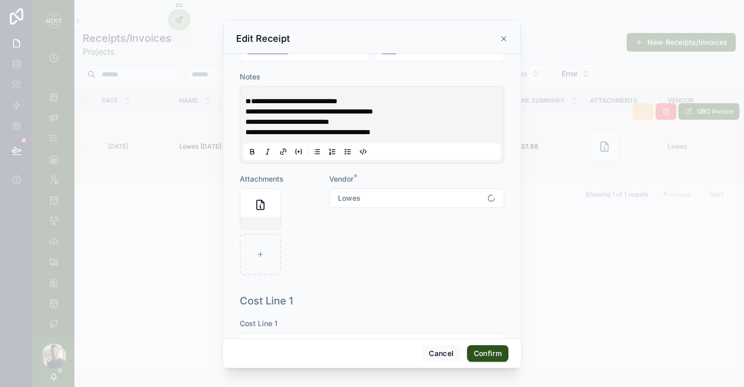
scroll to position [180, 0]
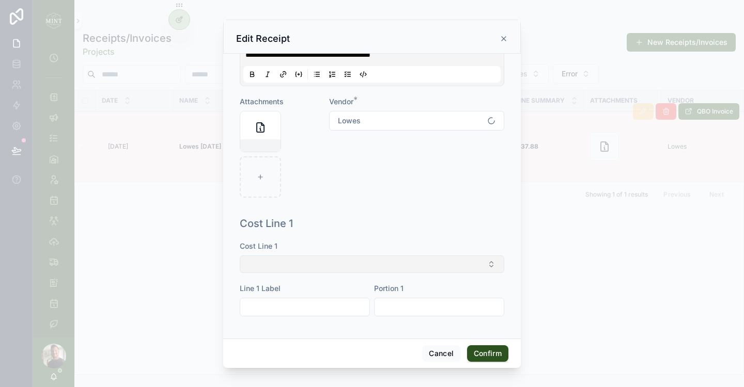
click at [405, 261] on button "Select Button" at bounding box center [372, 265] width 264 height 18
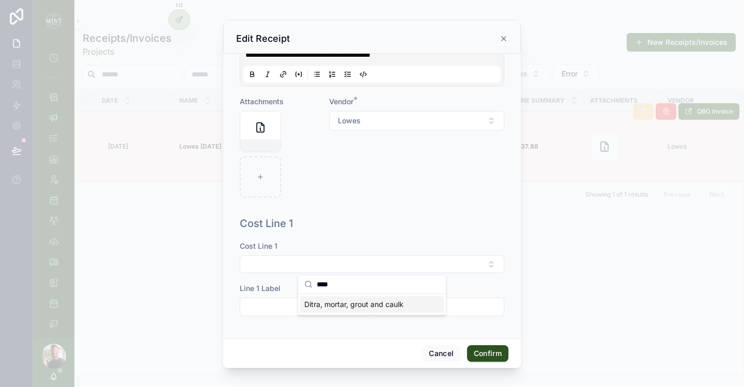
type input "****"
click at [377, 304] on span "Ditra, mortar, grout and caulk" at bounding box center [353, 305] width 99 height 10
click at [502, 353] on button "Confirm" at bounding box center [487, 353] width 41 height 17
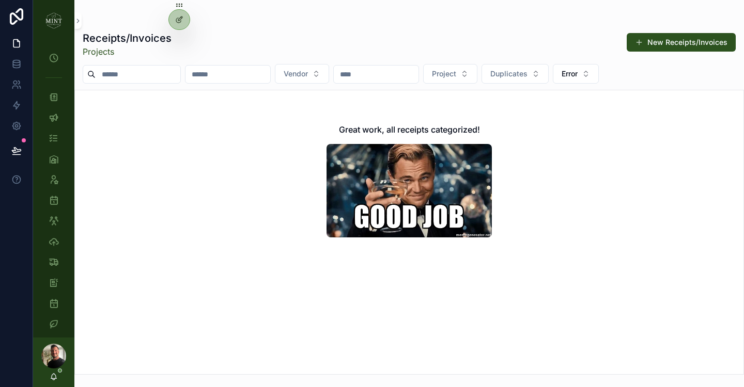
click at [433, 272] on div "Great work, all receipts categorized!" at bounding box center [408, 232] width 669 height 285
click at [172, 20] on div at bounding box center [179, 20] width 21 height 20
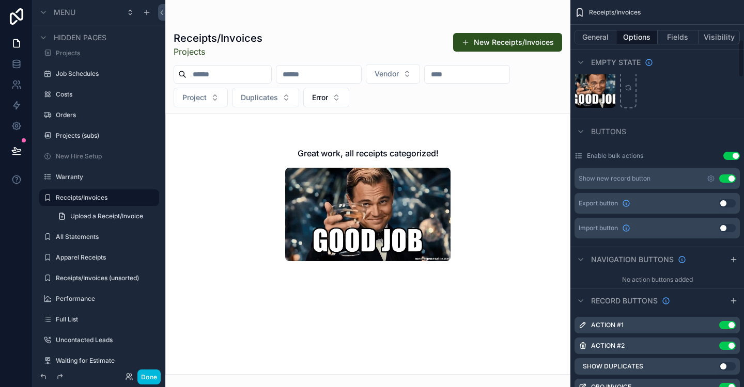
scroll to position [409, 0]
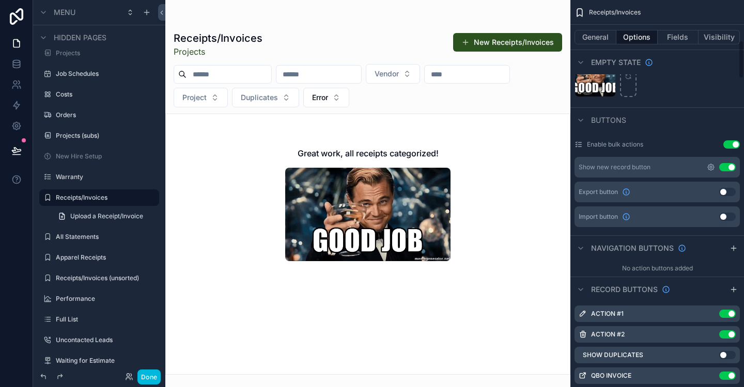
click at [710, 167] on icon "scrollable content" at bounding box center [711, 167] width 2 height 2
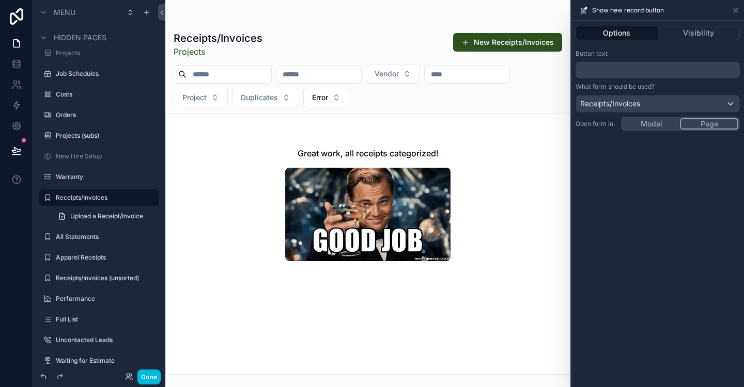
click at [637, 68] on p "﻿" at bounding box center [658, 70] width 158 height 12
click at [656, 52] on div "Button text" at bounding box center [657, 54] width 164 height 8
click at [649, 125] on div "Options Visibility Button text ******* What form should be used? Receipts/Invoi…" at bounding box center [657, 204] width 172 height 367
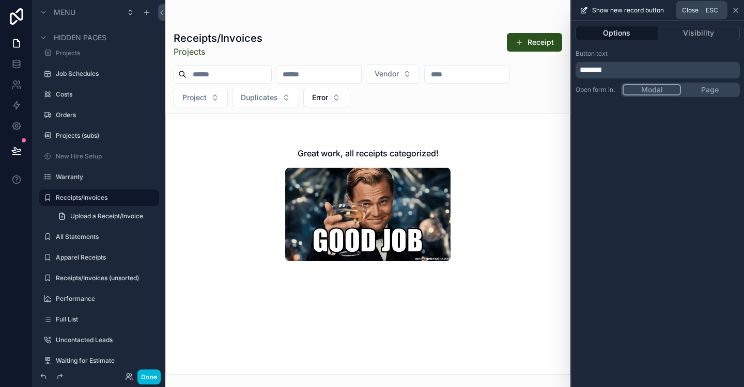
click at [735, 10] on icon at bounding box center [735, 10] width 4 height 4
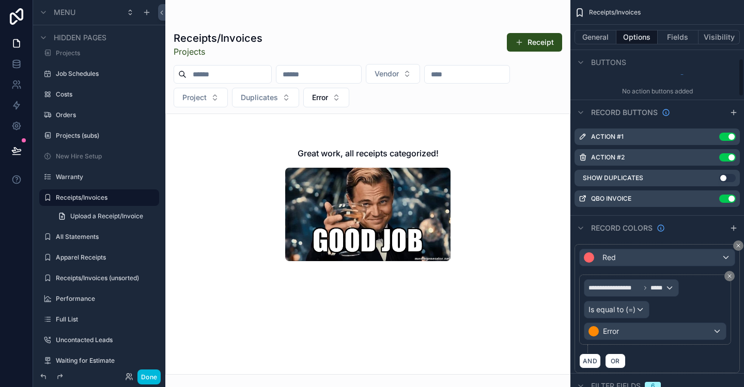
scroll to position [592, 0]
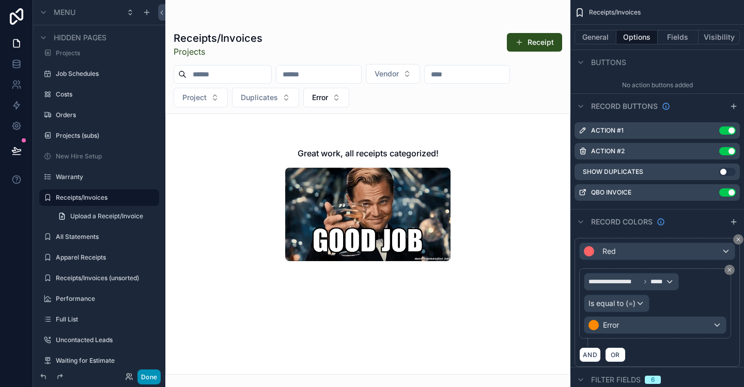
click at [143, 381] on button "Done" at bounding box center [148, 377] width 23 height 15
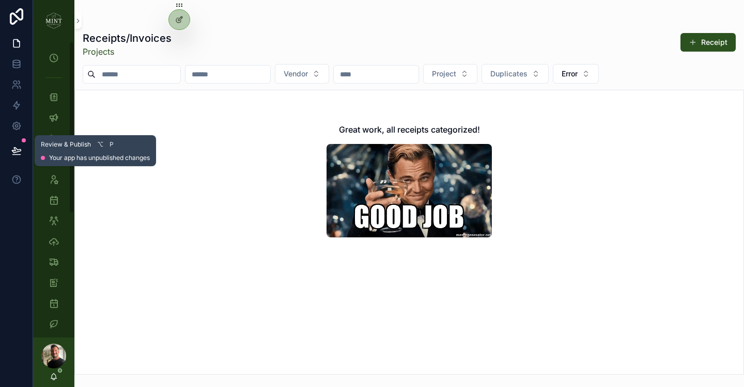
click at [12, 152] on icon at bounding box center [16, 150] width 9 height 5
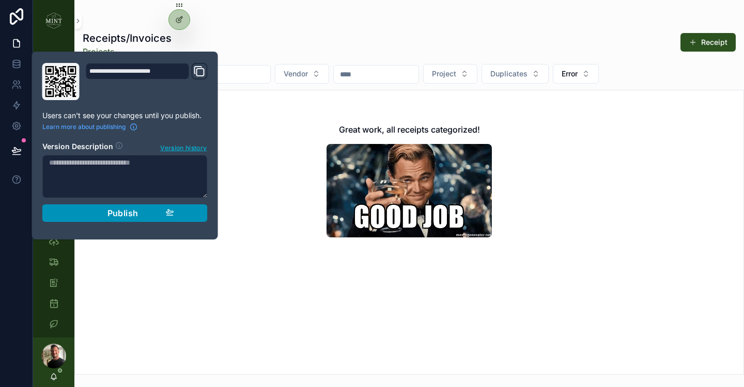
click at [157, 213] on div "Publish" at bounding box center [125, 213] width 98 height 10
